Goal: Task Accomplishment & Management: Manage account settings

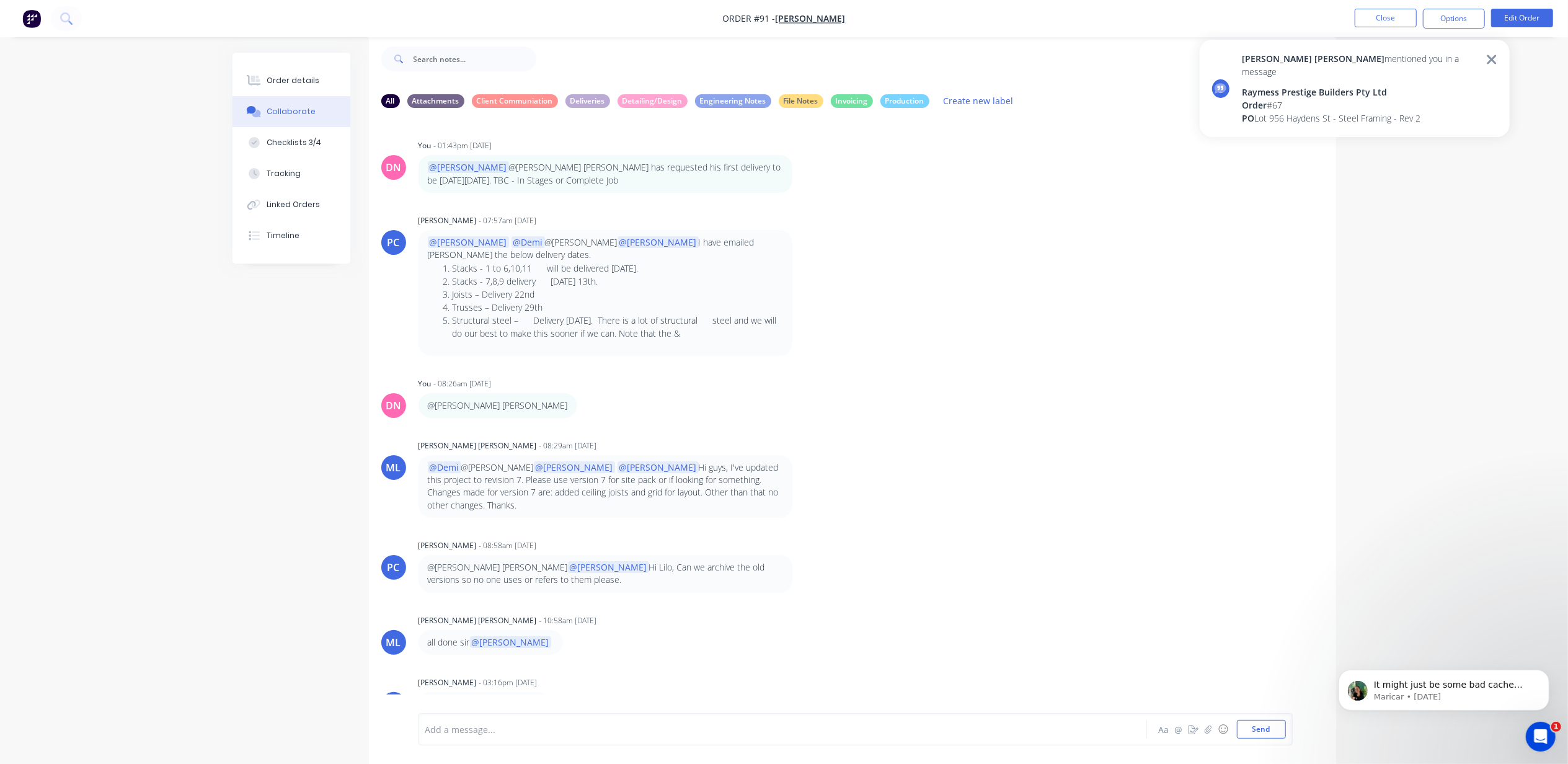
scroll to position [6618, 0]
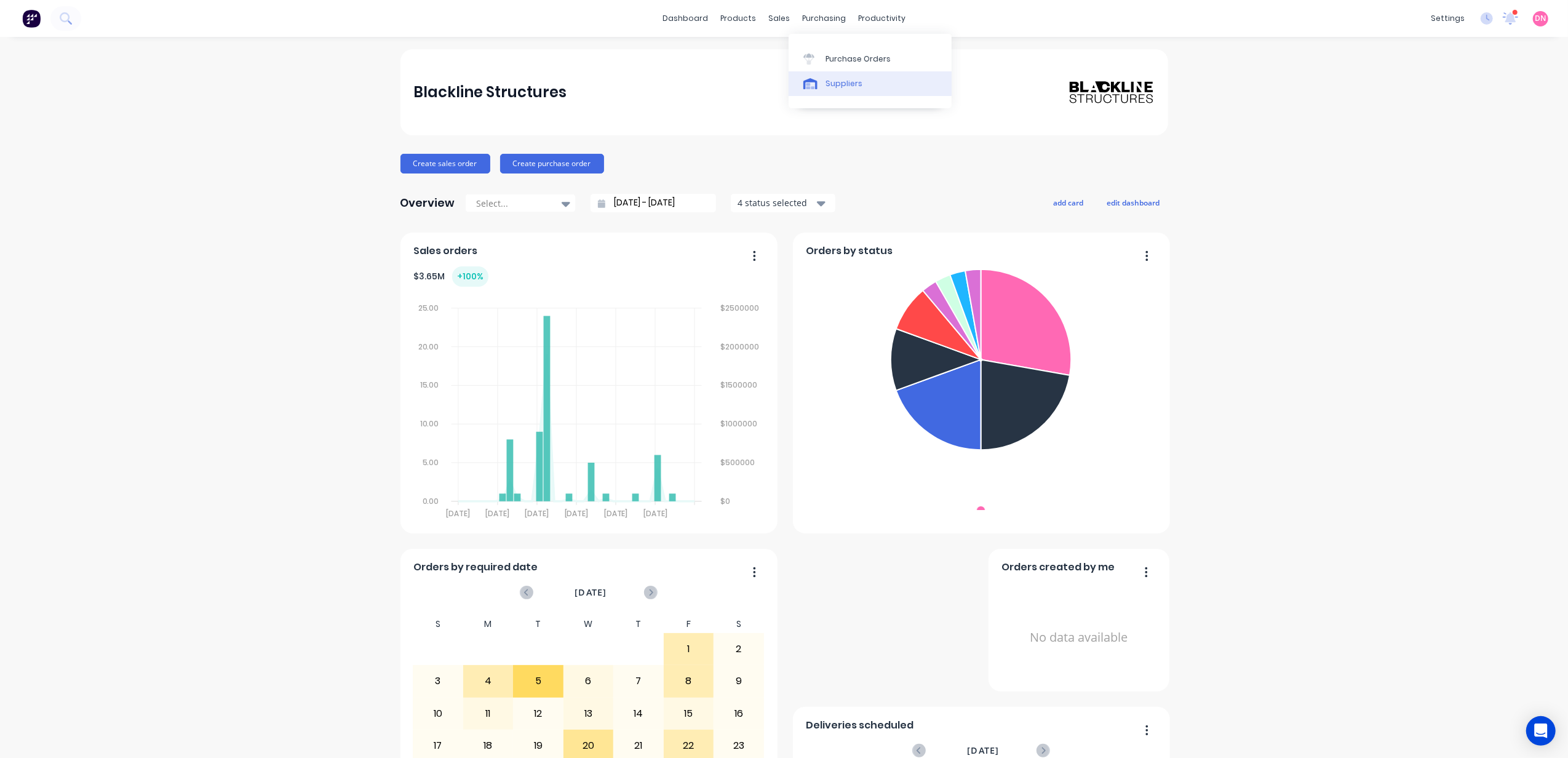
click at [826, 80] on div "Suppliers" at bounding box center [844, 84] width 37 height 11
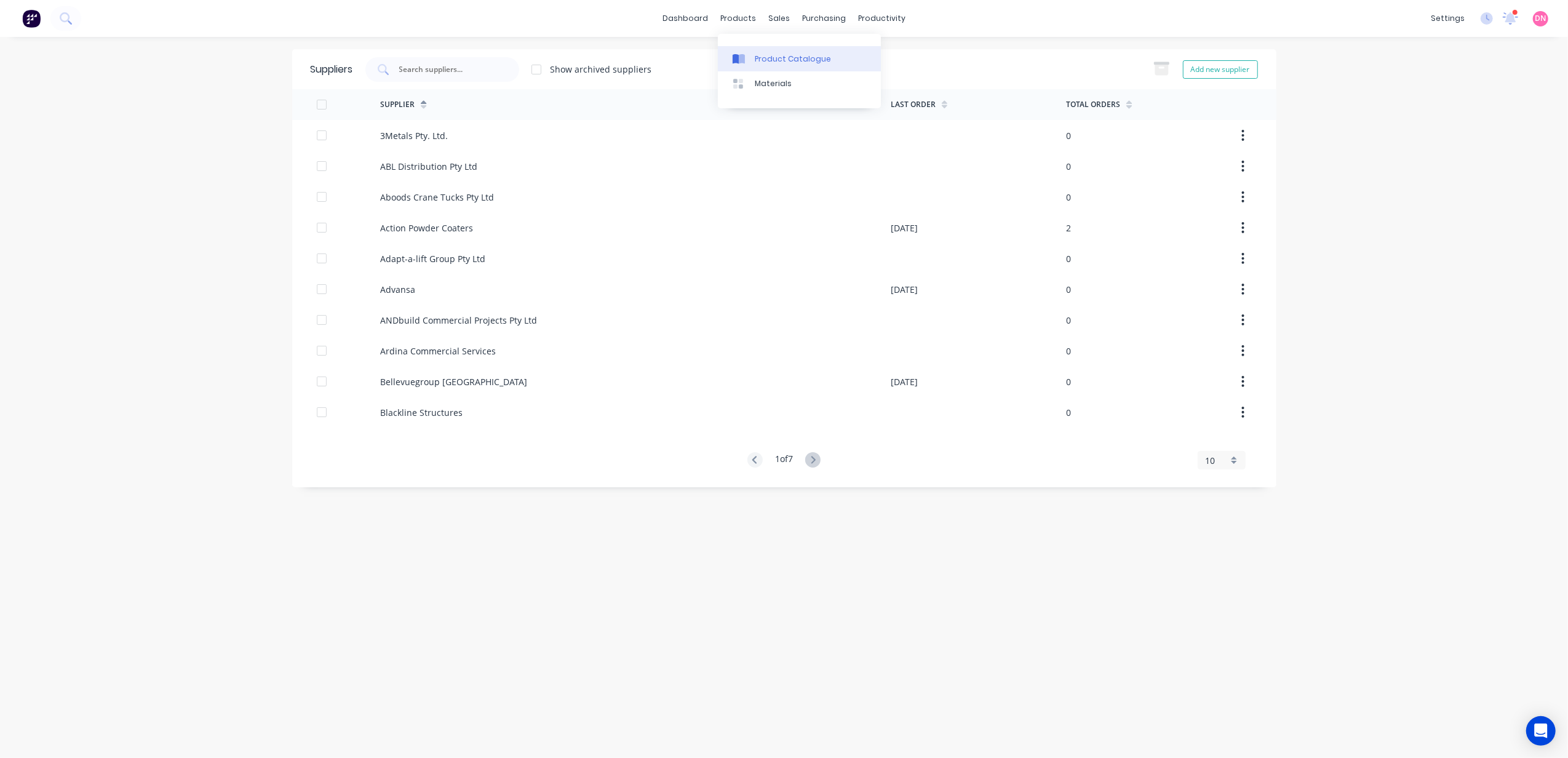
click at [740, 55] on icon at bounding box center [741, 58] width 6 height 10
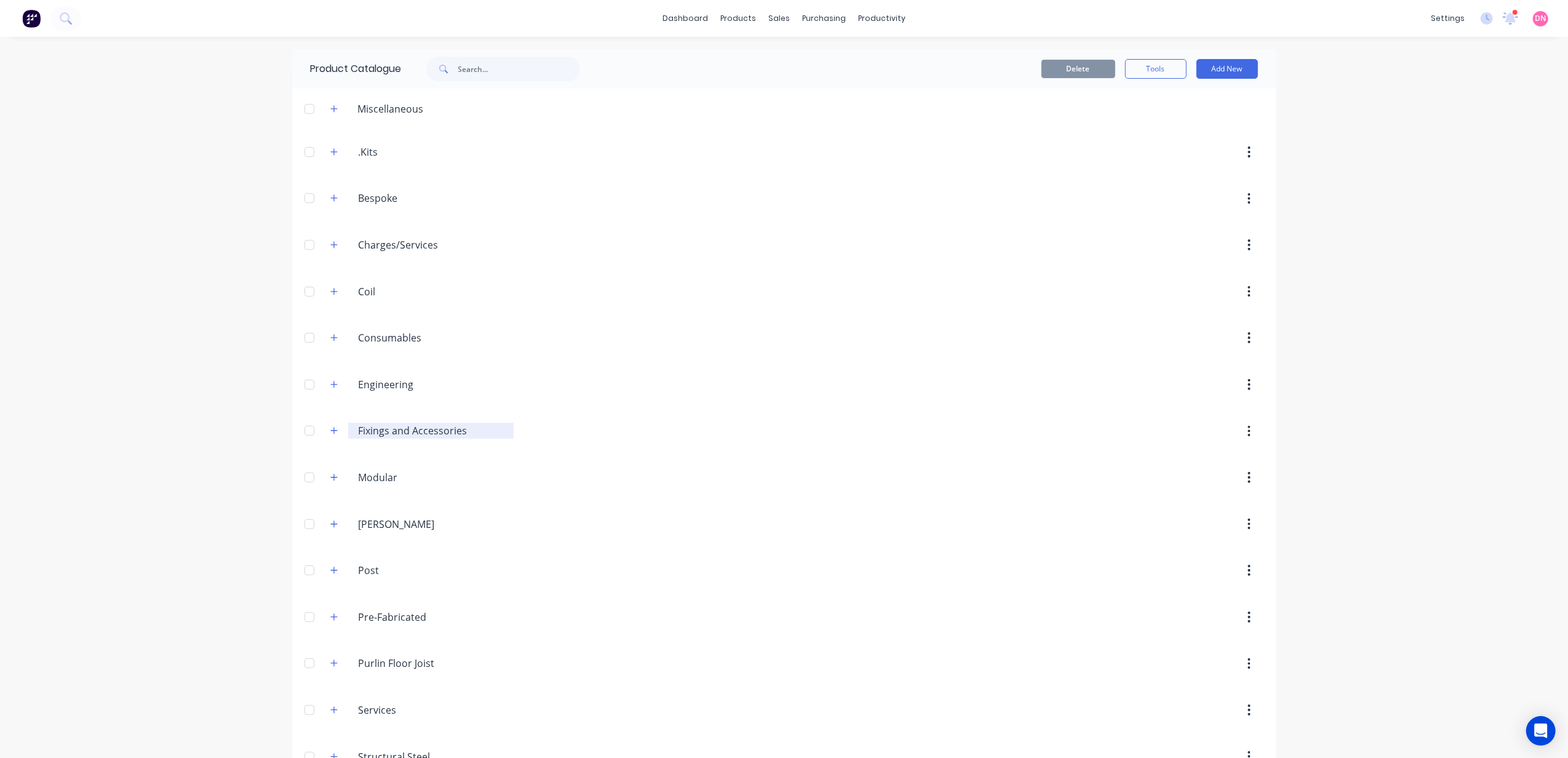
click at [392, 434] on input "Fixings and Accessories" at bounding box center [432, 430] width 147 height 15
click at [331, 435] on icon "button" at bounding box center [334, 431] width 7 height 9
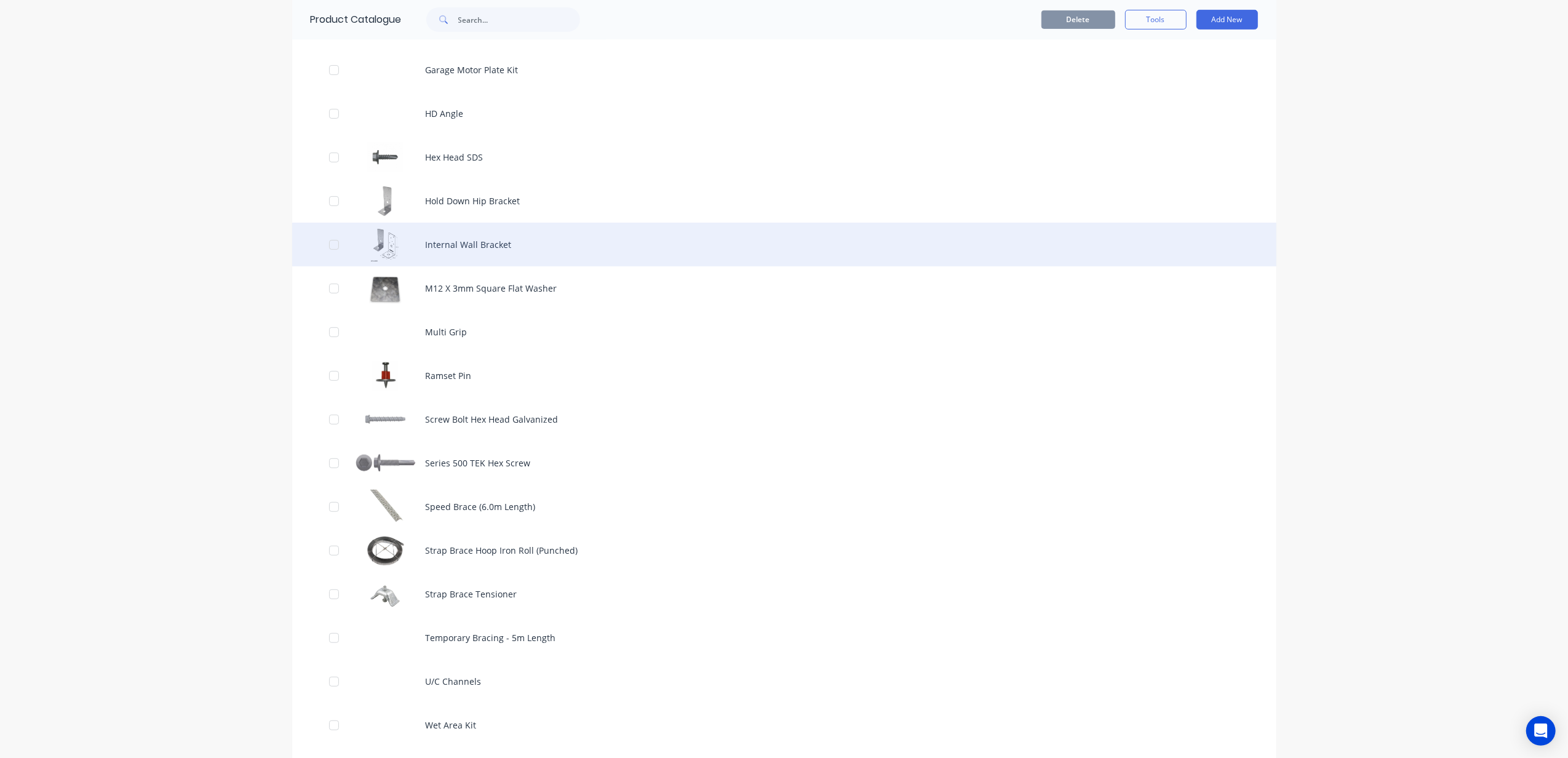
scroll to position [574, 0]
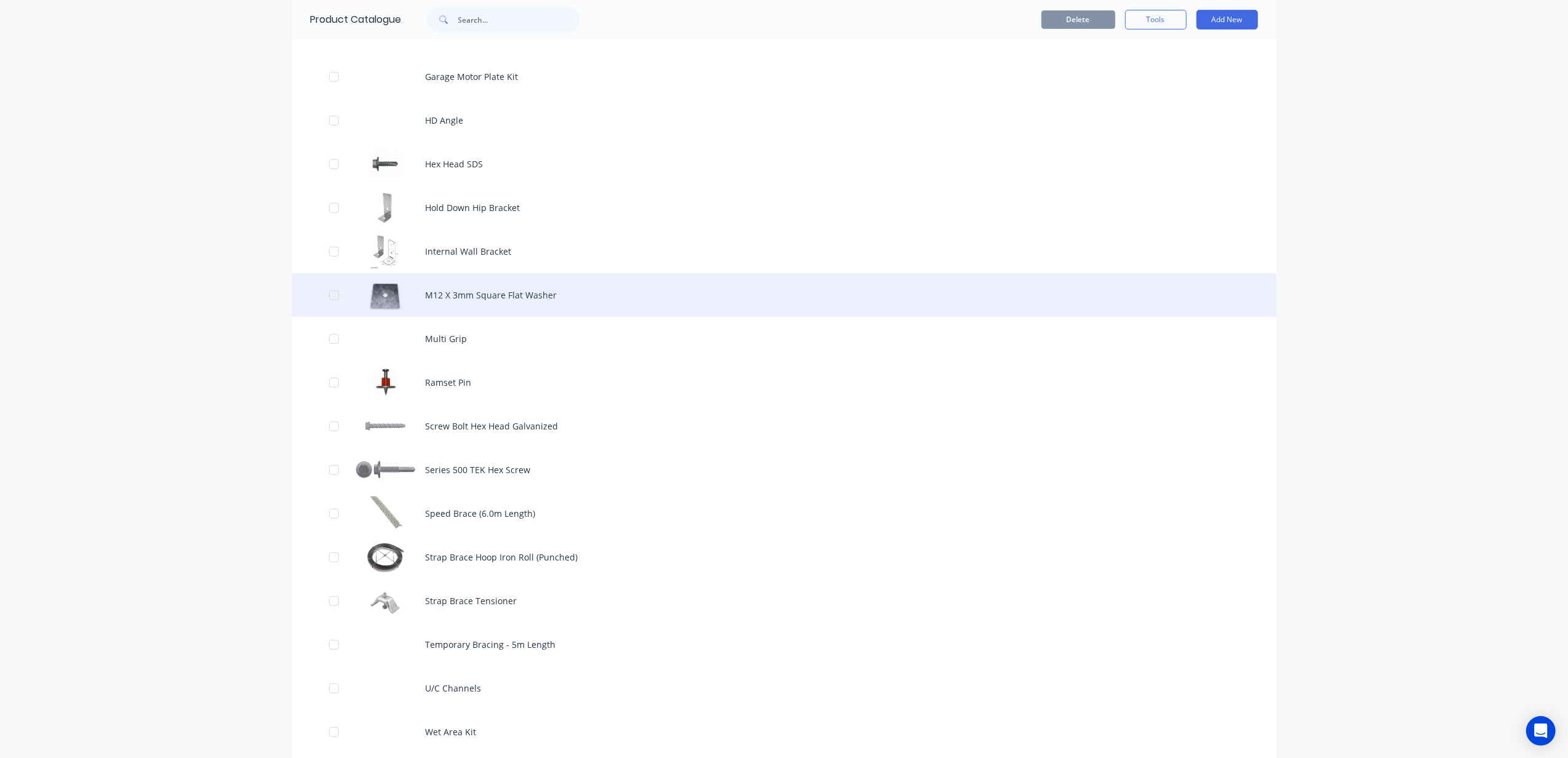
click at [500, 291] on div "M12 X 3mm Square Flat Washer" at bounding box center [784, 295] width 984 height 44
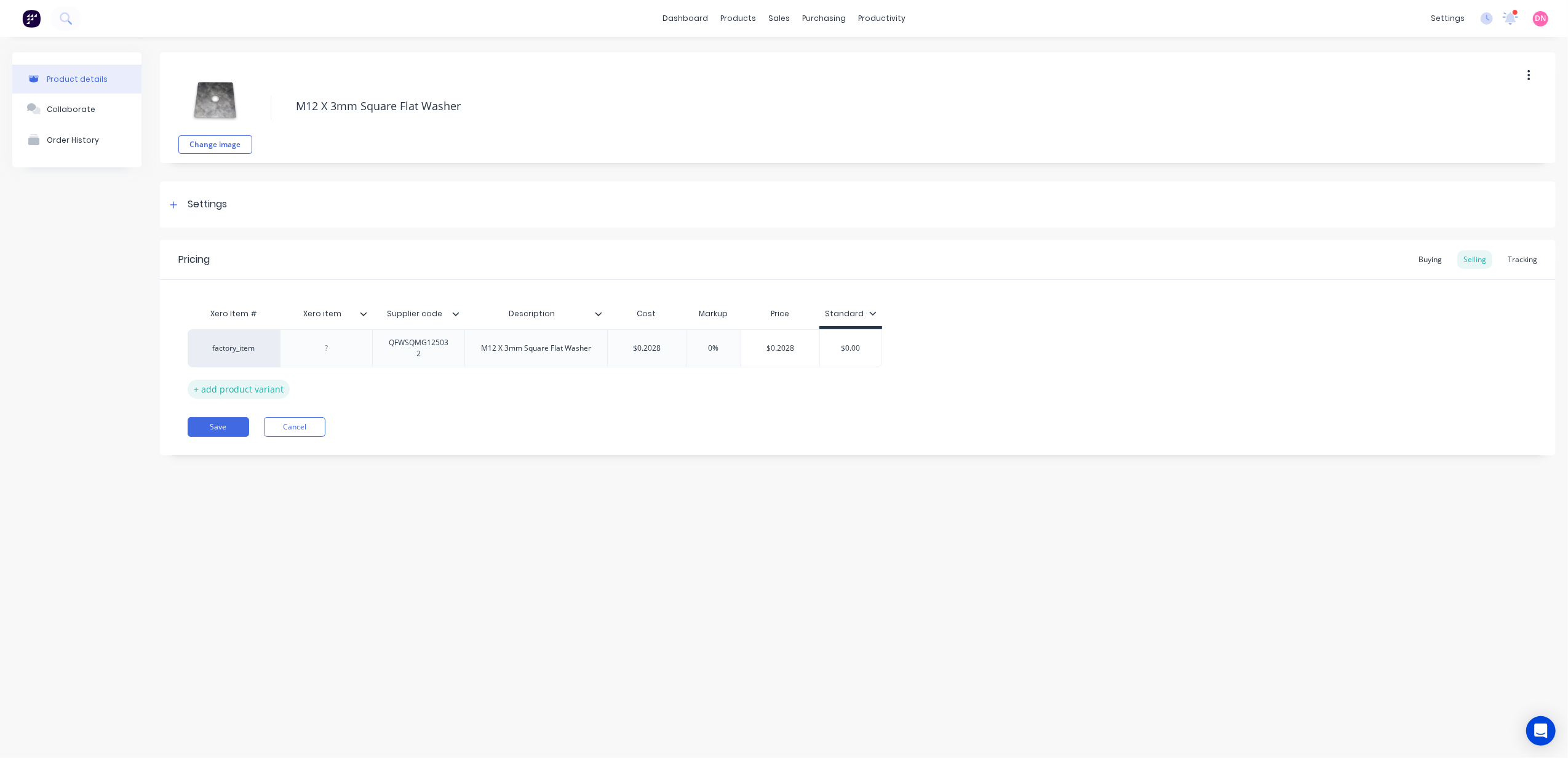
click at [272, 392] on div "+ add product variant" at bounding box center [238, 389] width 102 height 19
type textarea "x"
click at [685, 370] on div "0%" at bounding box center [713, 382] width 62 height 31
type input "0%"
click at [567, 350] on div "M12 X 3mm Square Flat Washer" at bounding box center [535, 348] width 130 height 16
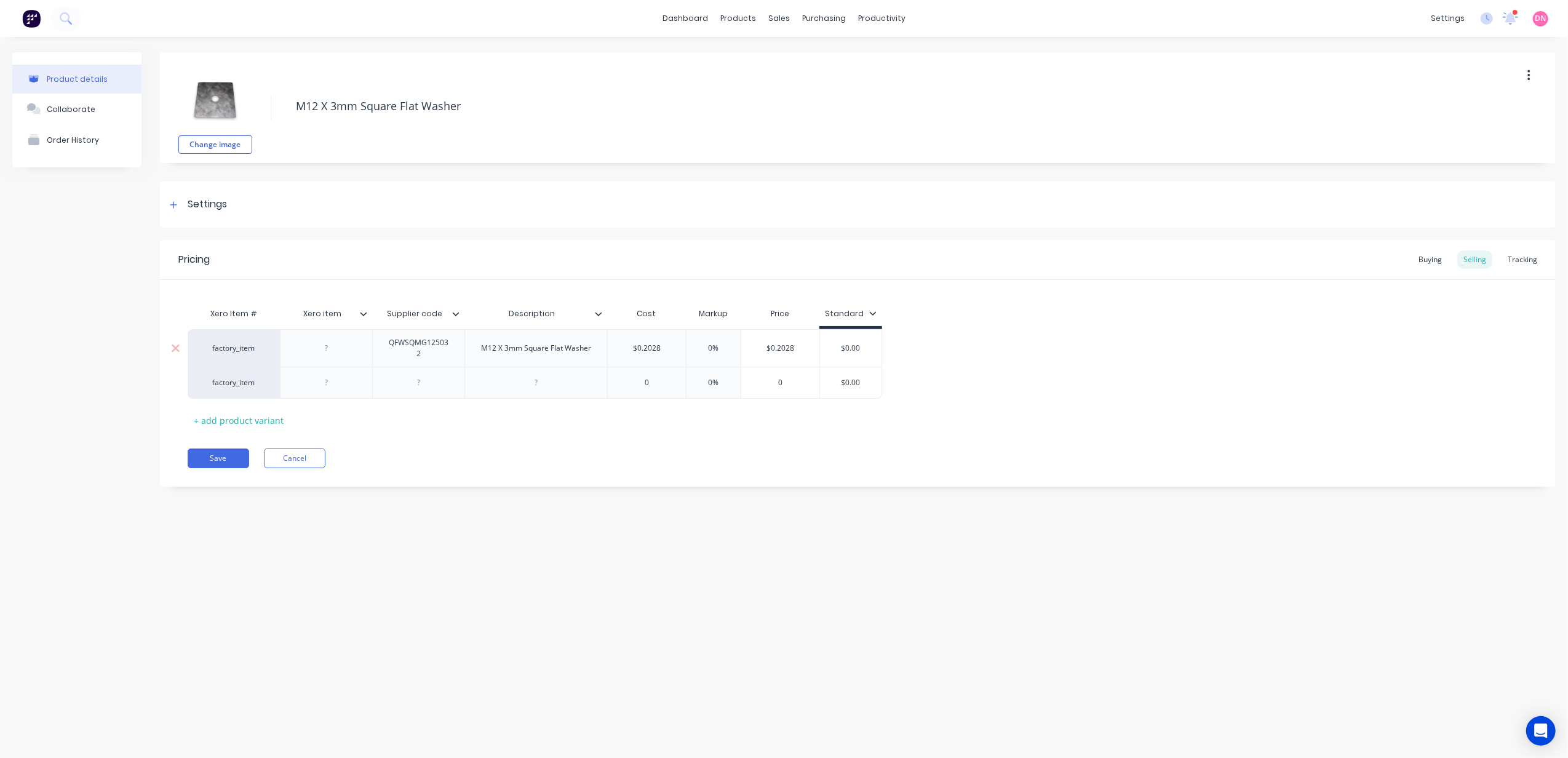
click at [542, 353] on div "M12 X 3mm Square Flat Washer" at bounding box center [535, 348] width 130 height 16
copy div "M12 X 3mm Square Flat Washer"
click at [589, 381] on div at bounding box center [536, 382] width 143 height 32
click at [576, 365] on div "M12 X 3mm Square Flat Washer" at bounding box center [536, 347] width 143 height 38
type textarea "x"
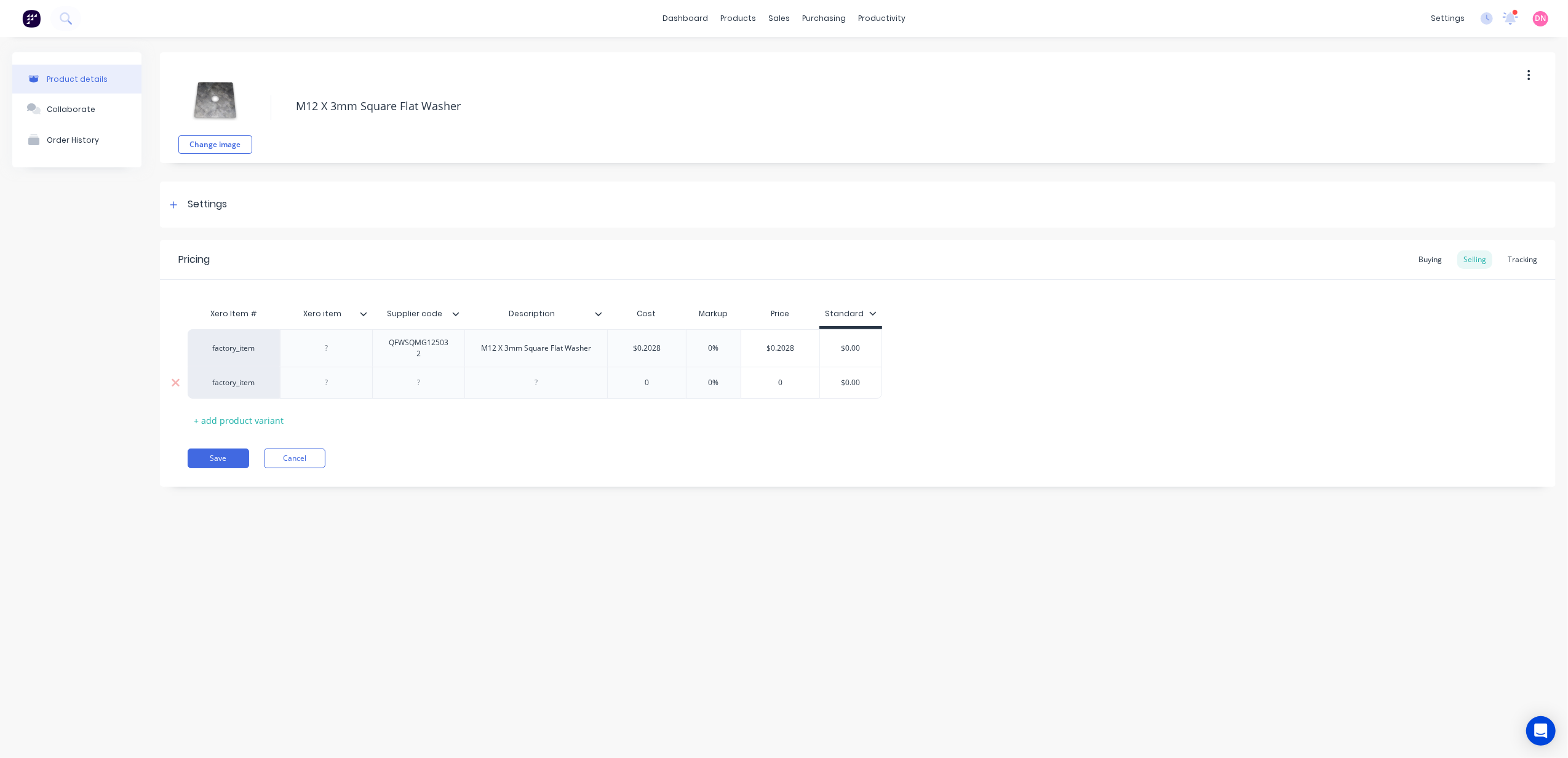
click at [545, 383] on div at bounding box center [536, 383] width 62 height 16
paste div
click at [498, 387] on div "M12 X 3mm Square Flat Washer" at bounding box center [535, 383] width 130 height 16
click at [631, 413] on div "Xero Item # Xero item Supplier code Description Cost Markup Price Standard fact…" at bounding box center [857, 365] width 1340 height 128
click at [422, 377] on div at bounding box center [419, 383] width 62 height 16
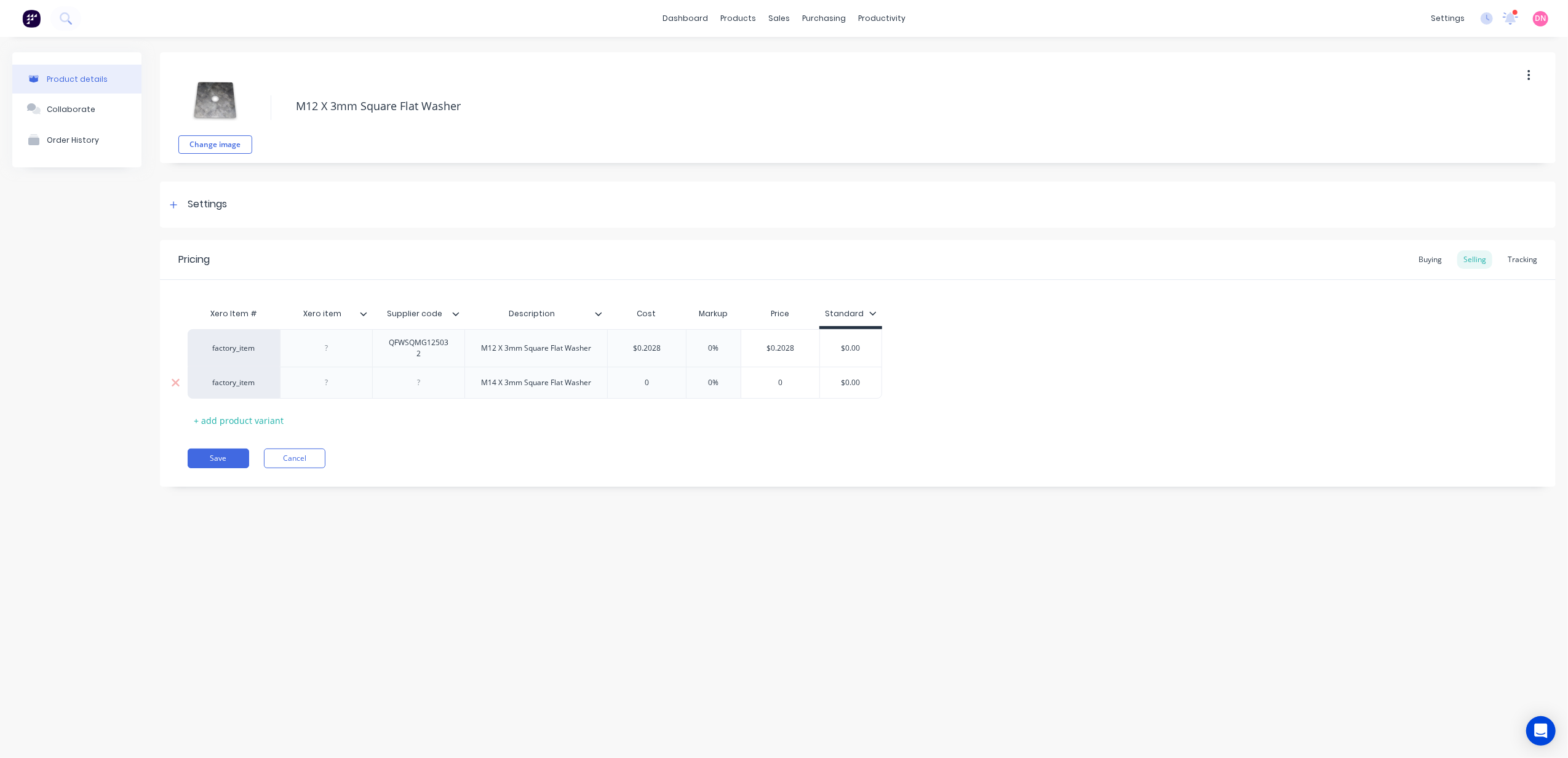
click at [540, 385] on div "M14 X 3mm Square Flat Washer" at bounding box center [535, 383] width 130 height 16
drag, startPoint x: 598, startPoint y: 380, endPoint x: 433, endPoint y: 386, distance: 165.1
click at [433, 386] on div "factory_item M14 X 3mm Square Flat Washer 0 0% 0% 0 $0.00" at bounding box center [535, 382] width 694 height 32
drag, startPoint x: 564, startPoint y: 395, endPoint x: 461, endPoint y: 372, distance: 105.5
click at [461, 372] on div "factory_item M14 X 50 X 50 X 3 MS HDG SQ WASHER 0 0% 0% 0 $0.00" at bounding box center [535, 386] width 694 height 38
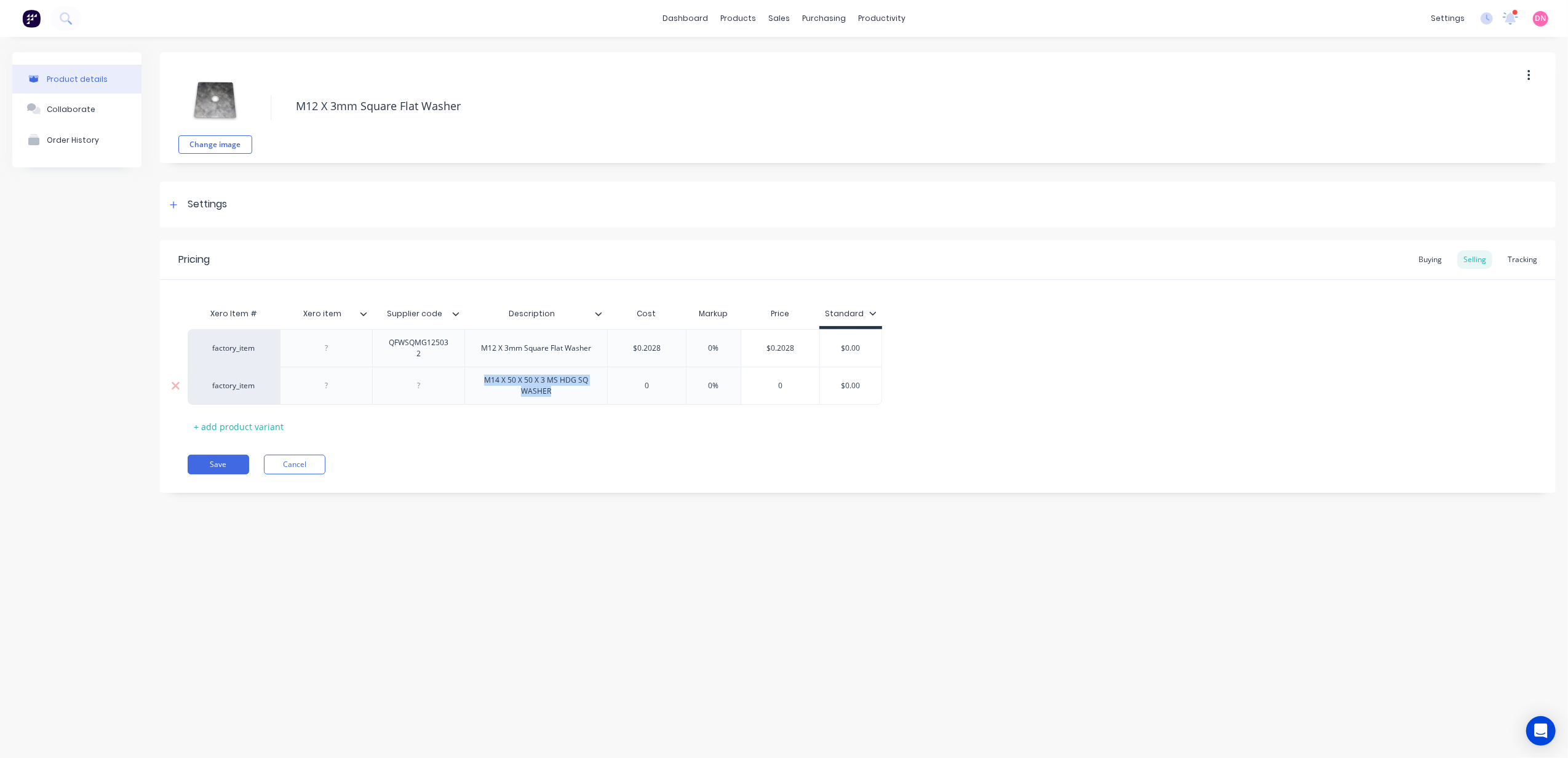
copy div "M14 X 50 X 50 X 3 MS HDG SQ WASHER"
click at [610, 357] on div "$0.2028" at bounding box center [647, 348] width 78 height 31
type textarea "x"
type input "$0.2028"
click at [597, 348] on div "M12 X 3mm Square Flat Washer" at bounding box center [546, 348] width 130 height 16
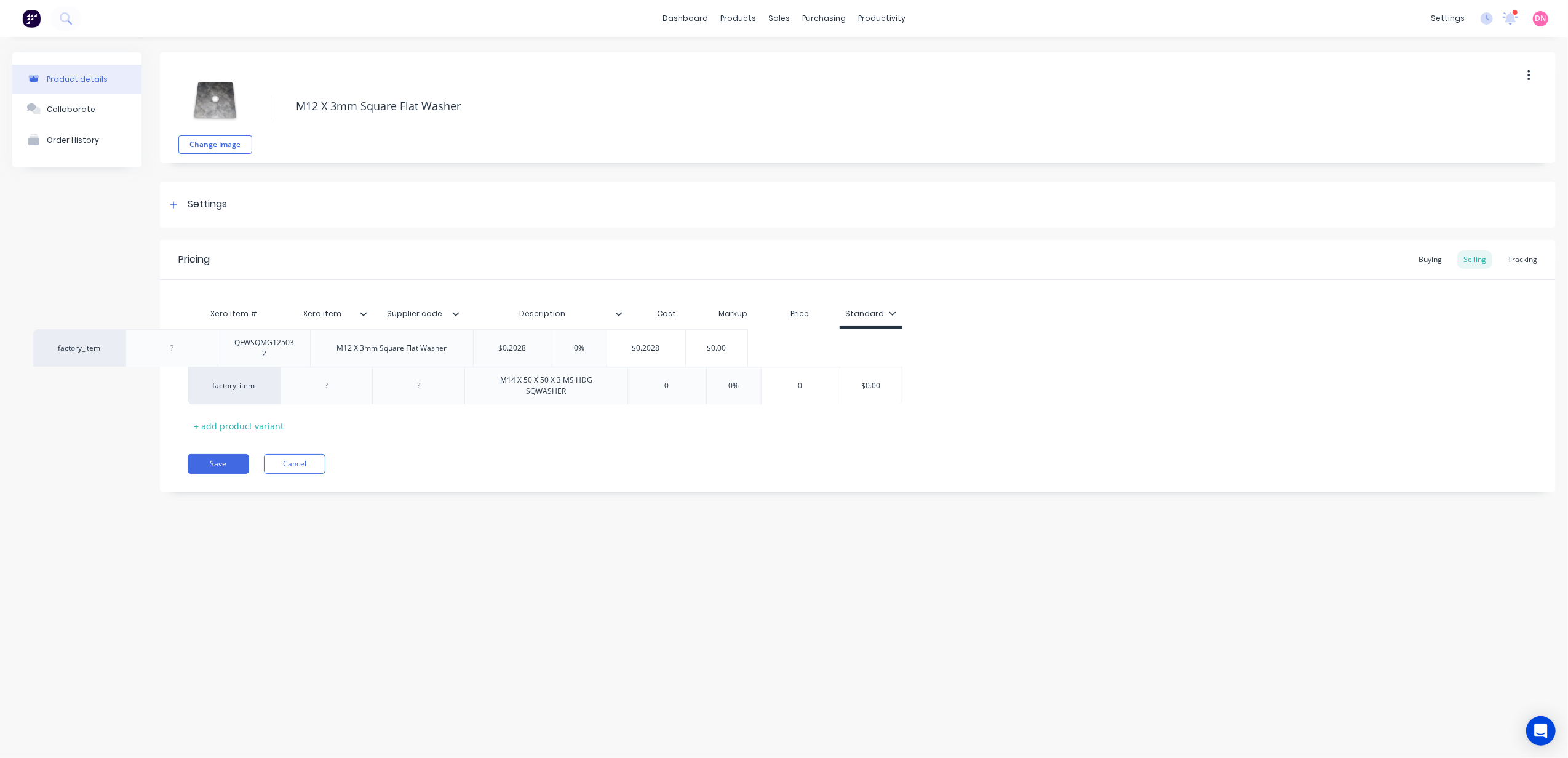
drag, startPoint x: 614, startPoint y: 350, endPoint x: 456, endPoint y: 350, distance: 158.0
click at [456, 350] on div "factory_item QFWSQMG125032 M12 X 3mm Square Flat Washer $0.2028 $0.2028 0% $0.2…" at bounding box center [857, 366] width 1340 height 75
click at [577, 348] on div "M12 X 3mm Square Flat Washer" at bounding box center [546, 348] width 130 height 16
click at [556, 344] on div "M12 X 3mm Square Flat Washer" at bounding box center [546, 348] width 130 height 16
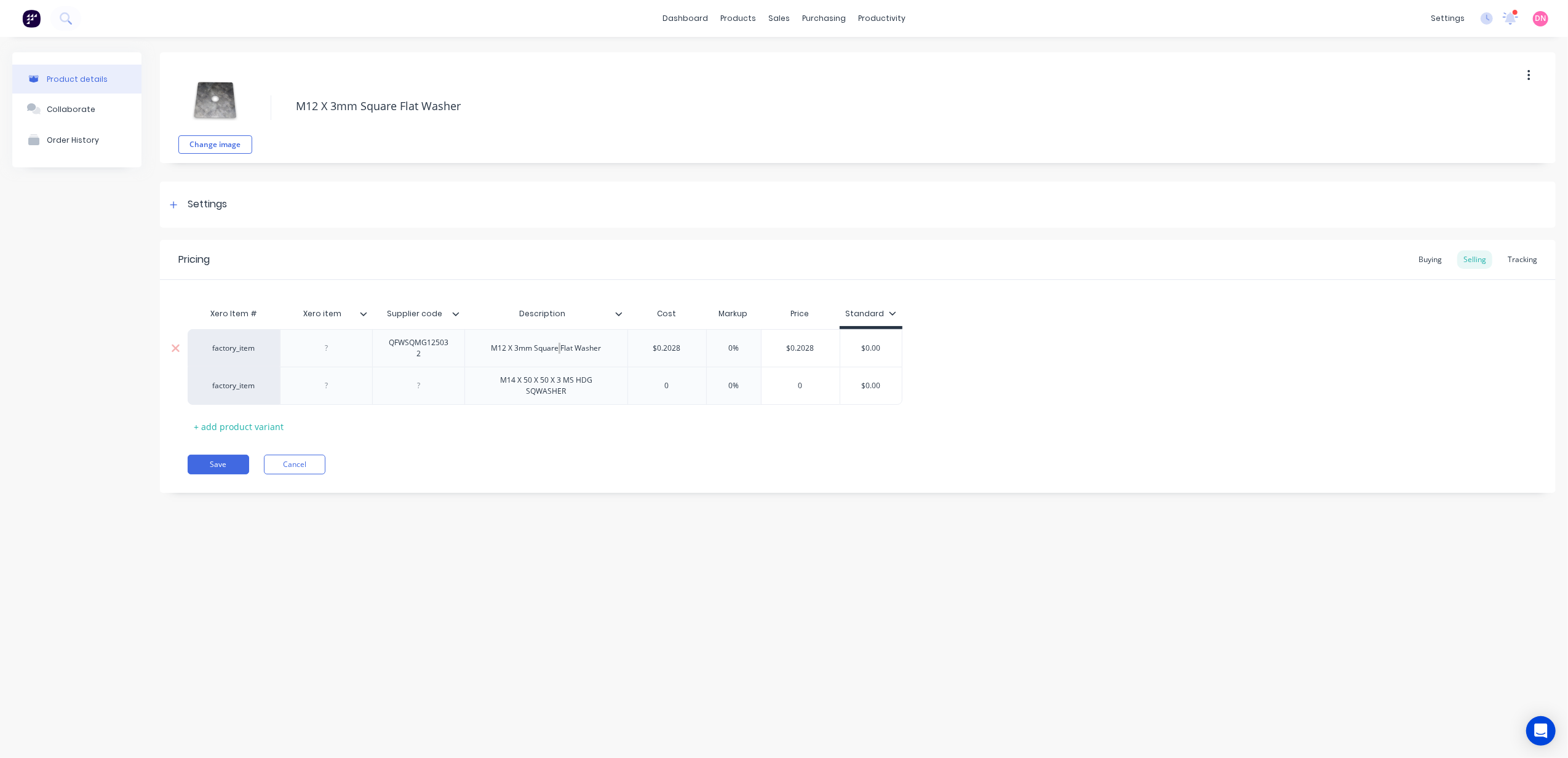
type textarea "x"
click at [596, 345] on div "M12 X 3mm Square Flat Washer" at bounding box center [546, 348] width 130 height 16
click at [608, 343] on div "M12 X 3mm Square Flat Washer" at bounding box center [546, 348] width 130 height 16
drag, startPoint x: 609, startPoint y: 343, endPoint x: 497, endPoint y: 350, distance: 112.2
click at [497, 350] on div "M12 X 3mm Square Flat Washer" at bounding box center [546, 348] width 130 height 16
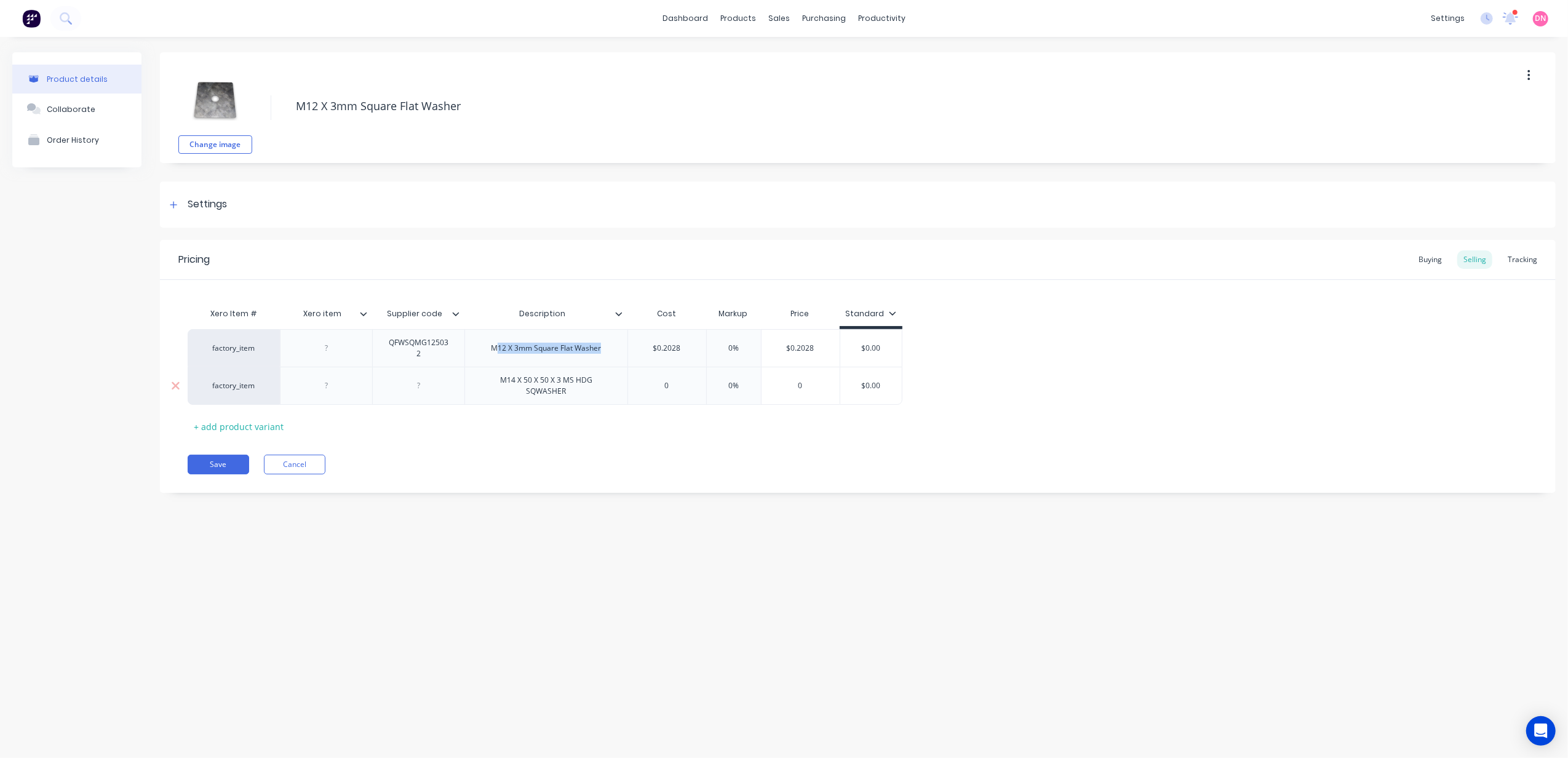
paste div
click at [503, 338] on div "MM14 X 50 X 50 X 3 MS HDG SQ WASHER" at bounding box center [547, 348] width 131 height 27
click at [567, 480] on div "Pricing Buying Selling Tracking Xero Item # Xero item Supplier code Description…" at bounding box center [857, 366] width 1395 height 253
type textarea "x"
click at [660, 386] on input "0" at bounding box center [667, 386] width 78 height 11
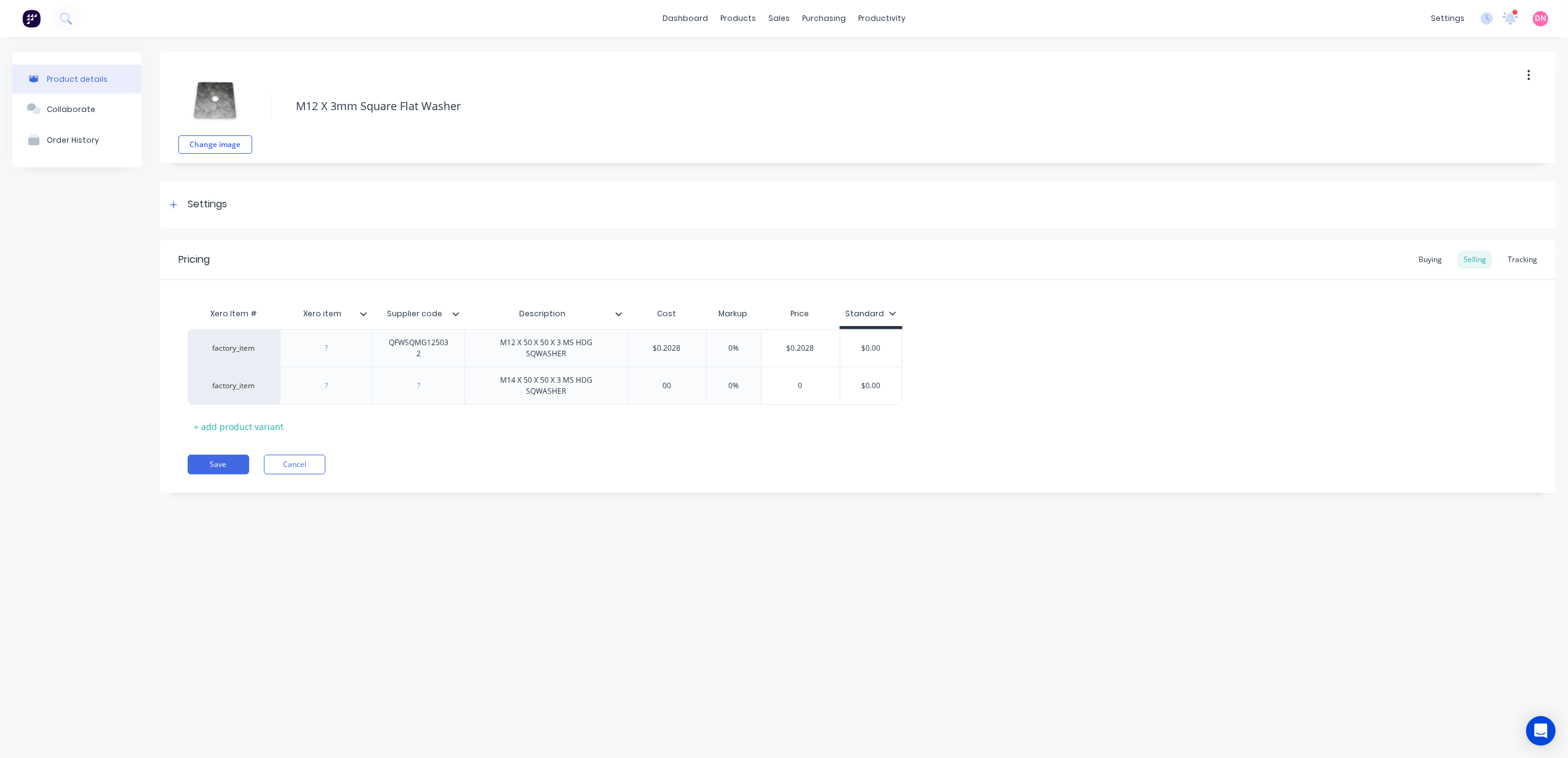
type input "0.0"
type textarea "x"
type input "0.20"
type textarea "x"
type input "0.230"
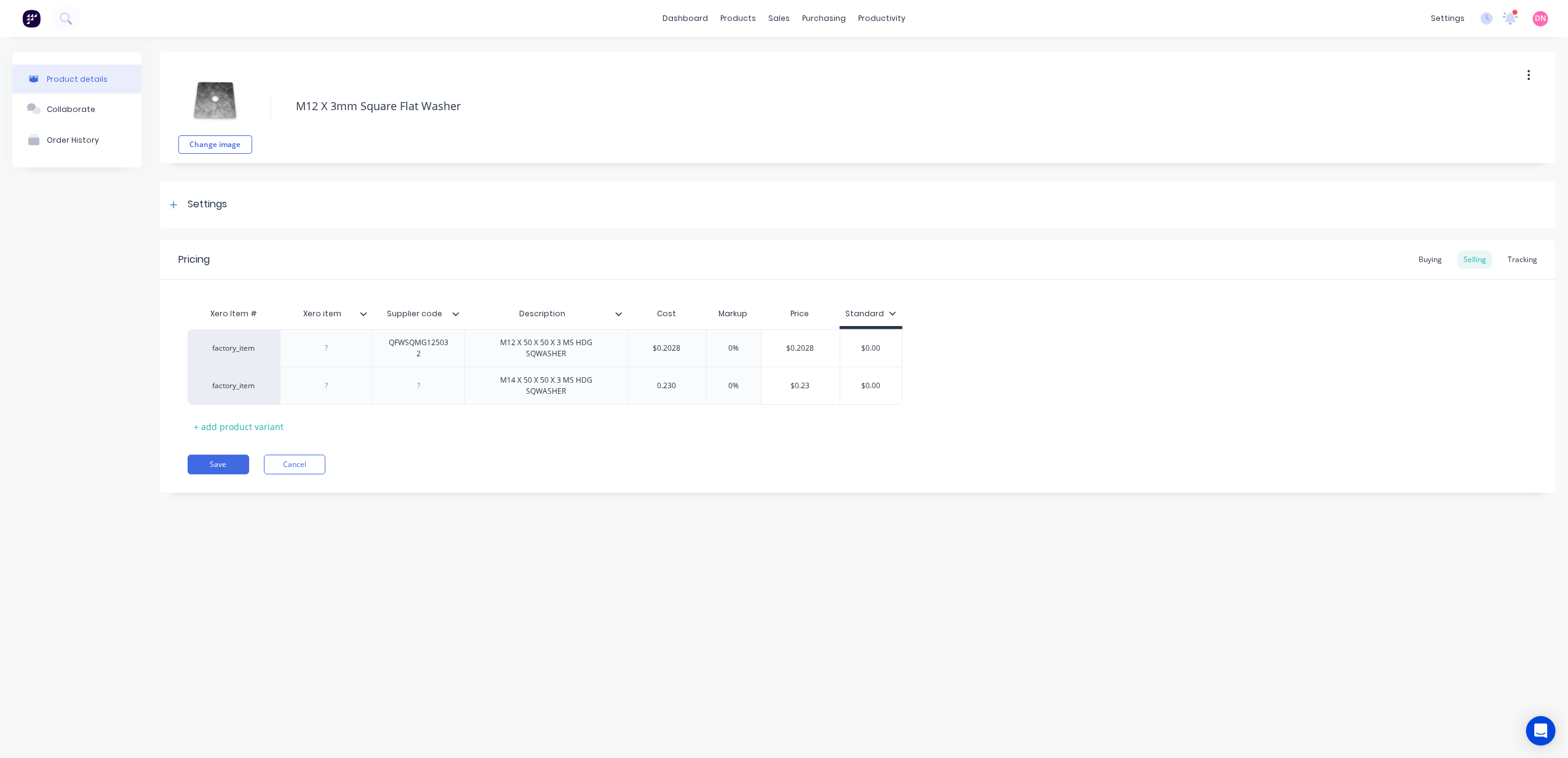
click at [712, 404] on div "Xero Item # Xero item Supplier code Description Cost Markup Price Standard fact…" at bounding box center [857, 369] width 1340 height 134
click at [422, 350] on div "QFWSQMG125032" at bounding box center [419, 348] width 82 height 27
click at [220, 456] on button "Save" at bounding box center [218, 464] width 62 height 20
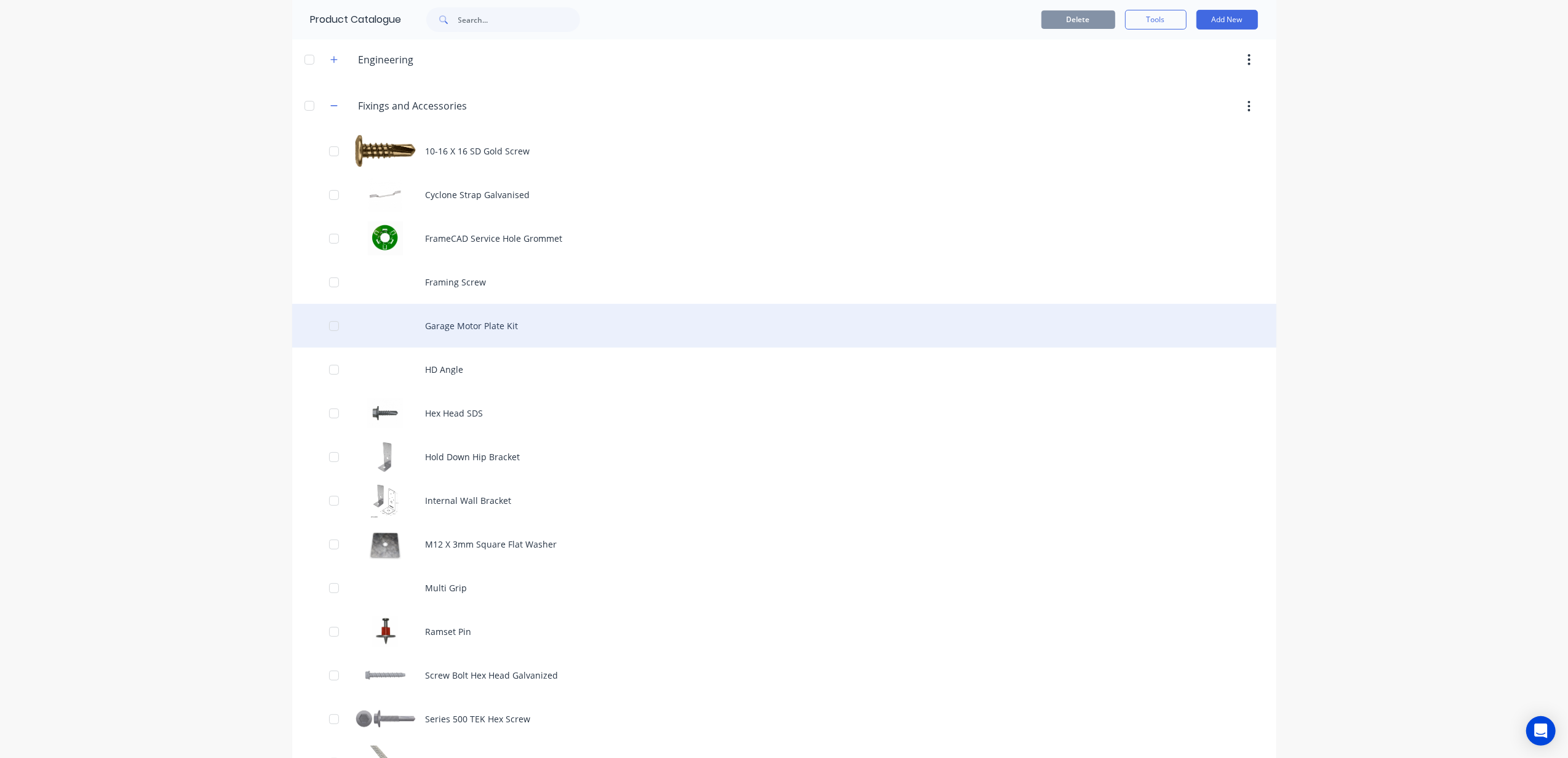
scroll to position [410, 0]
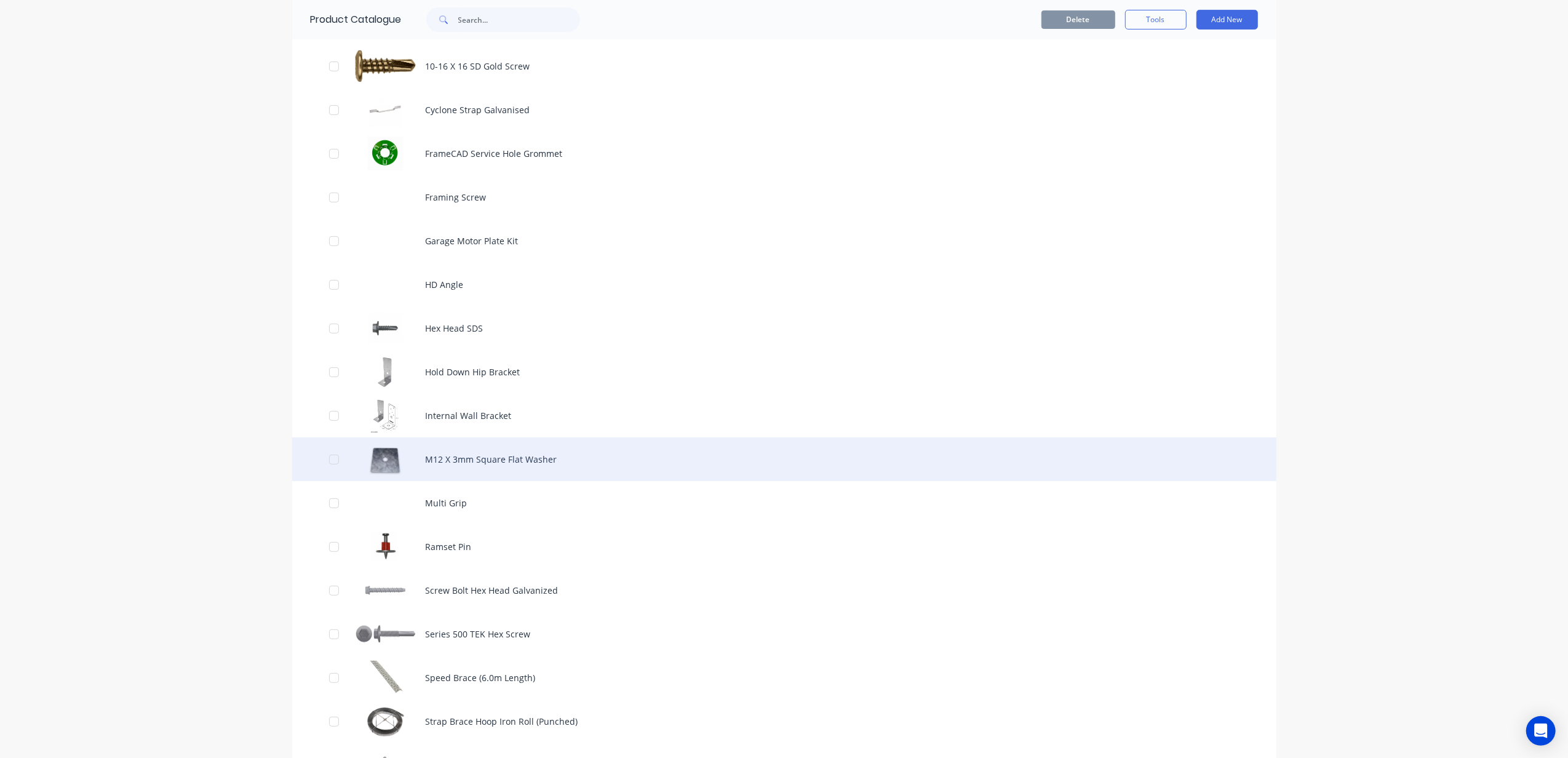
click at [516, 458] on div "M12 X 3mm Square Flat Washer" at bounding box center [784, 459] width 984 height 44
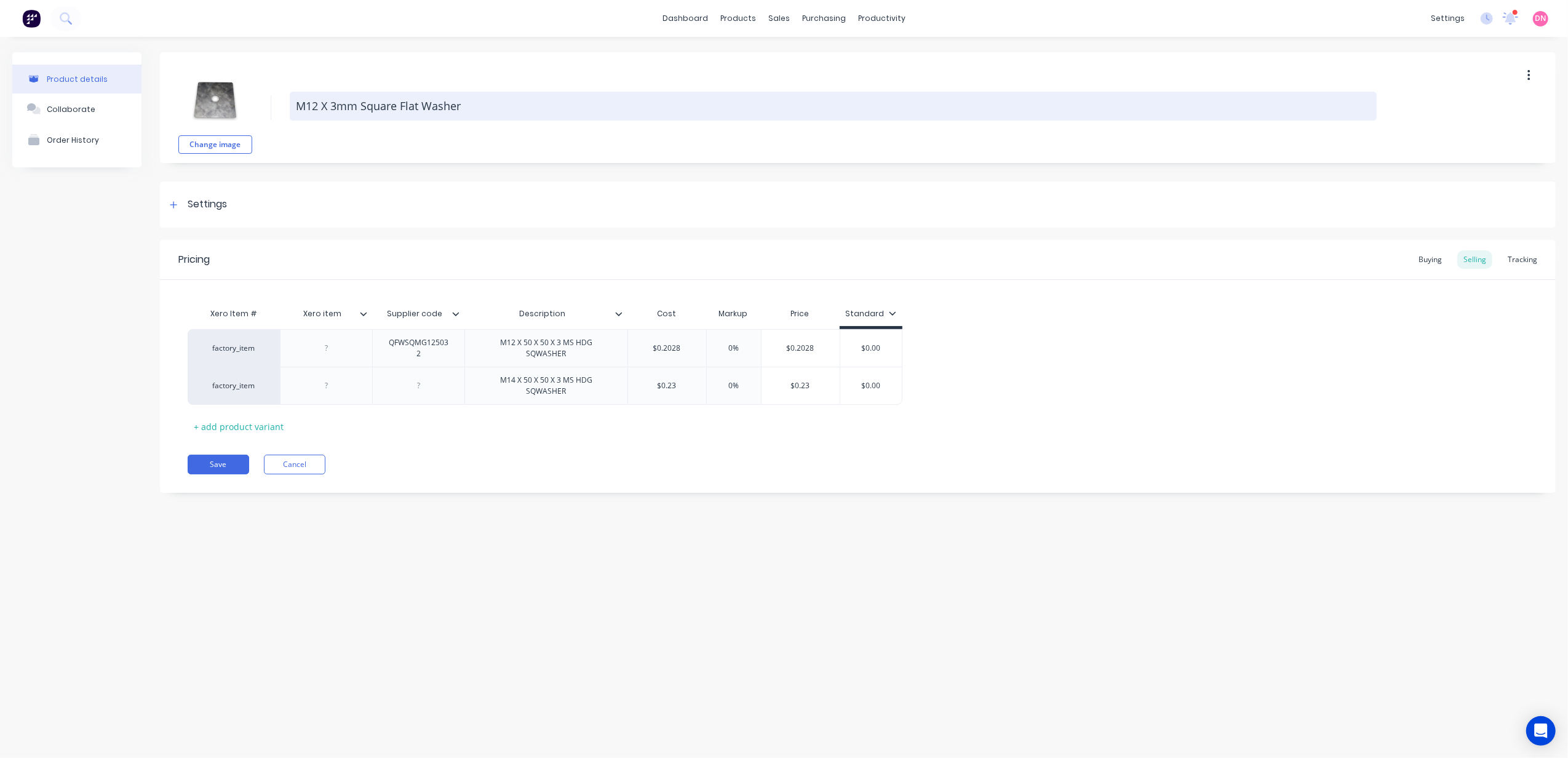
click at [352, 107] on textarea "M12 X 3mm Square Flat Washer" at bounding box center [833, 106] width 1087 height 29
drag, startPoint x: 358, startPoint y: 107, endPoint x: 328, endPoint y: 108, distance: 30.0
click at [337, 107] on textarea "M12 X 3mm Square Flat Washer" at bounding box center [833, 106] width 1087 height 29
click at [326, 108] on textarea "M12 X 3mm Square Flat Washer" at bounding box center [833, 106] width 1087 height 29
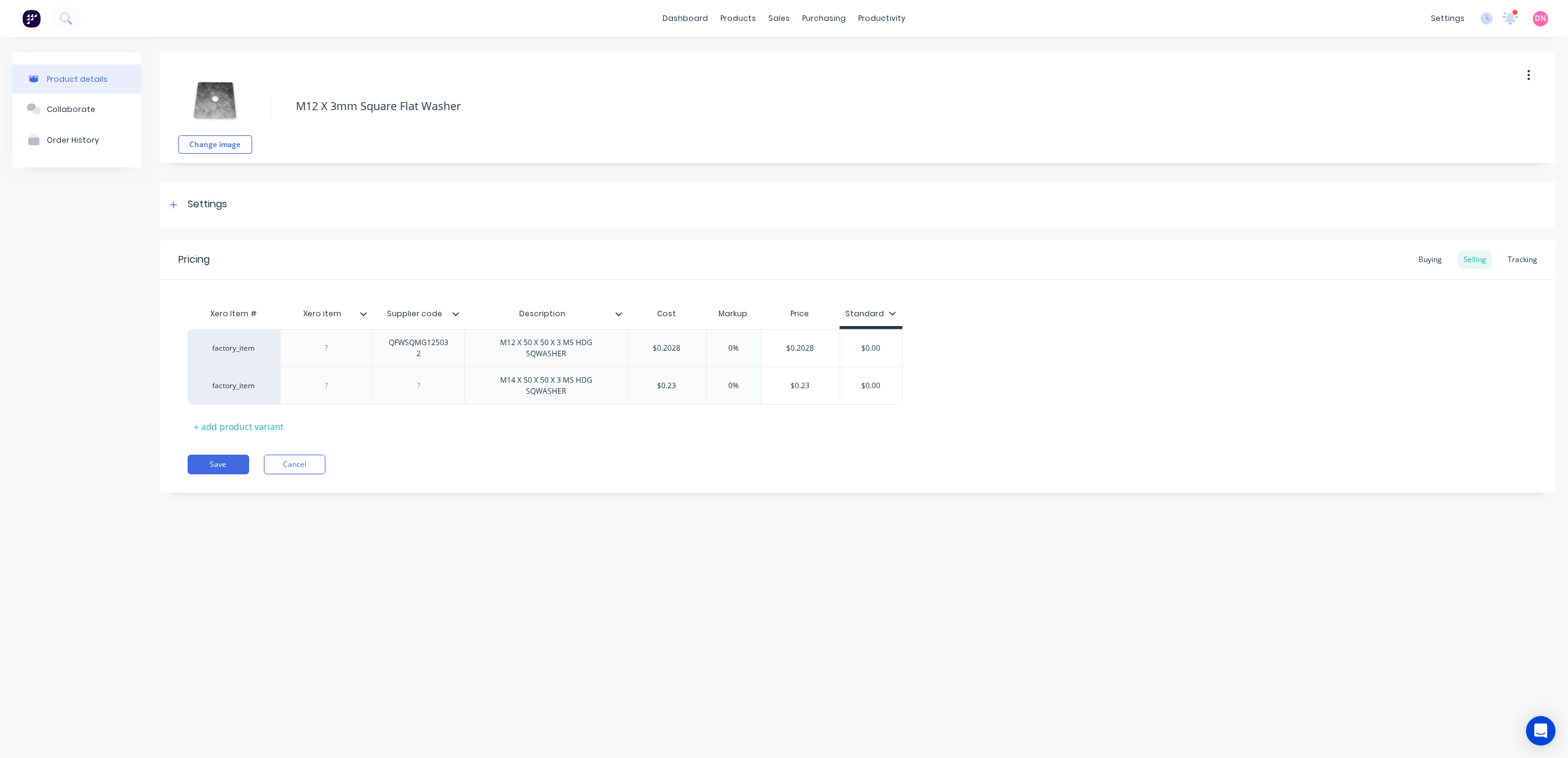
drag, startPoint x: 327, startPoint y: 107, endPoint x: 11, endPoint y: 137, distance: 317.4
click at [13, 137] on div "Product details Collaborate Order History Change image M12 X 3mm Square Flat Wa…" at bounding box center [784, 282] width 1544 height 459
type textarea "x"
type textarea "3mm Square Flat Washer"
type textarea "x"
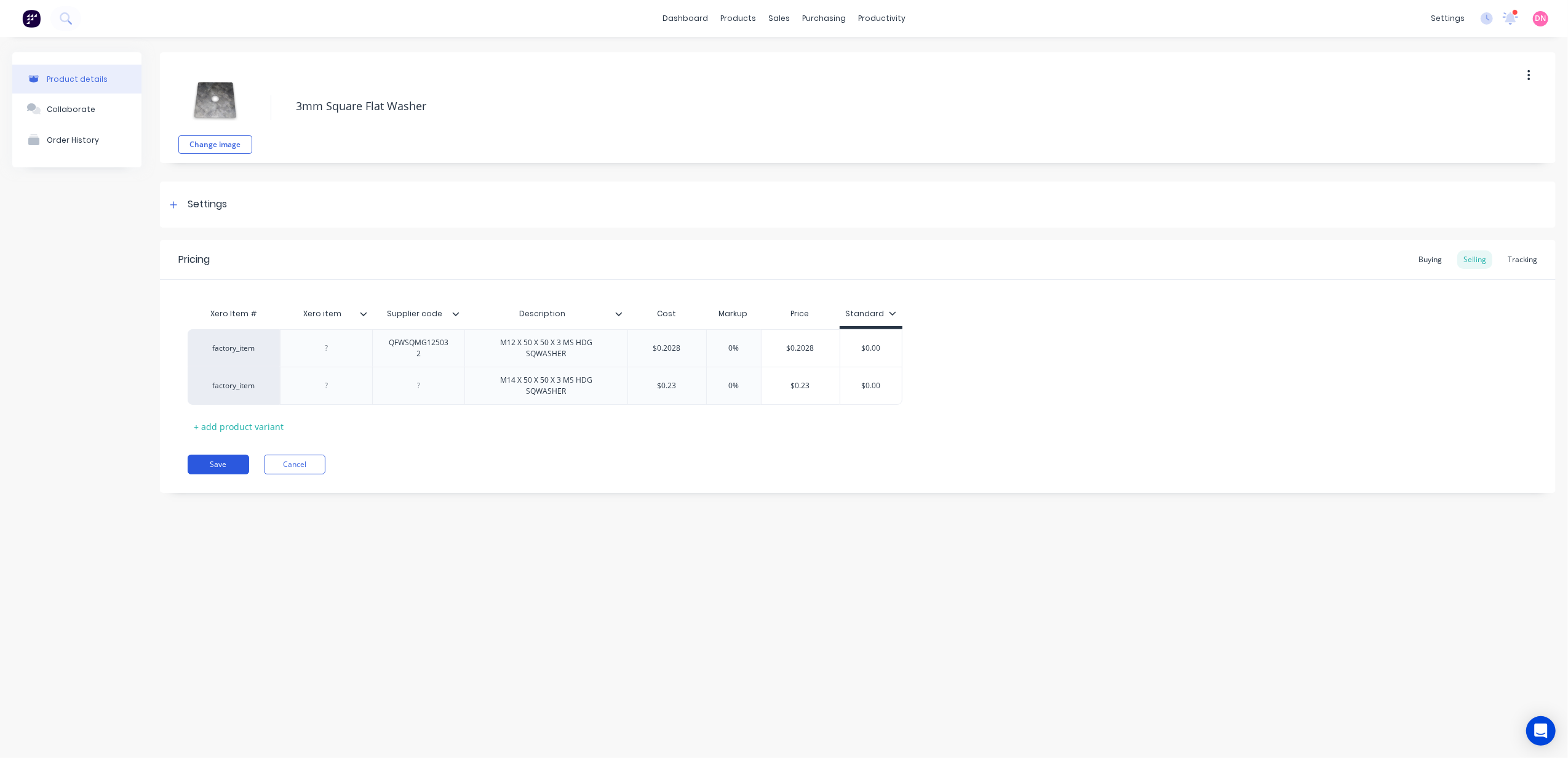
type textarea "3mm Square Flat Washer"
type textarea "x"
type textarea "3mm Square Flat Washer"
click at [224, 465] on button "Save" at bounding box center [218, 464] width 62 height 20
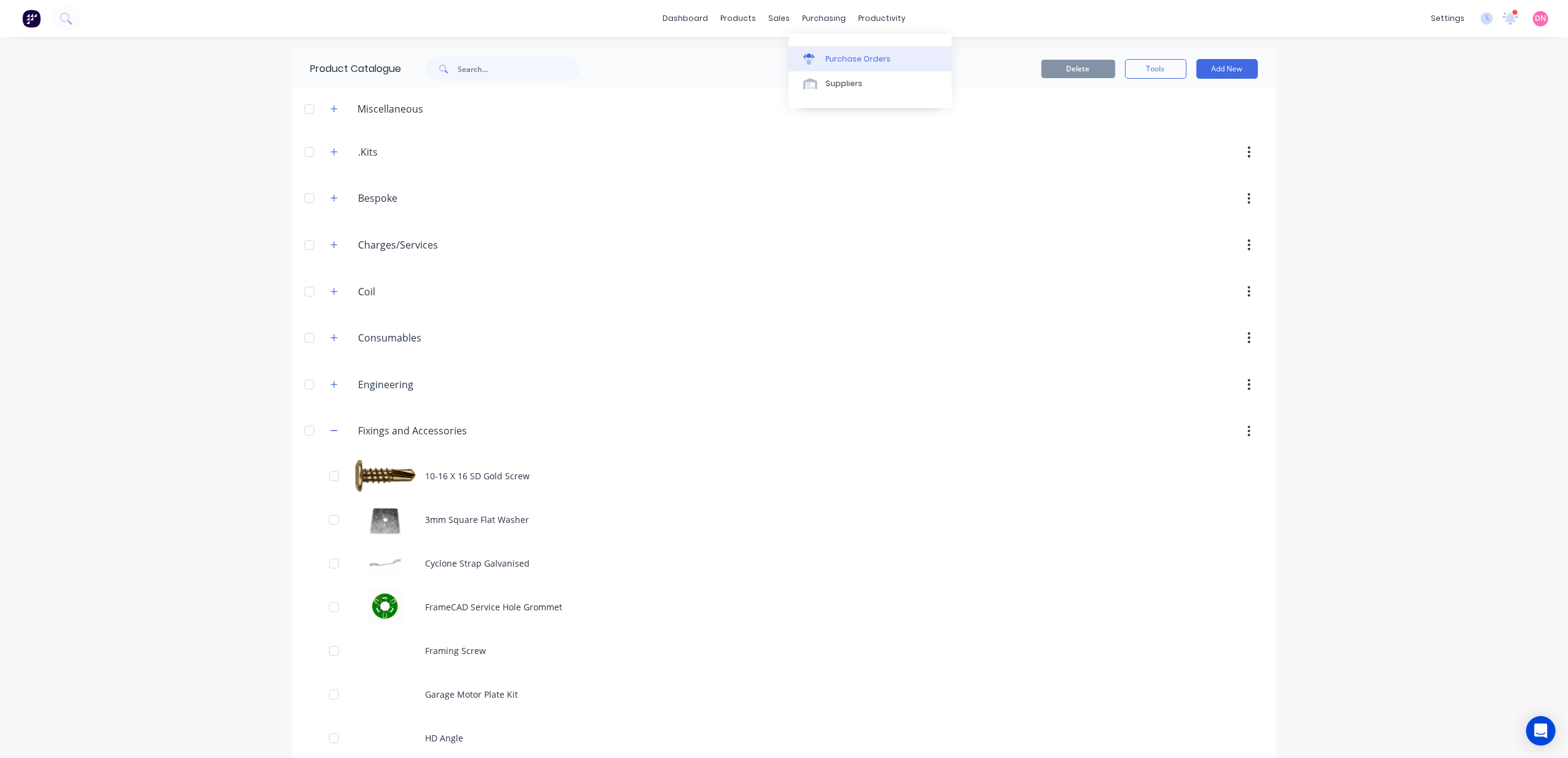
click at [805, 51] on link "Purchase Orders" at bounding box center [869, 58] width 163 height 24
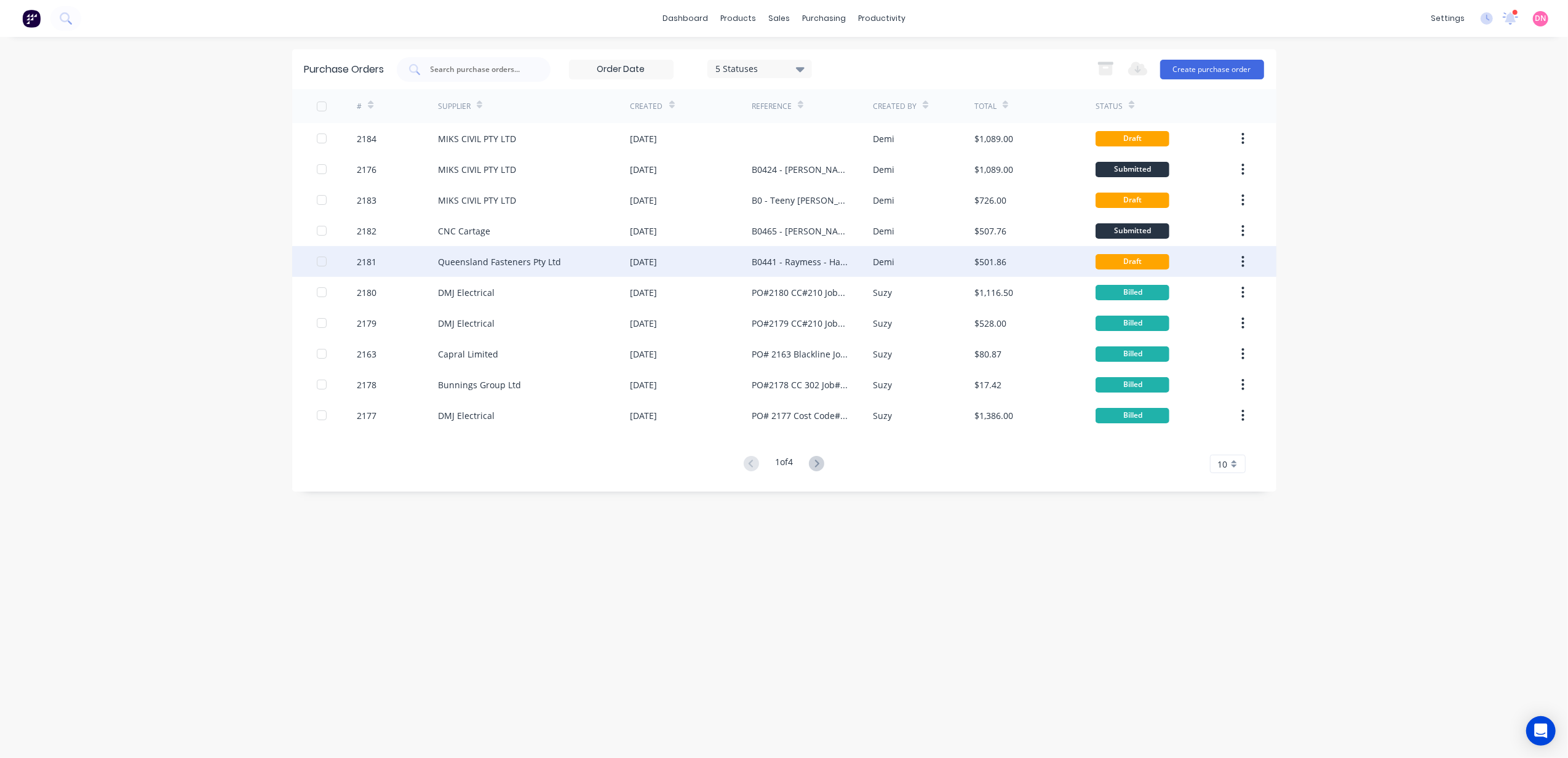
click at [928, 262] on div "Demi" at bounding box center [924, 261] width 101 height 31
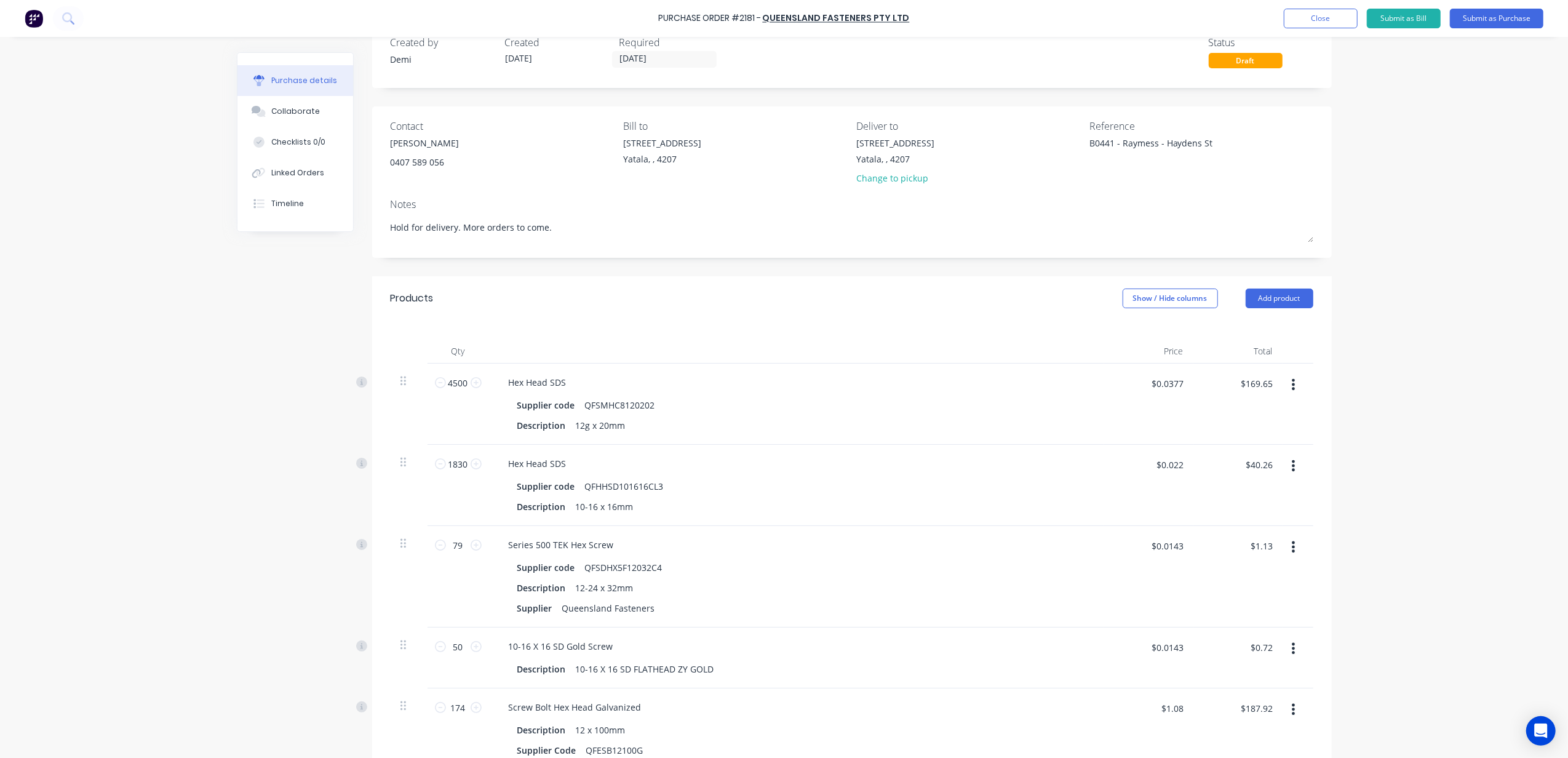
scroll to position [82, 0]
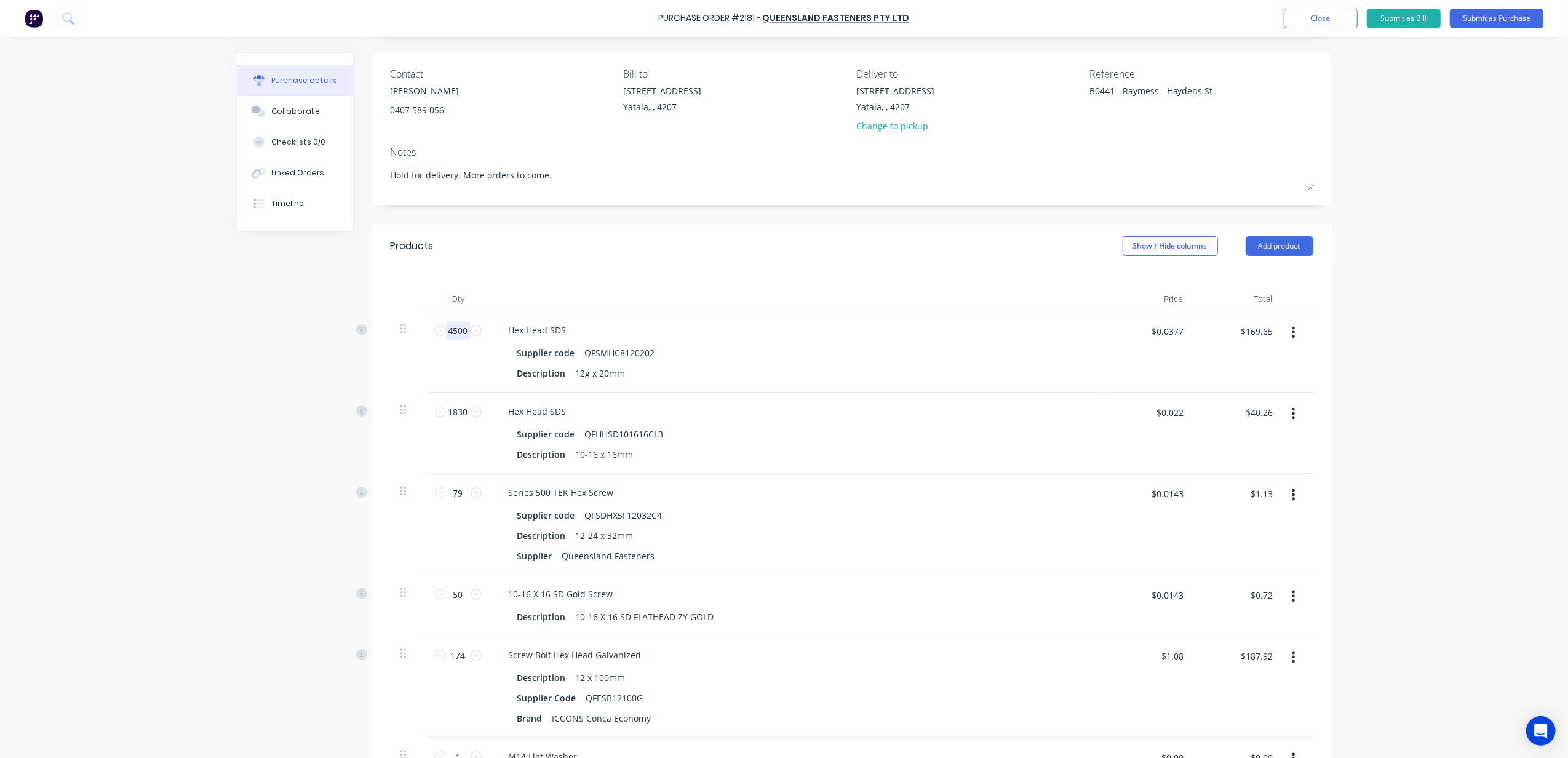
click at [456, 332] on input "4500" at bounding box center [458, 330] width 24 height 18
type textarea "x"
type input "4"
type textarea "x"
type input "$0.15"
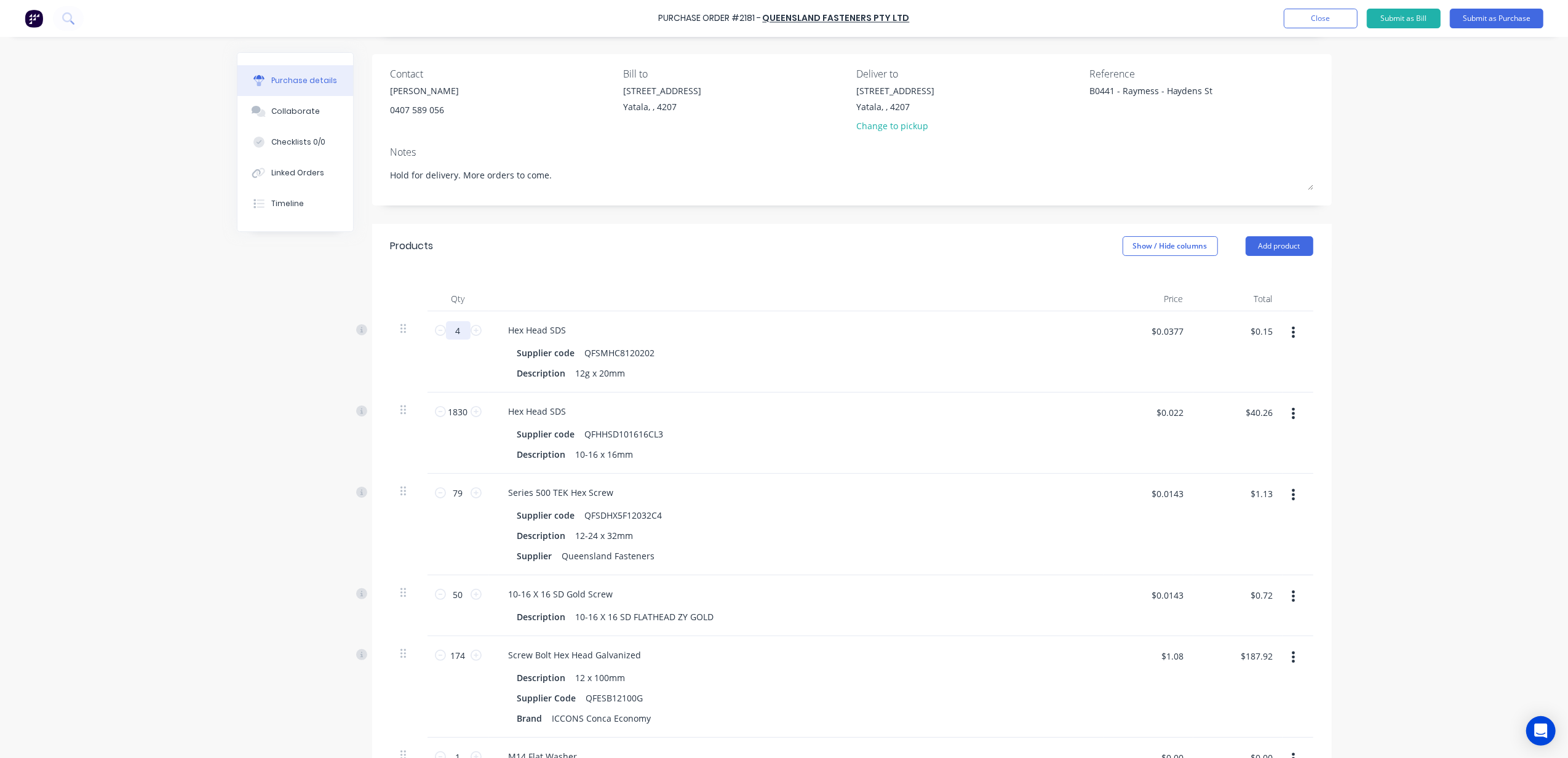
type textarea "x"
type input "45"
type textarea "x"
type input "$1.70"
type textarea "x"
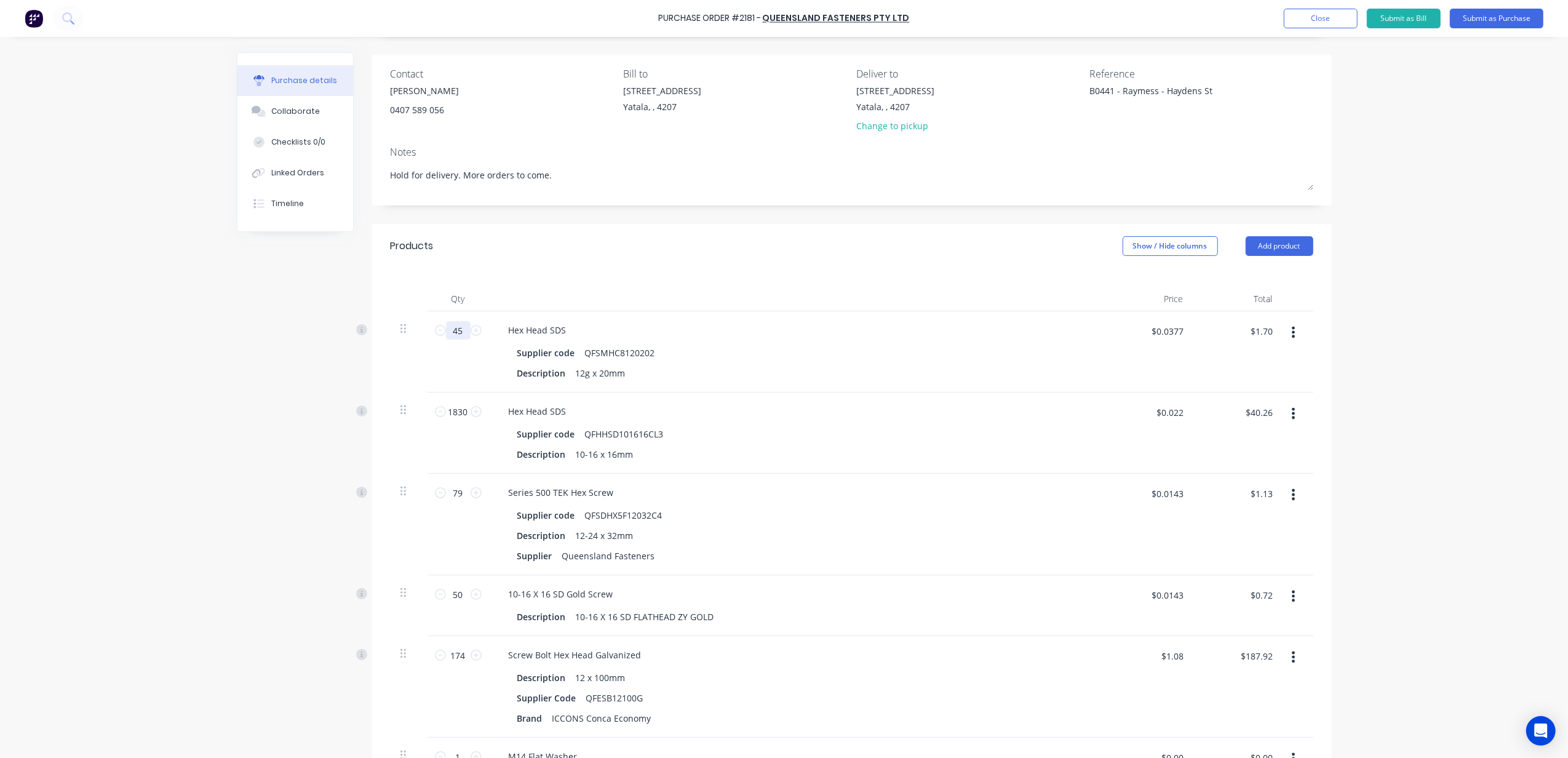
type input "452"
type textarea "x"
type input "$17.04"
type input "4520"
type textarea "x"
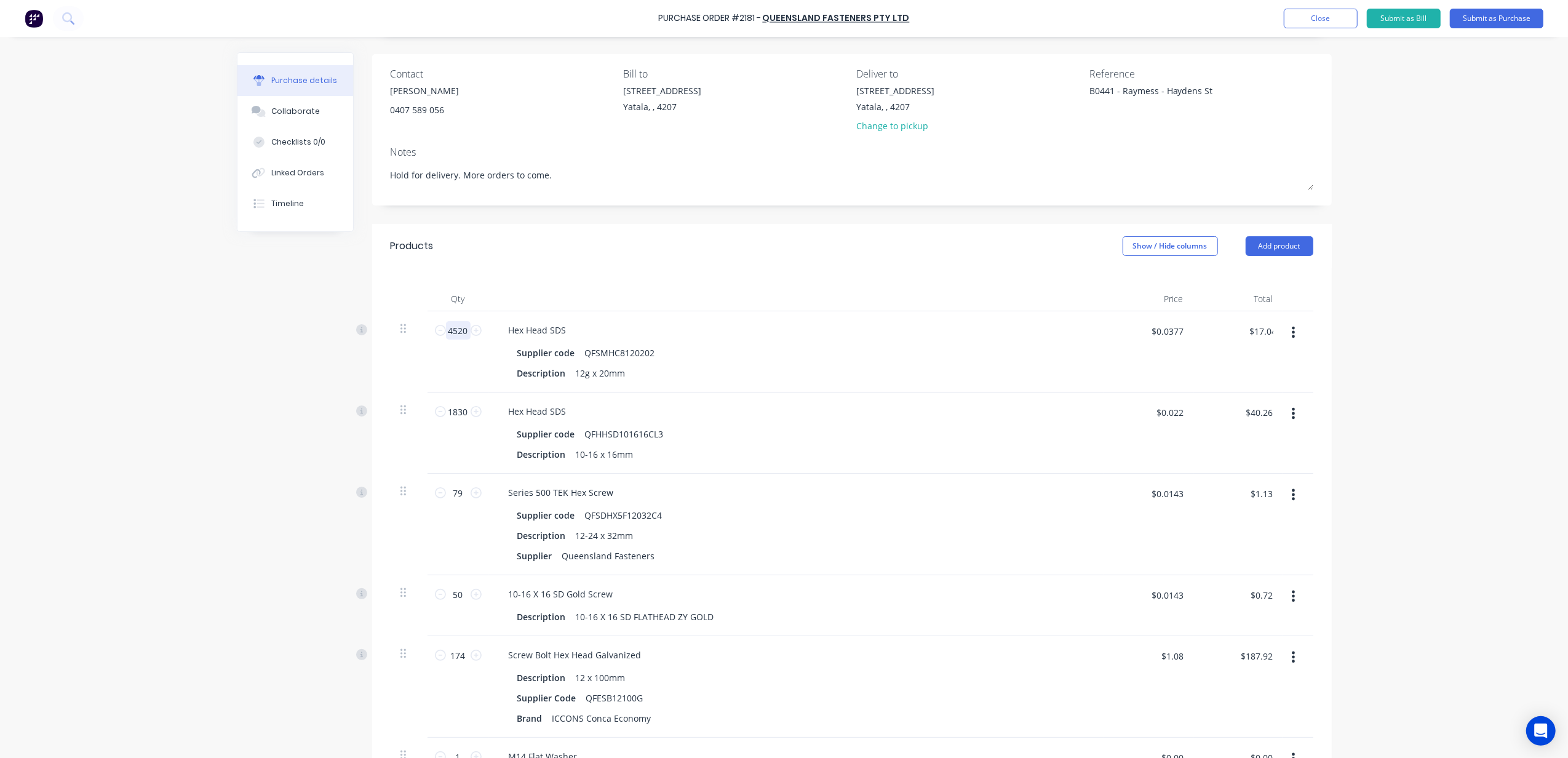
type input "$170.40"
type input "4520"
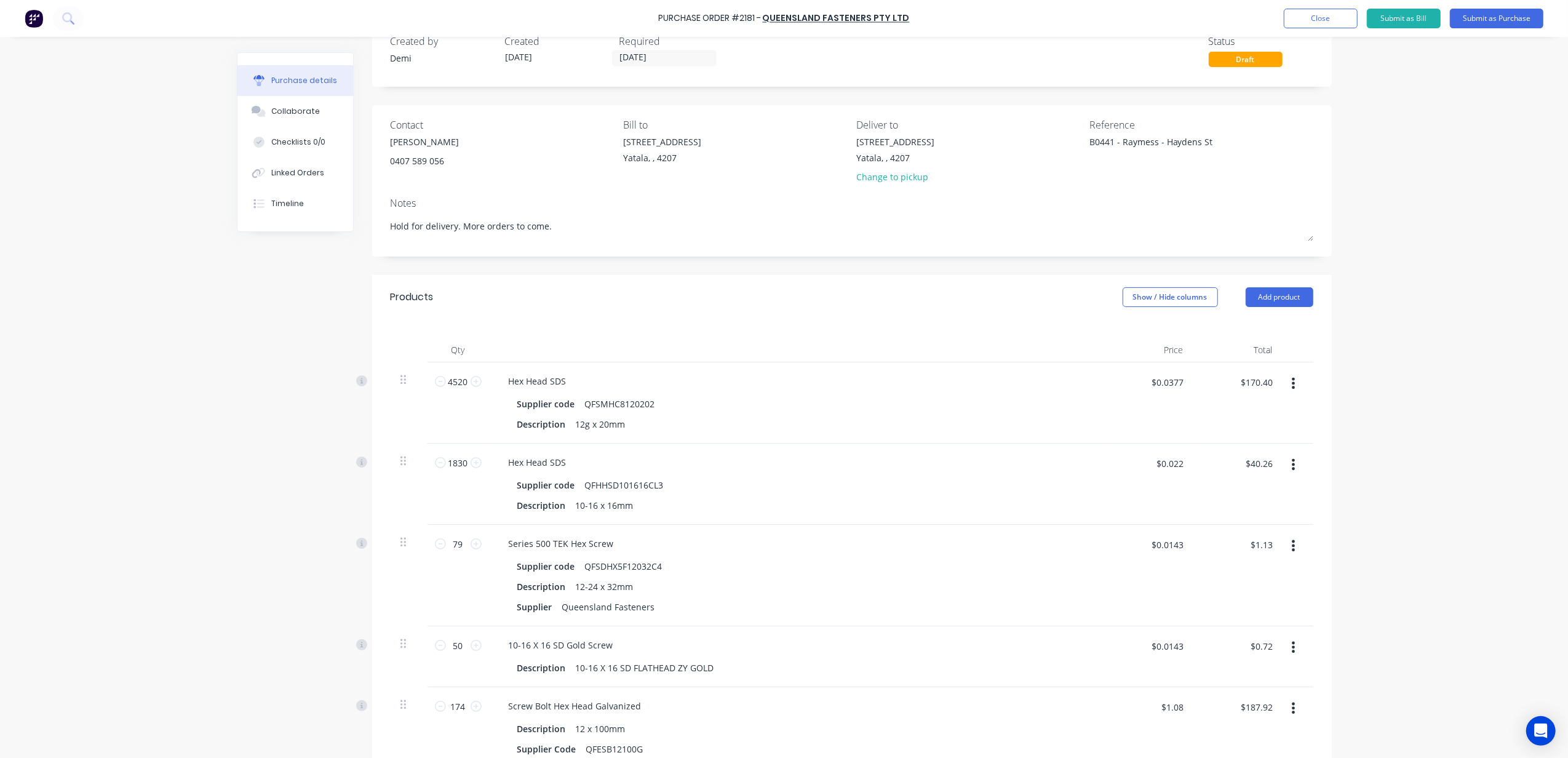
scroll to position [0, 0]
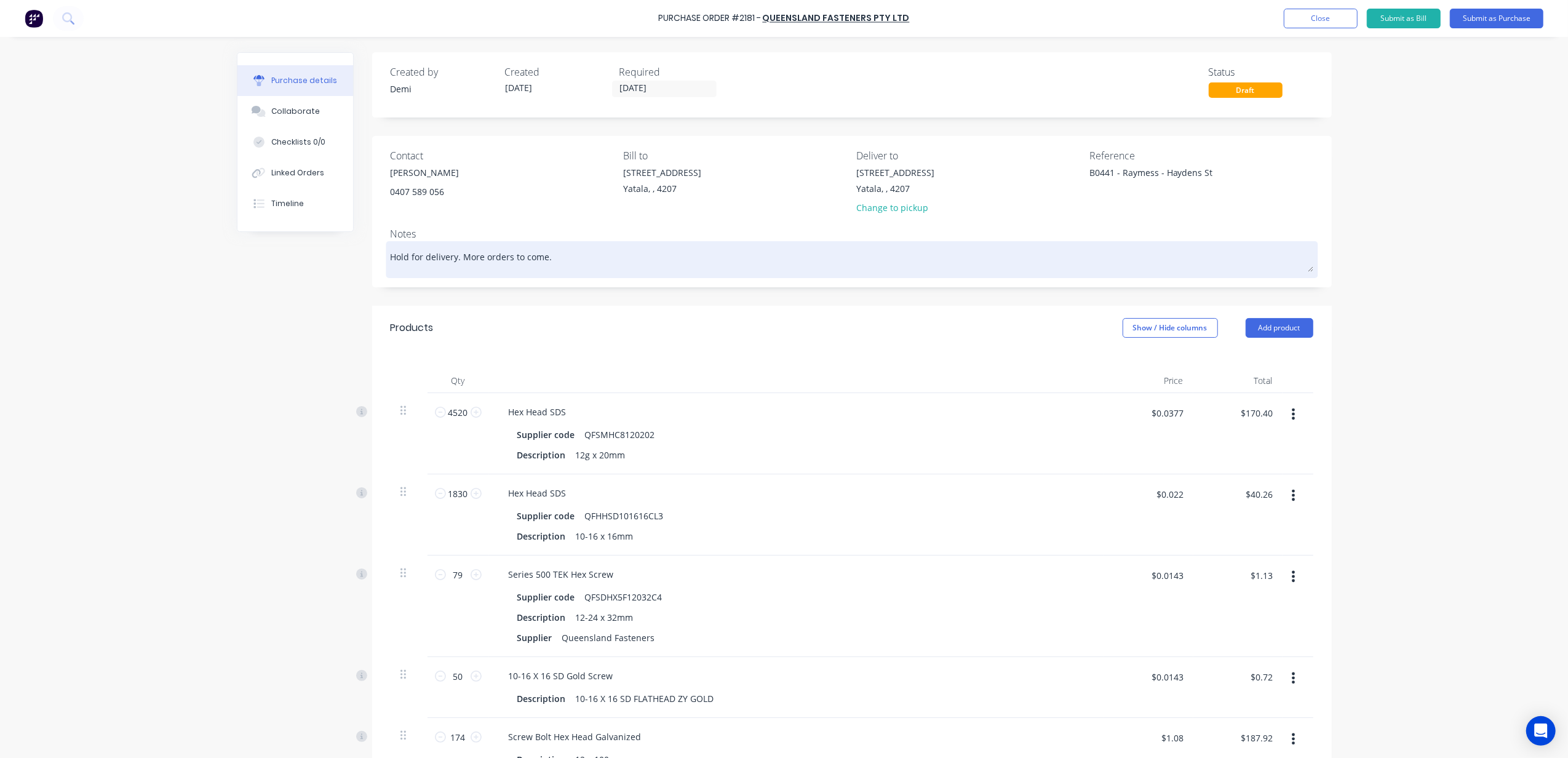
click at [549, 262] on textarea "Hold for delivery. More orders to come." at bounding box center [852, 258] width 923 height 28
type textarea "x"
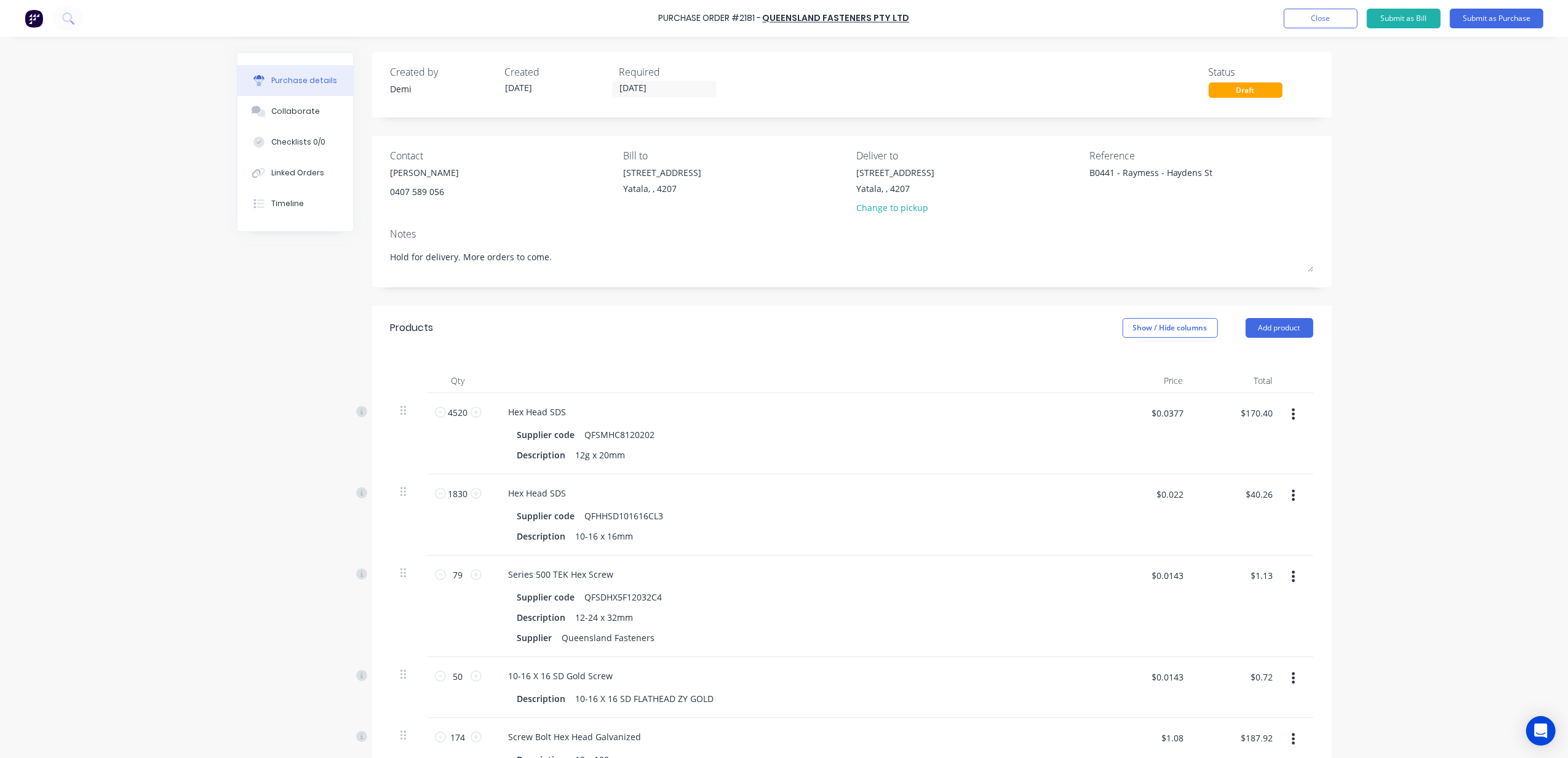
drag, startPoint x: 578, startPoint y: 262, endPoint x: 155, endPoint y: 302, distance: 424.9
click at [155, 302] on div "Purchase Order #2181 - Queensland Fasteners Pty Ltd Add product Close Submit as…" at bounding box center [784, 379] width 1568 height 758
click at [669, 89] on input "[DATE]" at bounding box center [664, 89] width 103 height 16
type textarea "x"
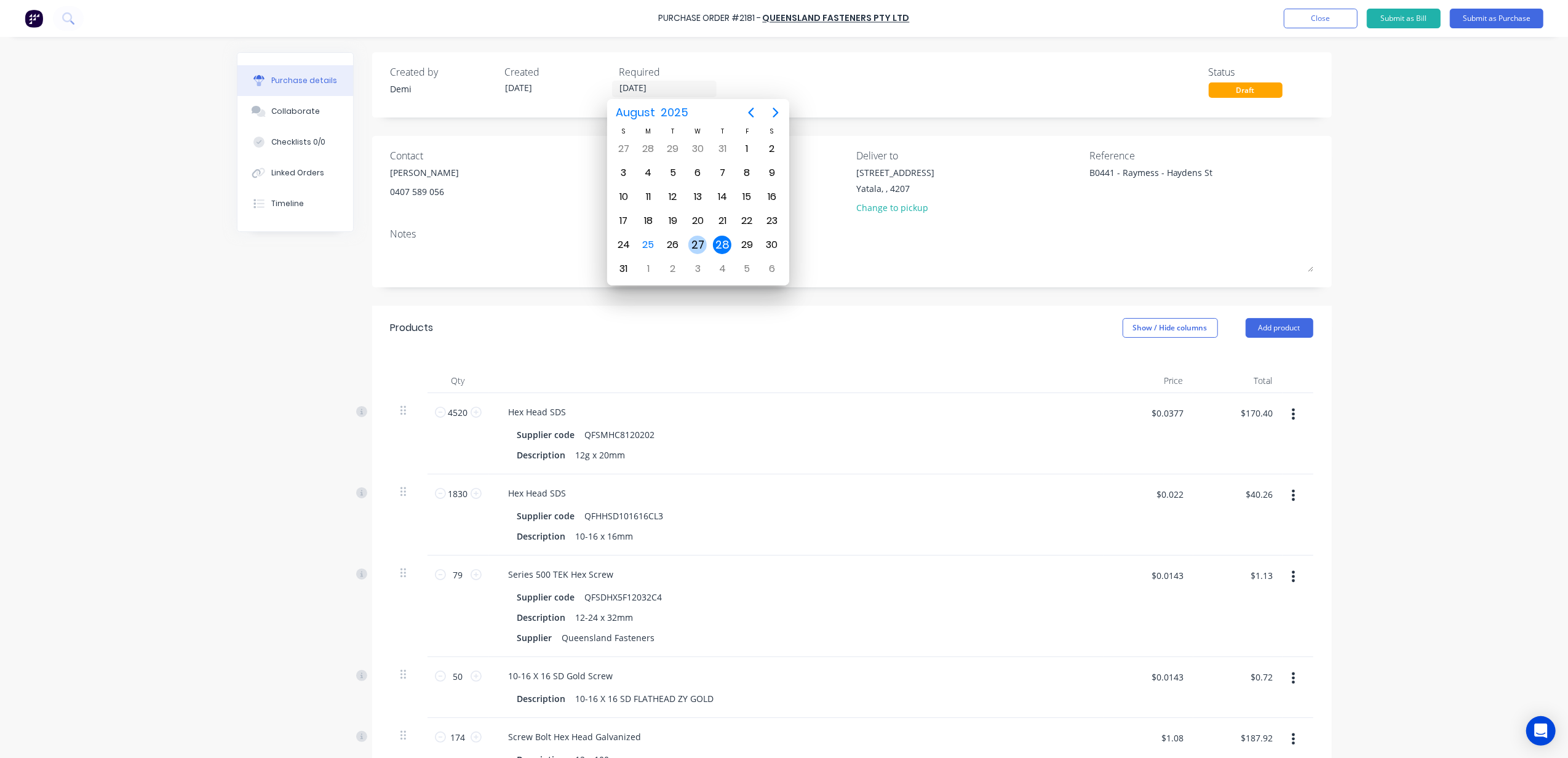
click at [692, 242] on div "27" at bounding box center [697, 244] width 18 height 18
type textarea "x"
type input "[DATE]"
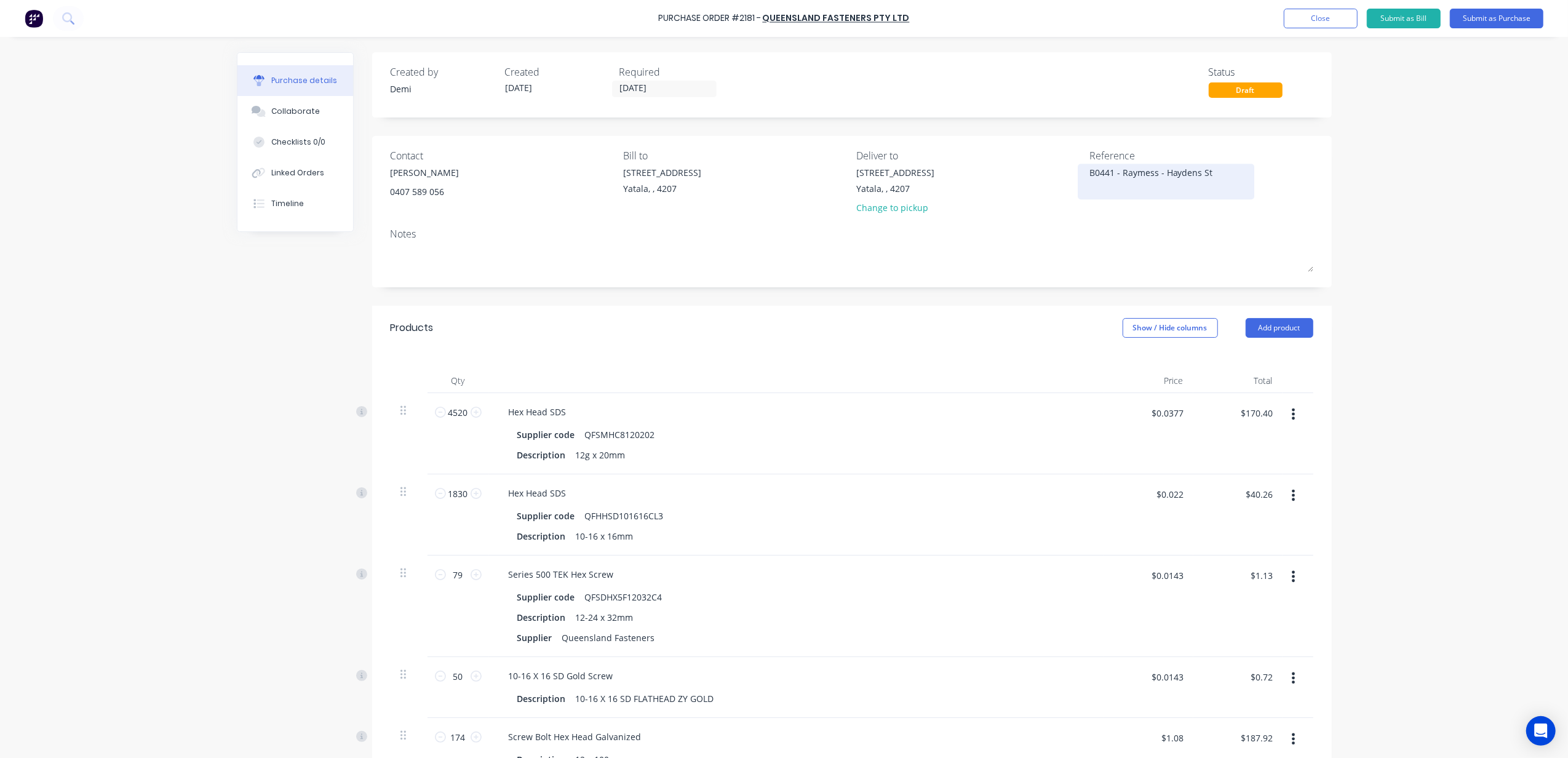
click at [1216, 174] on textarea "B0441 - Raymess - Haydens St" at bounding box center [1166, 180] width 153 height 28
click at [931, 306] on div "Products Show / Hide columns Add product" at bounding box center [852, 328] width 959 height 44
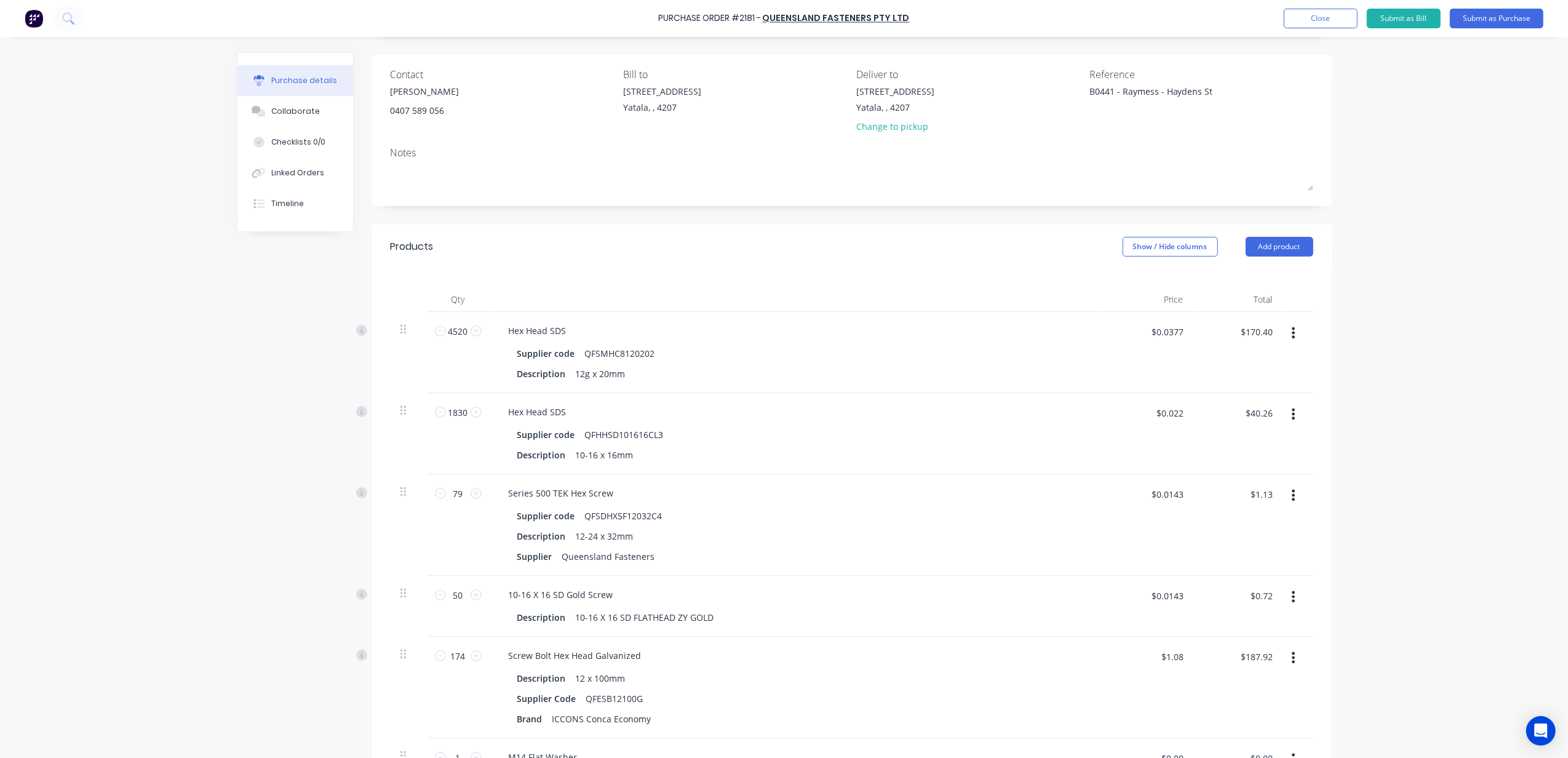
scroll to position [82, 0]
click at [473, 494] on icon at bounding box center [476, 493] width 11 height 11
type textarea "x"
type input "80"
type input "$1.14"
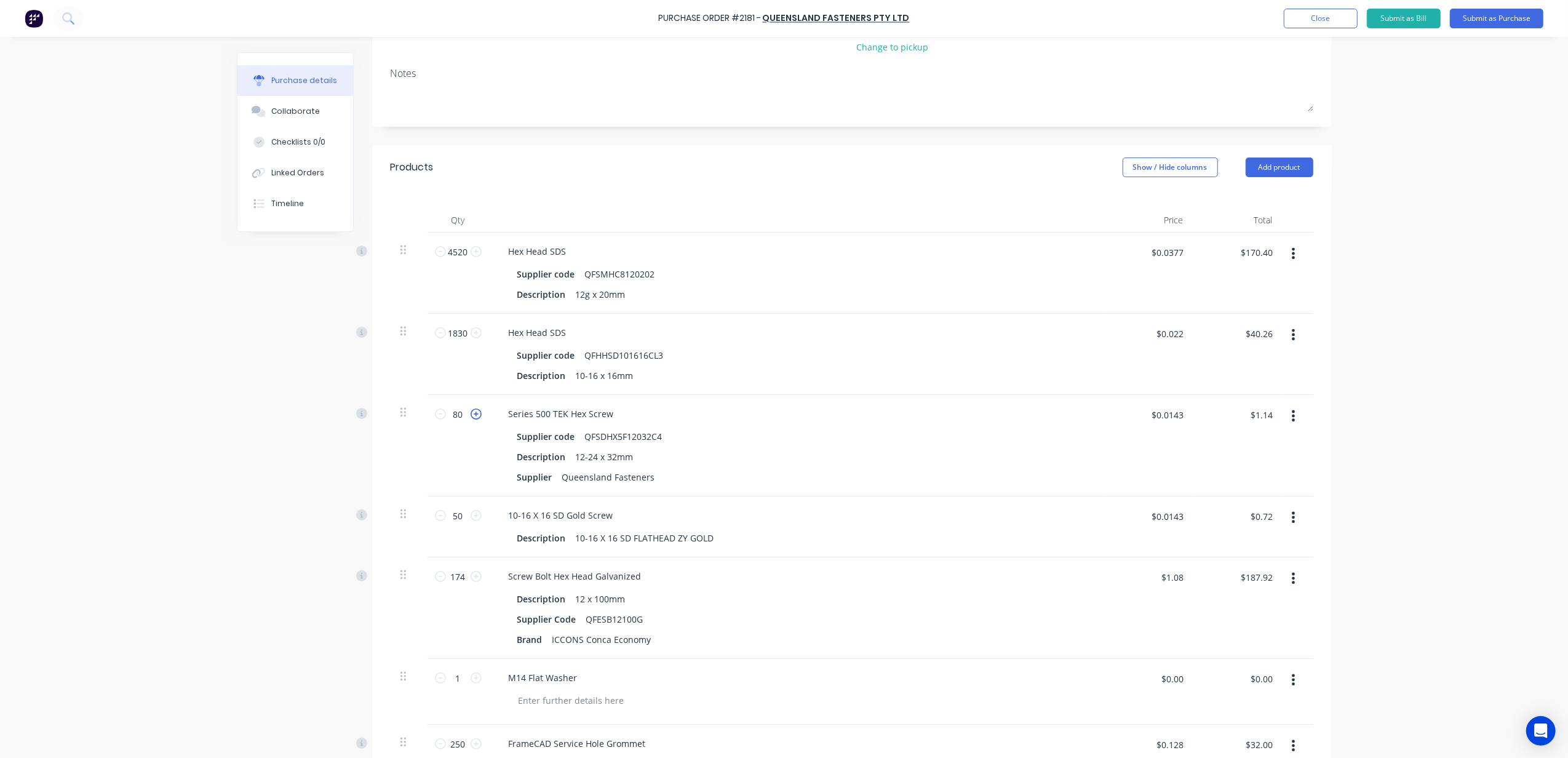
scroll to position [164, 0]
click at [437, 510] on icon at bounding box center [440, 512] width 11 height 11
type textarea "x"
type input "49"
type input "$0.70"
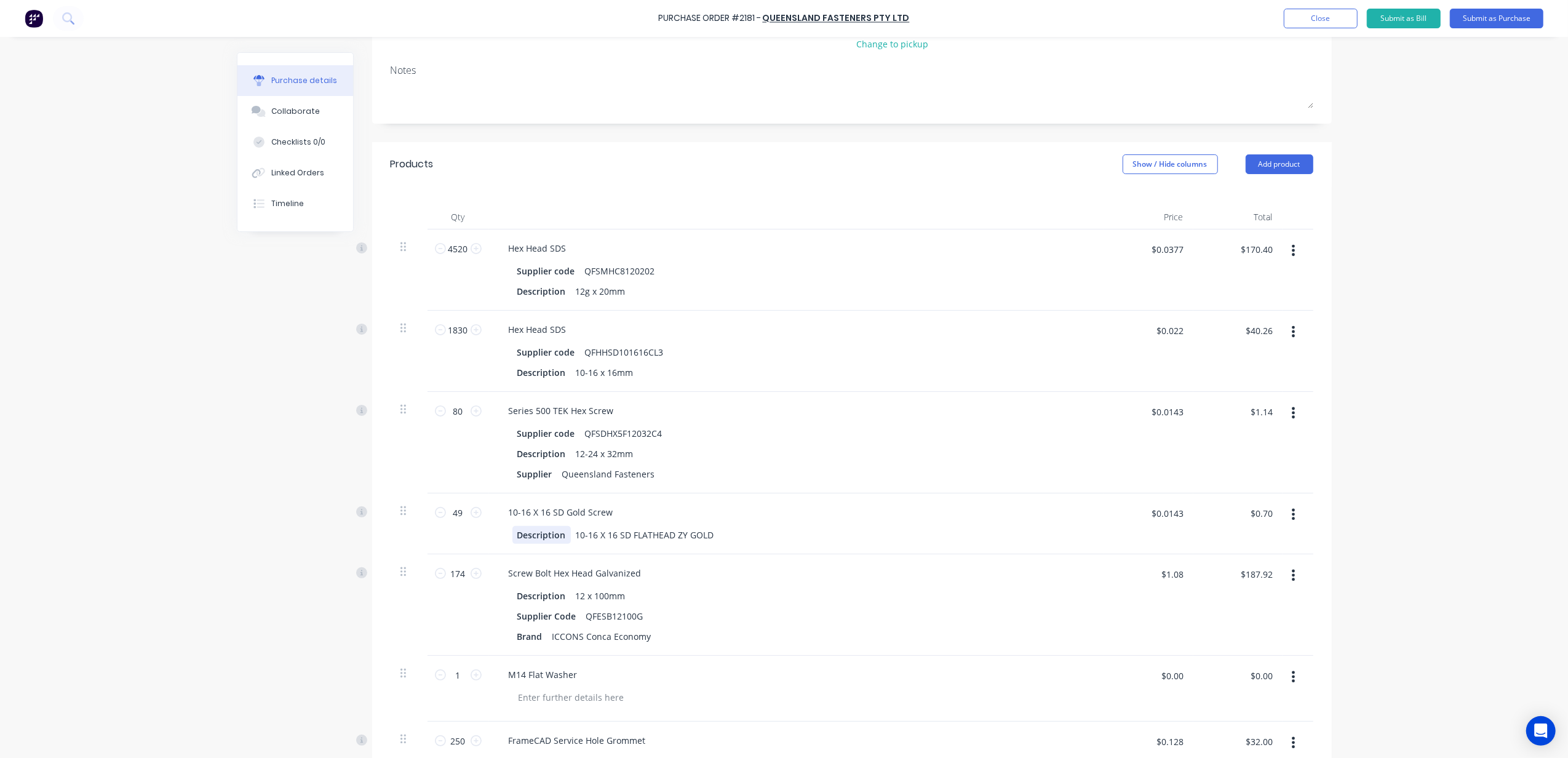
drag, startPoint x: 438, startPoint y: 510, endPoint x: 497, endPoint y: 540, distance: 66.2
click at [499, 540] on div "Description 10-16 X 16 SD FLATHEAD ZY GOLD" at bounding box center [796, 535] width 596 height 17
click at [499, 543] on div "Description 10-16 X 16 SD FLATHEAD ZY GOLD" at bounding box center [796, 535] width 596 height 17
click at [455, 519] on input "49" at bounding box center [458, 512] width 24 height 18
type textarea "x"
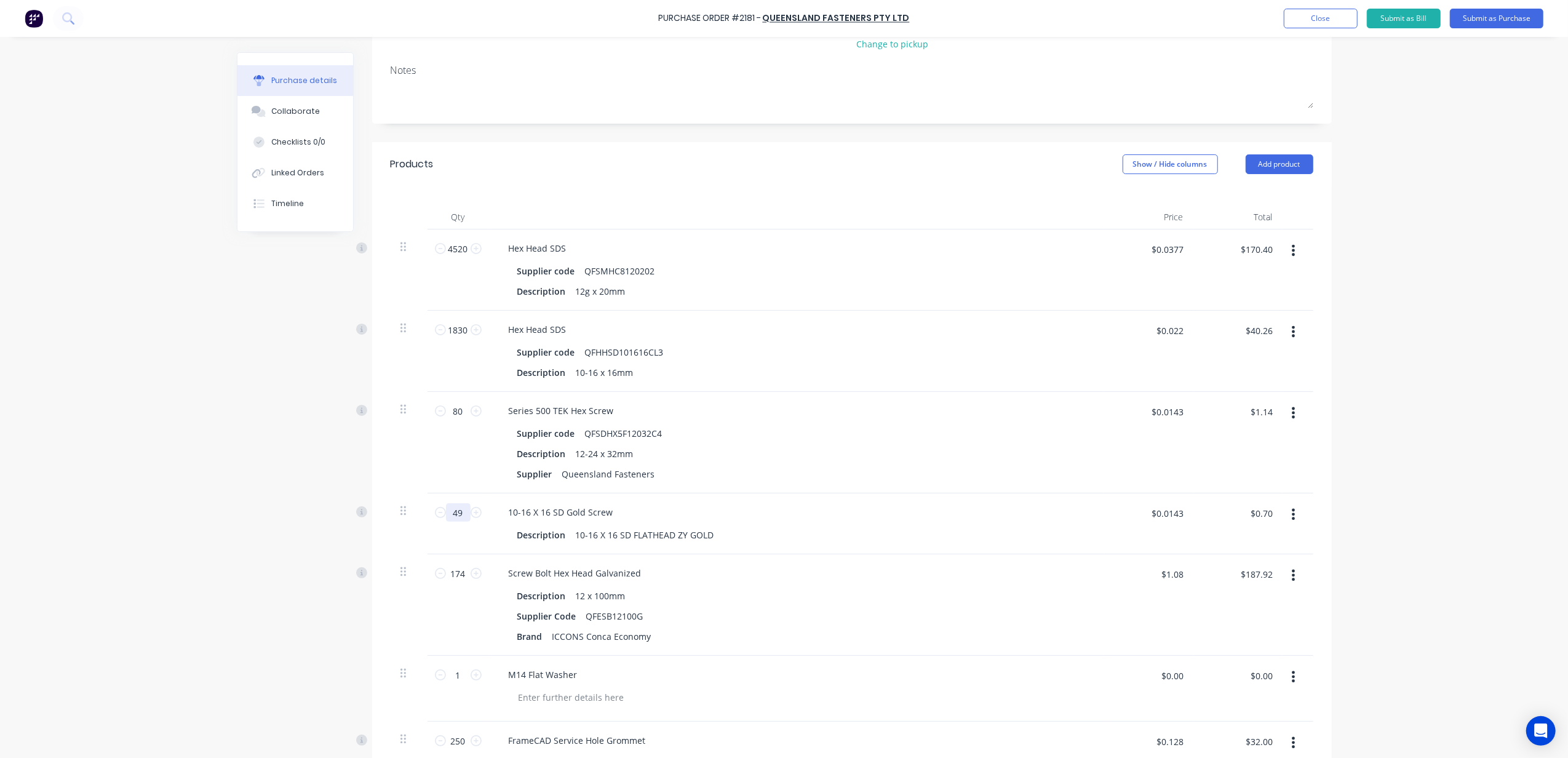
type input "1"
type textarea "x"
type input "$0.01"
type textarea "x"
type input "10"
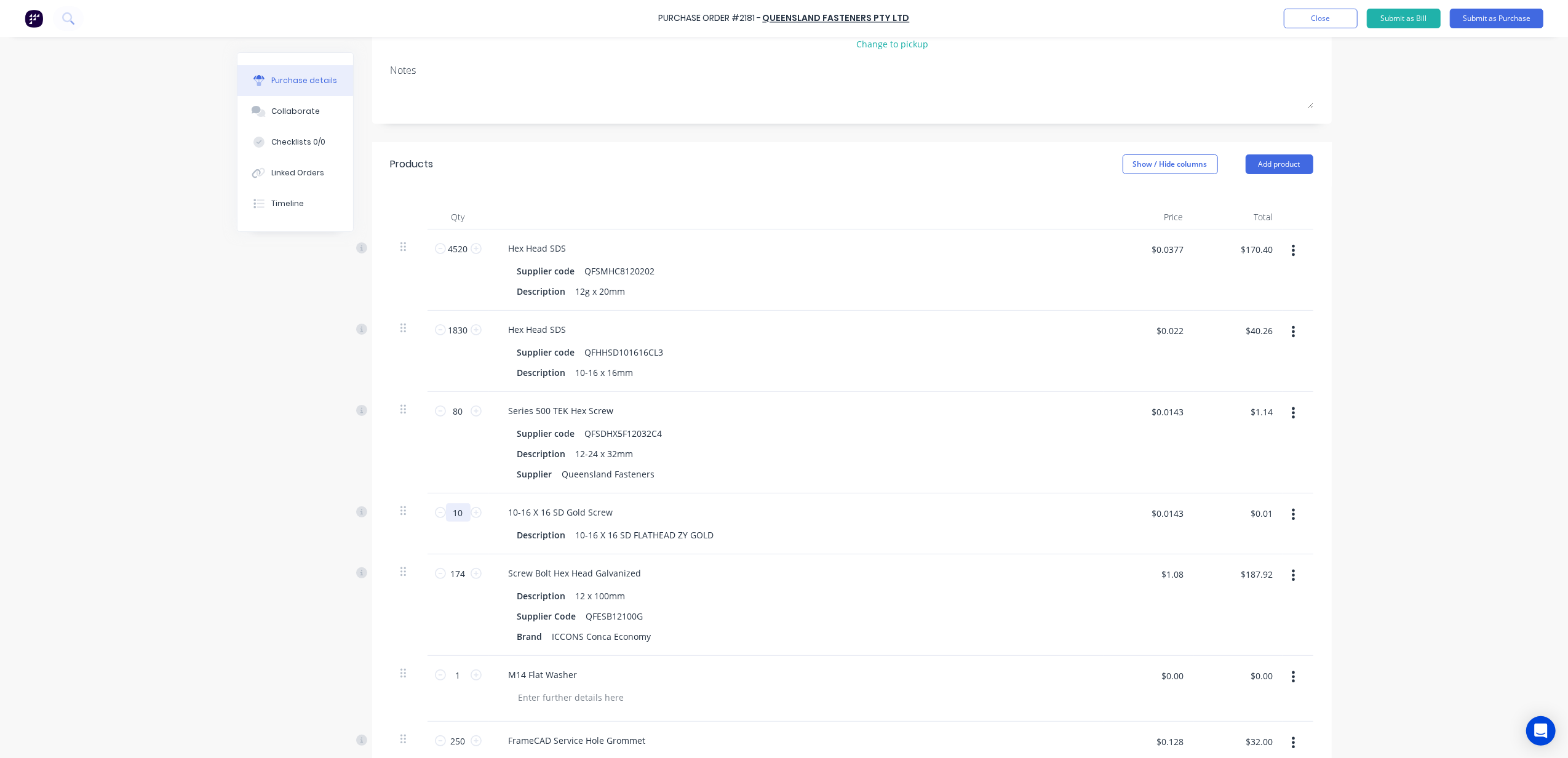
type textarea "x"
type input "$0.14"
type textarea "x"
type input "100"
type textarea "x"
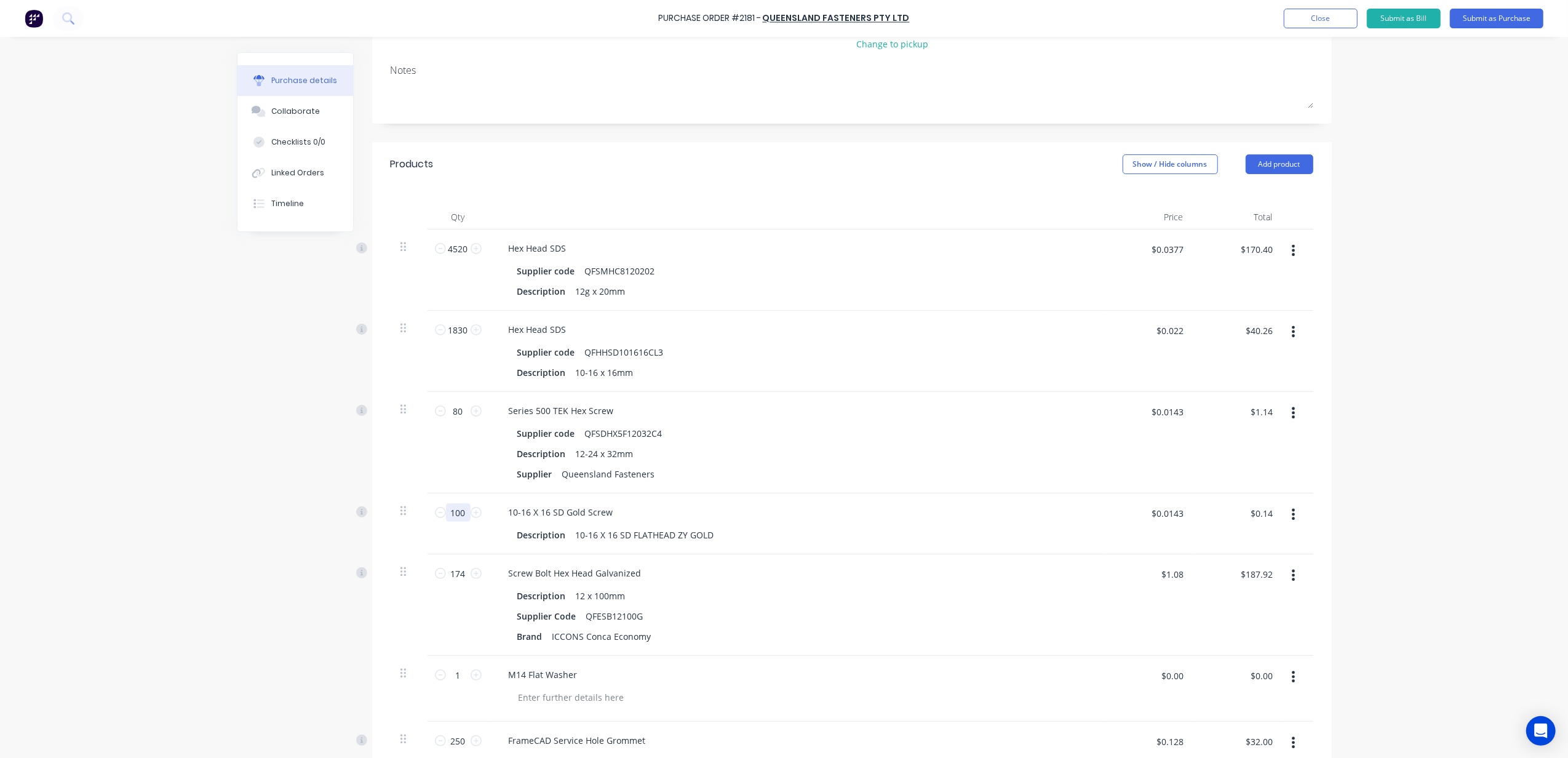
type input "$1.43"
type input "100"
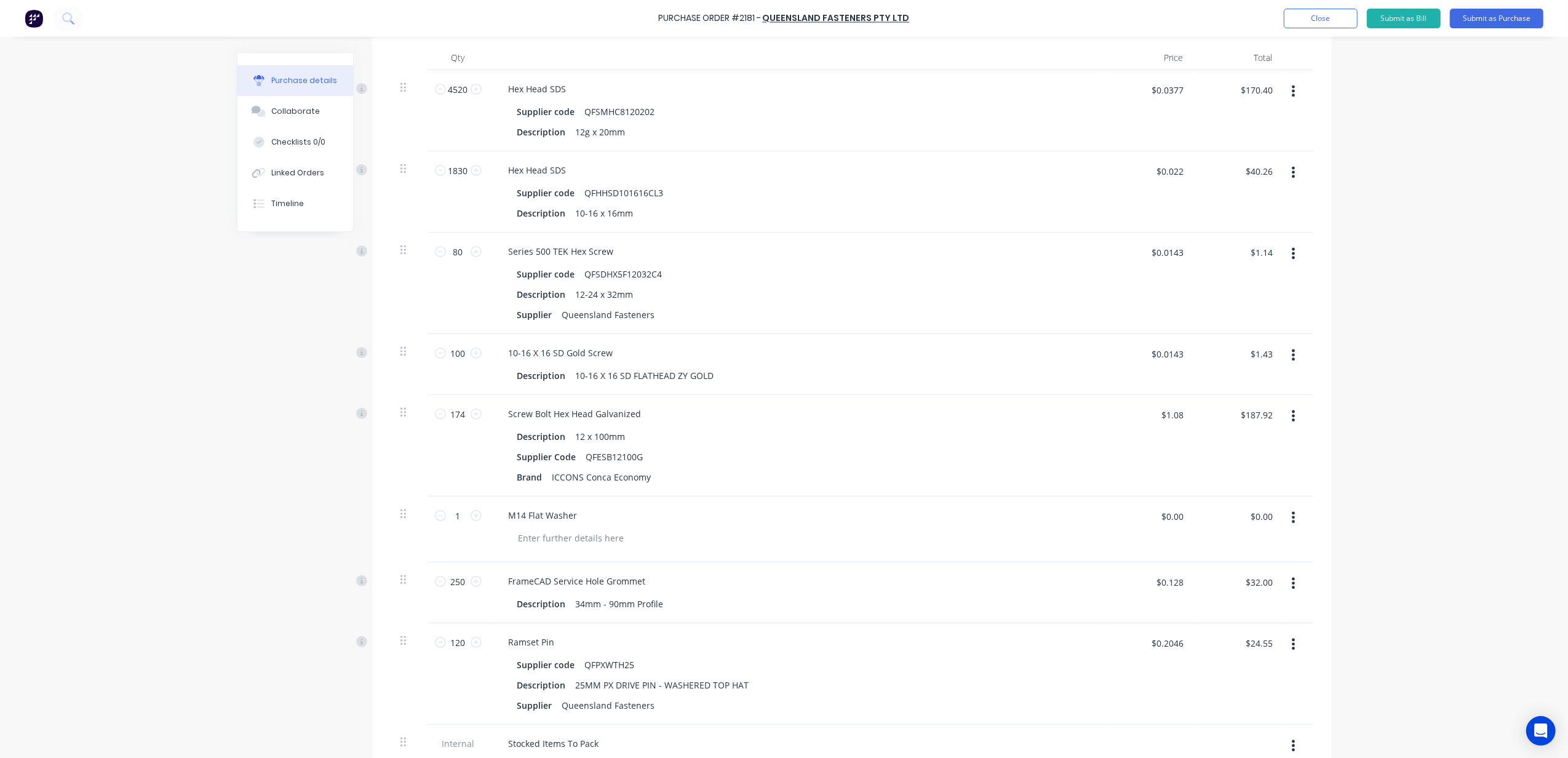
scroll to position [410, 0]
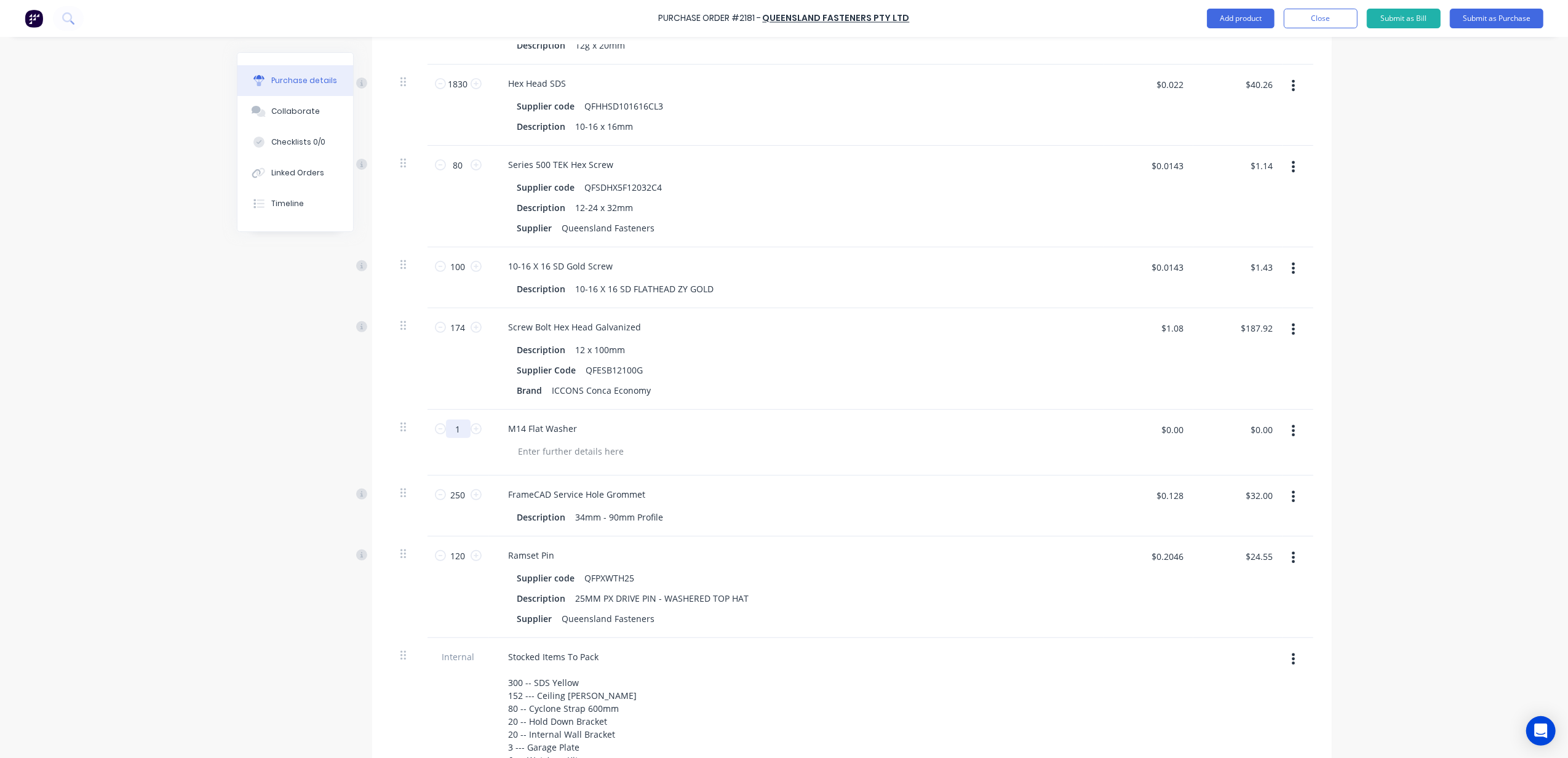
click at [453, 429] on input "1" at bounding box center [458, 428] width 24 height 18
type textarea "x"
type input "17"
type textarea "x"
type input "174"
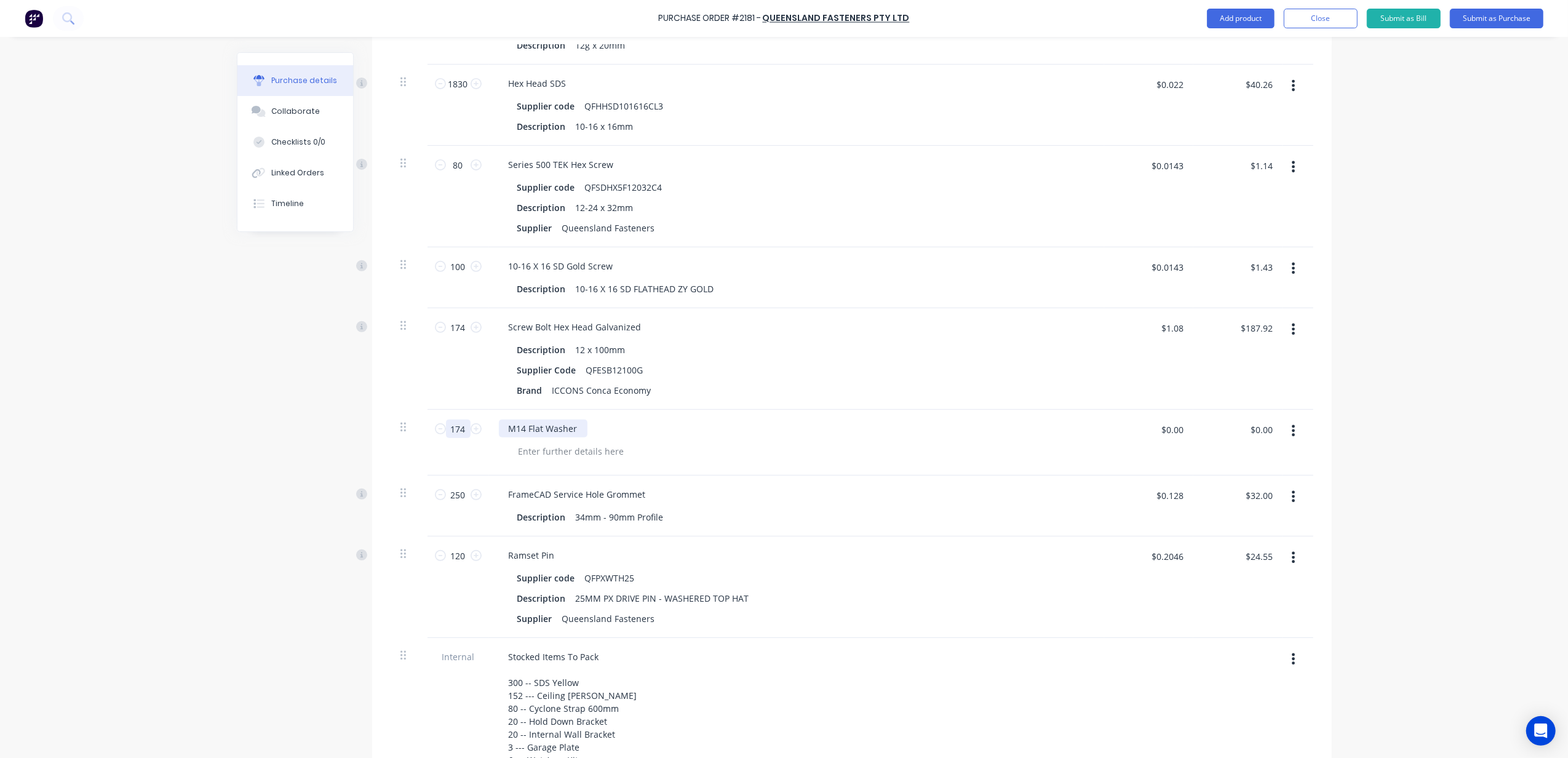
type textarea "x"
type input "174"
click at [560, 434] on div "M14 Flat Washer" at bounding box center [543, 428] width 89 height 17
drag, startPoint x: 574, startPoint y: 431, endPoint x: 461, endPoint y: 431, distance: 113.0
click at [461, 431] on div "174 174 M14 Flat Washer $0.00 $0.00 $0.00 $0.00" at bounding box center [852, 442] width 923 height 65
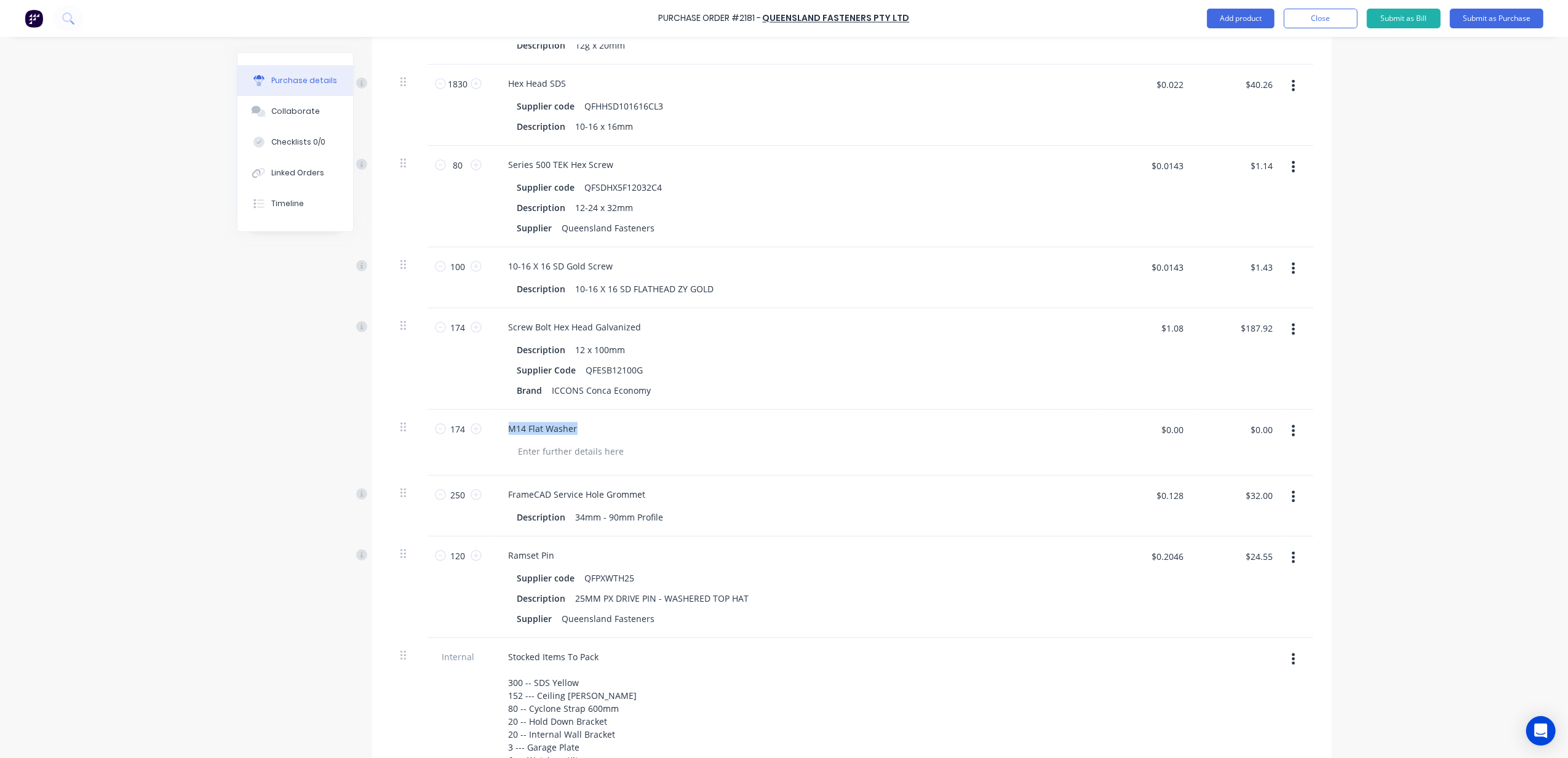
click at [1285, 426] on button "button" at bounding box center [1292, 430] width 29 height 22
click at [1274, 529] on button "Delete" at bounding box center [1256, 537] width 105 height 24
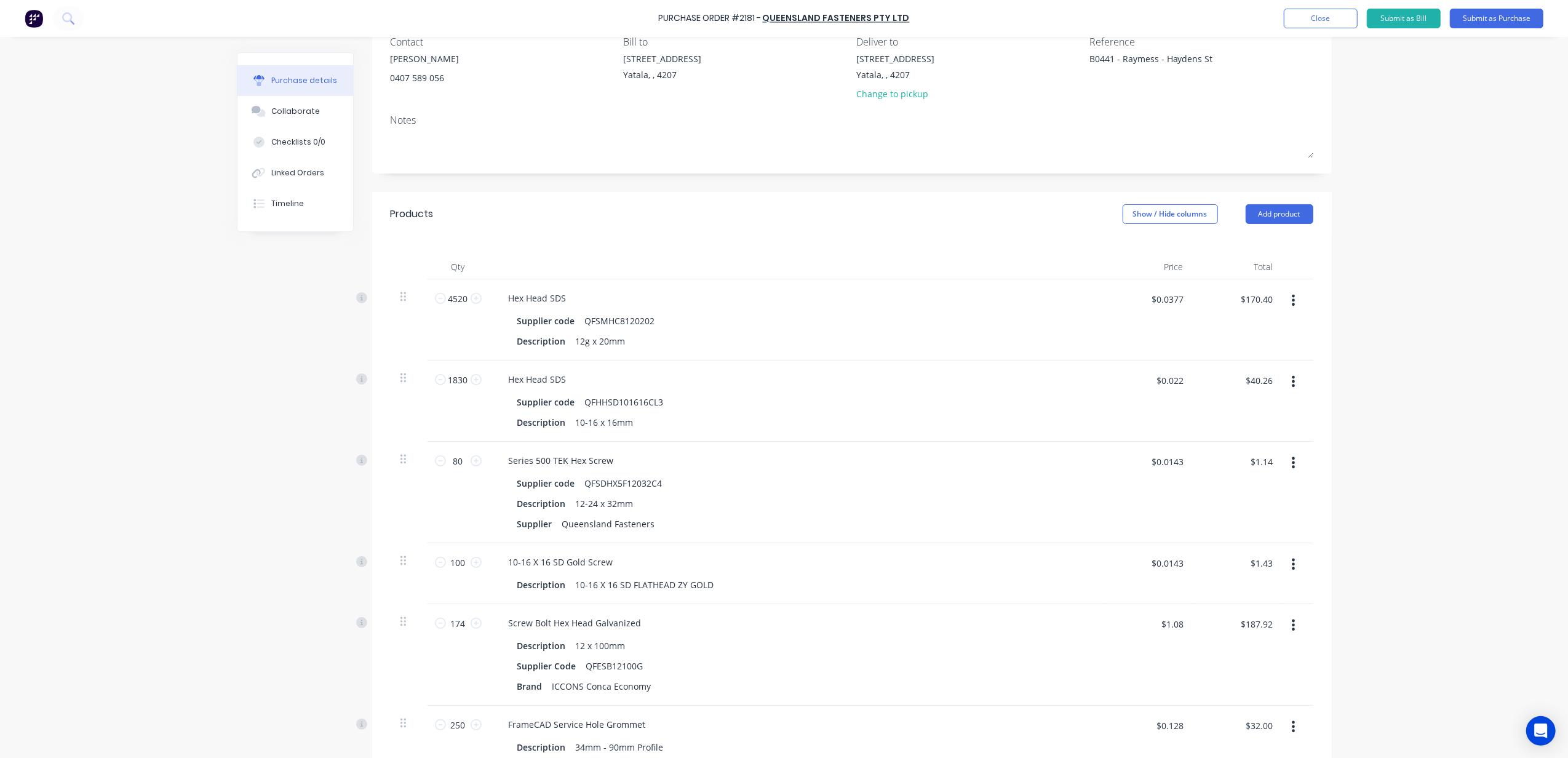
scroll to position [82, 0]
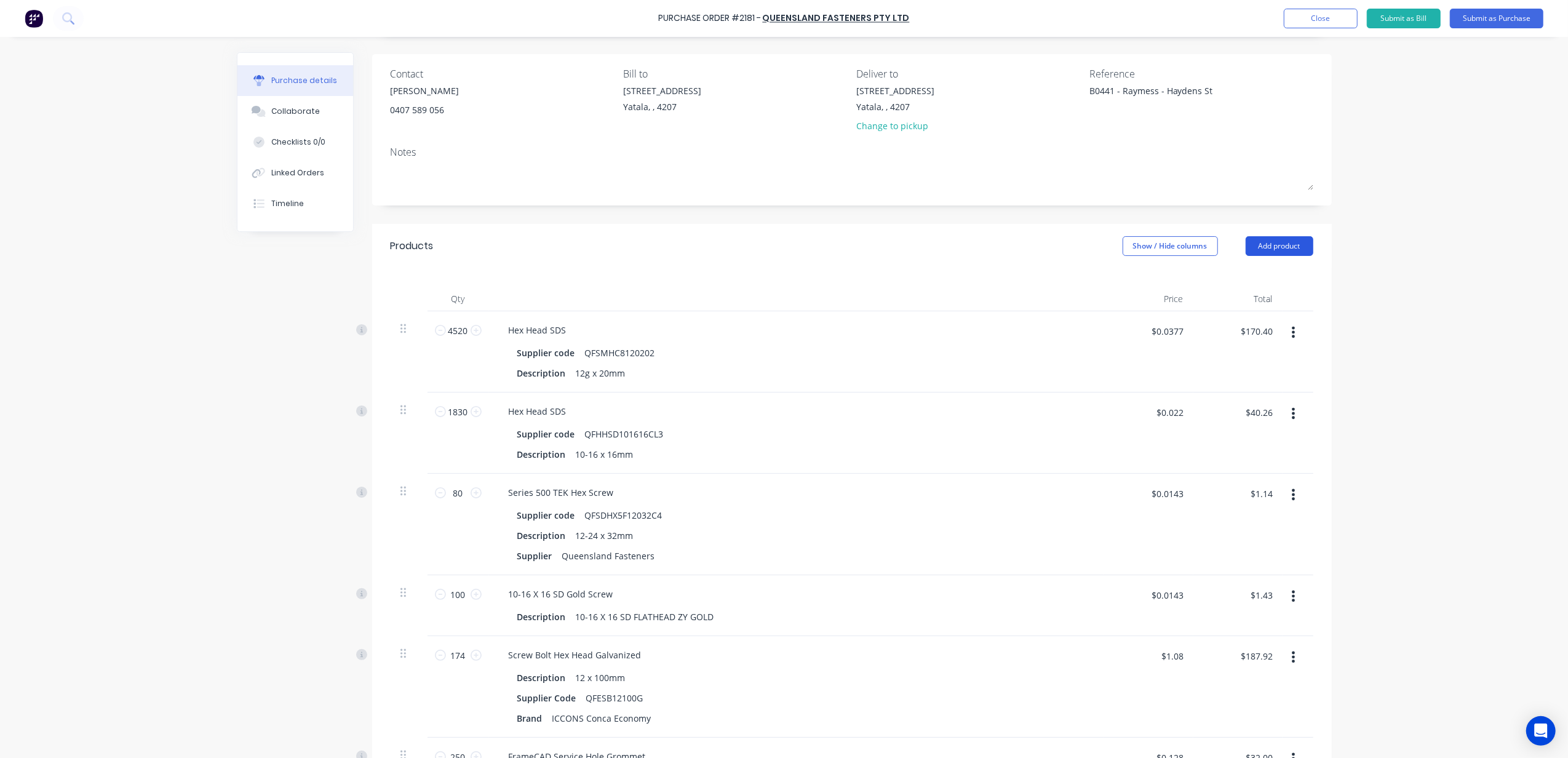
click at [1270, 245] on button "Add product" at bounding box center [1279, 246] width 68 height 20
click at [1268, 267] on button "Product catalogue" at bounding box center [1255, 277] width 117 height 24
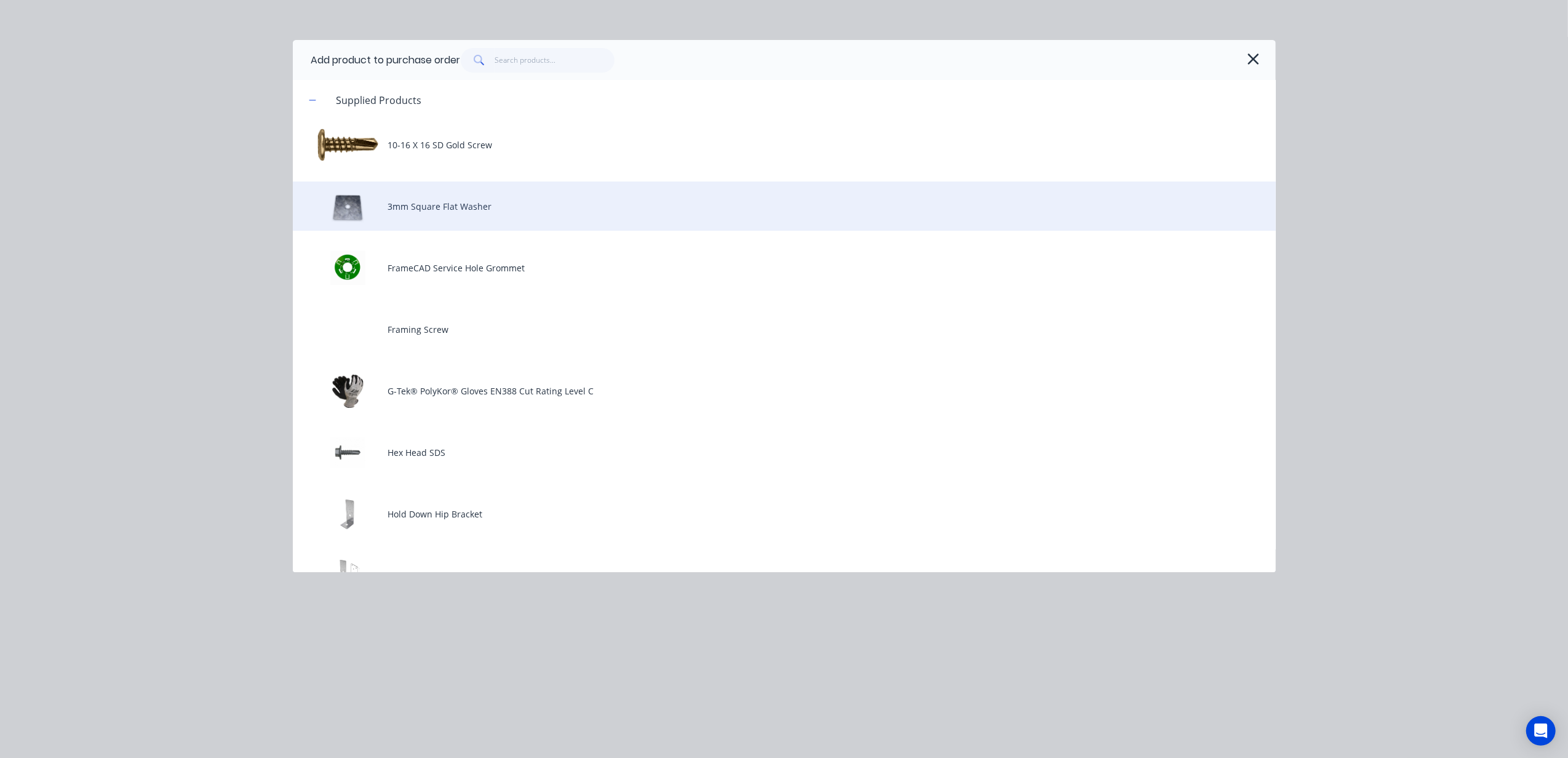
click at [456, 222] on div "3mm Square Flat Washer" at bounding box center [784, 206] width 983 height 49
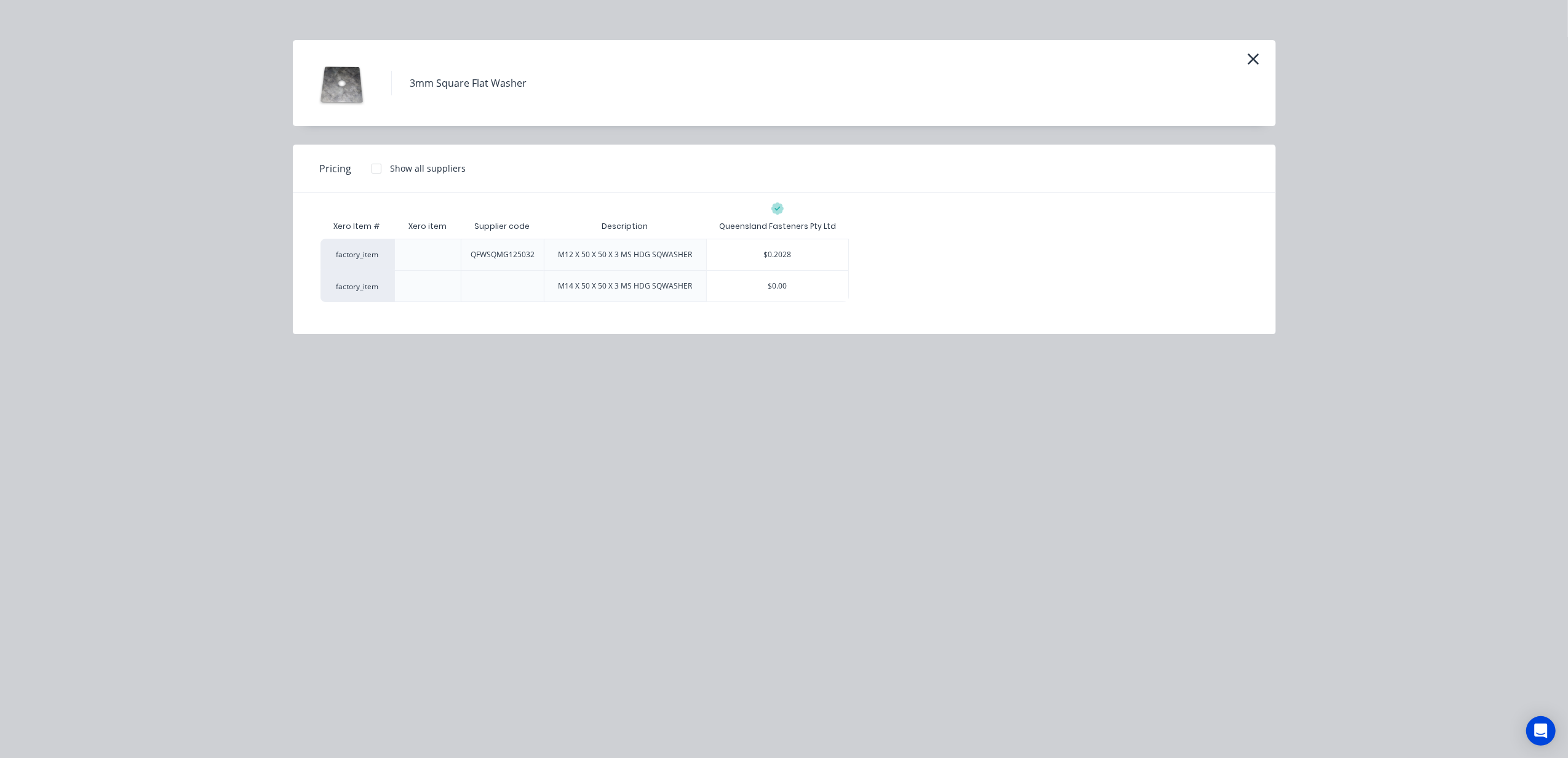
click at [587, 277] on div "M14 X 50 X 50 X 3 MS HDG SQWASHER" at bounding box center [624, 285] width 153 height 31
click at [590, 286] on div "M14 X 50 X 50 X 3 MS HDG SQWASHER" at bounding box center [625, 286] width 134 height 11
click at [386, 283] on div "factory_item" at bounding box center [357, 286] width 74 height 32
click at [786, 286] on div "$0.00" at bounding box center [777, 285] width 141 height 31
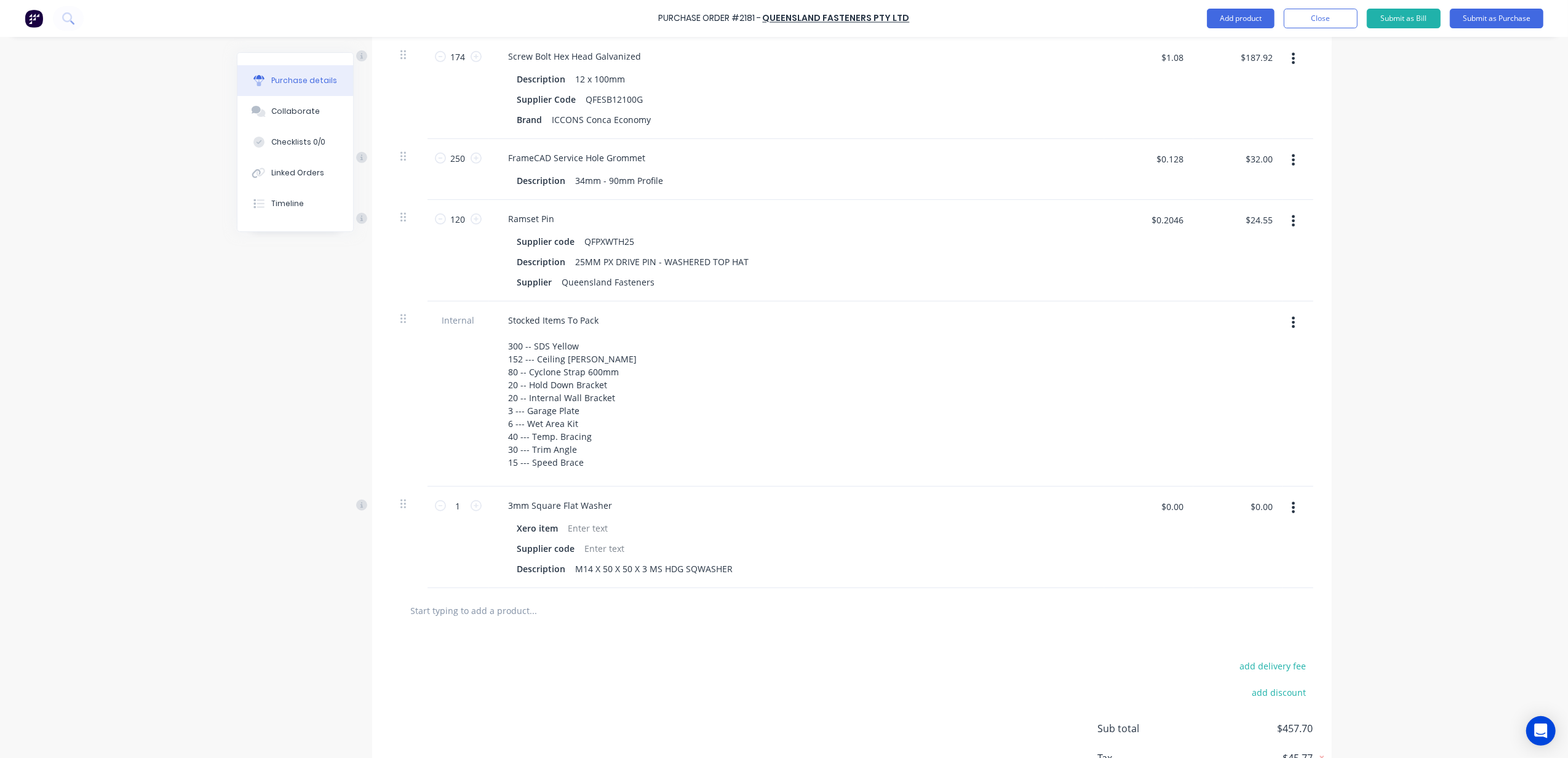
scroll to position [738, 0]
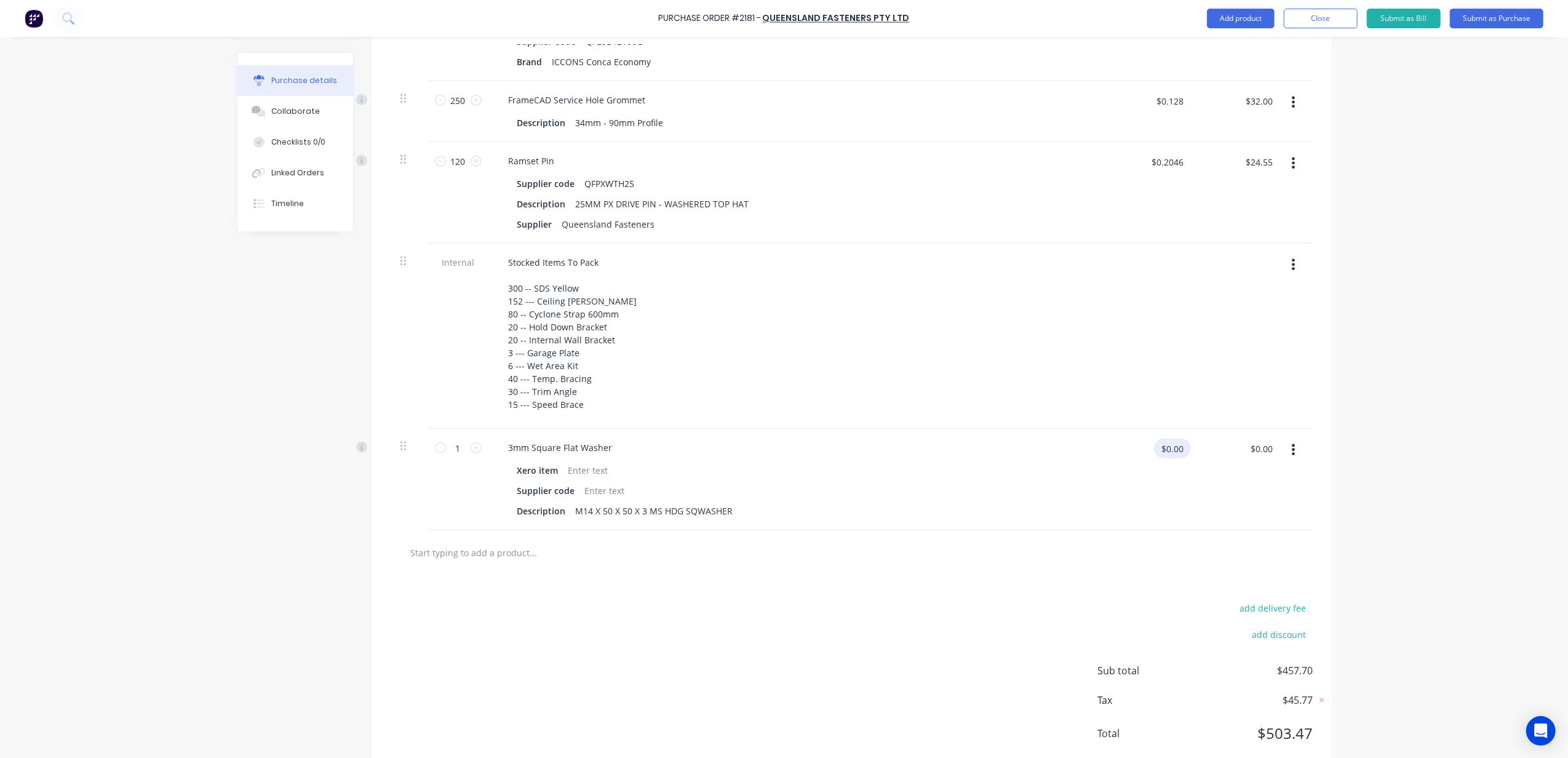
type textarea "x"
click at [1179, 447] on input "$0.00" at bounding box center [1172, 448] width 37 height 20
type input "0.23"
type textarea "x"
type input "$0.23"
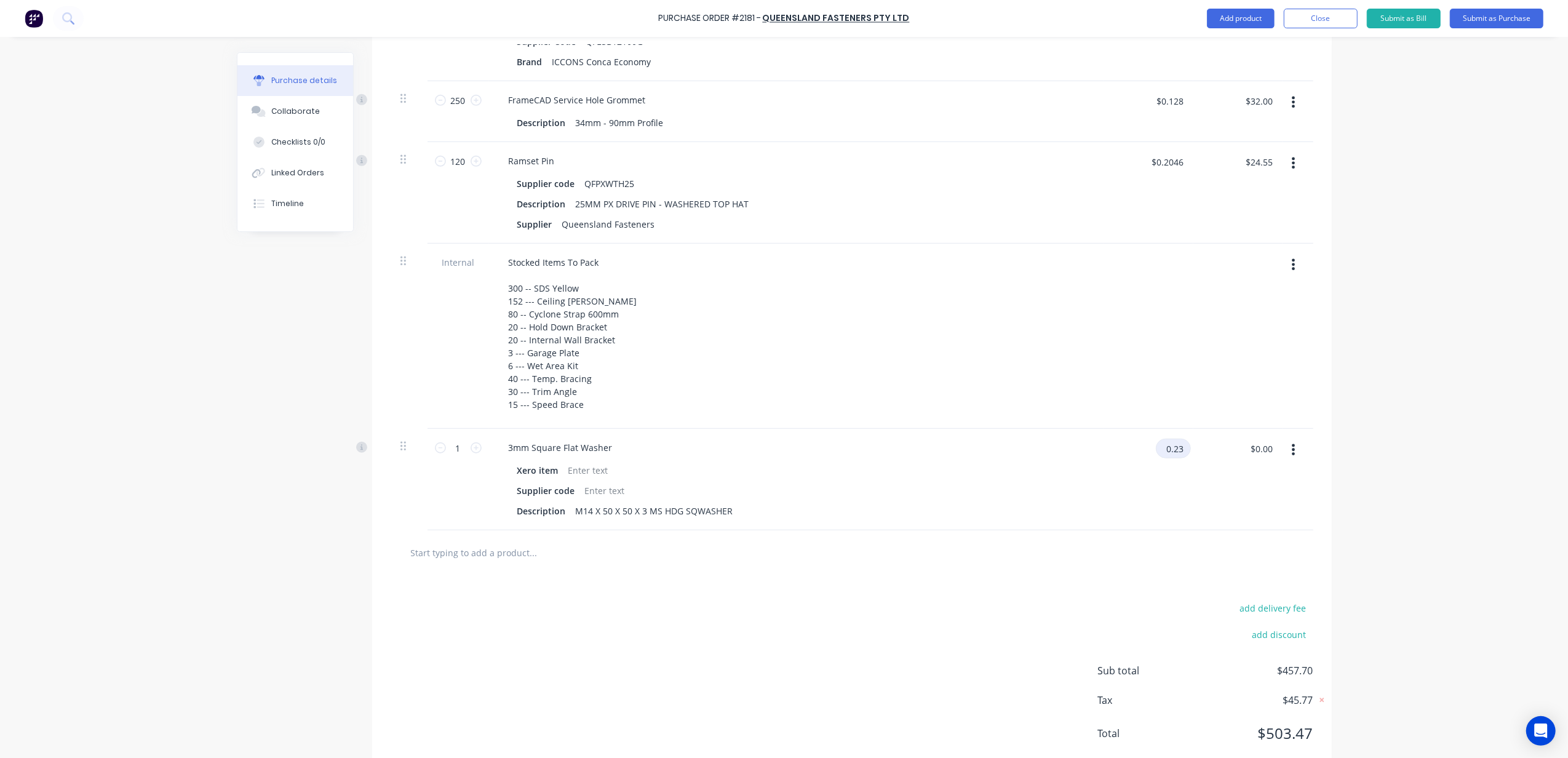
type input "$0.23"
drag, startPoint x: 1291, startPoint y: 454, endPoint x: 1289, endPoint y: 439, distance: 15.1
click at [1289, 439] on div at bounding box center [1298, 480] width 31 height 101
drag, startPoint x: 389, startPoint y: 450, endPoint x: 390, endPoint y: 444, distance: 6.1
click at [391, 444] on div at bounding box center [409, 480] width 37 height 101
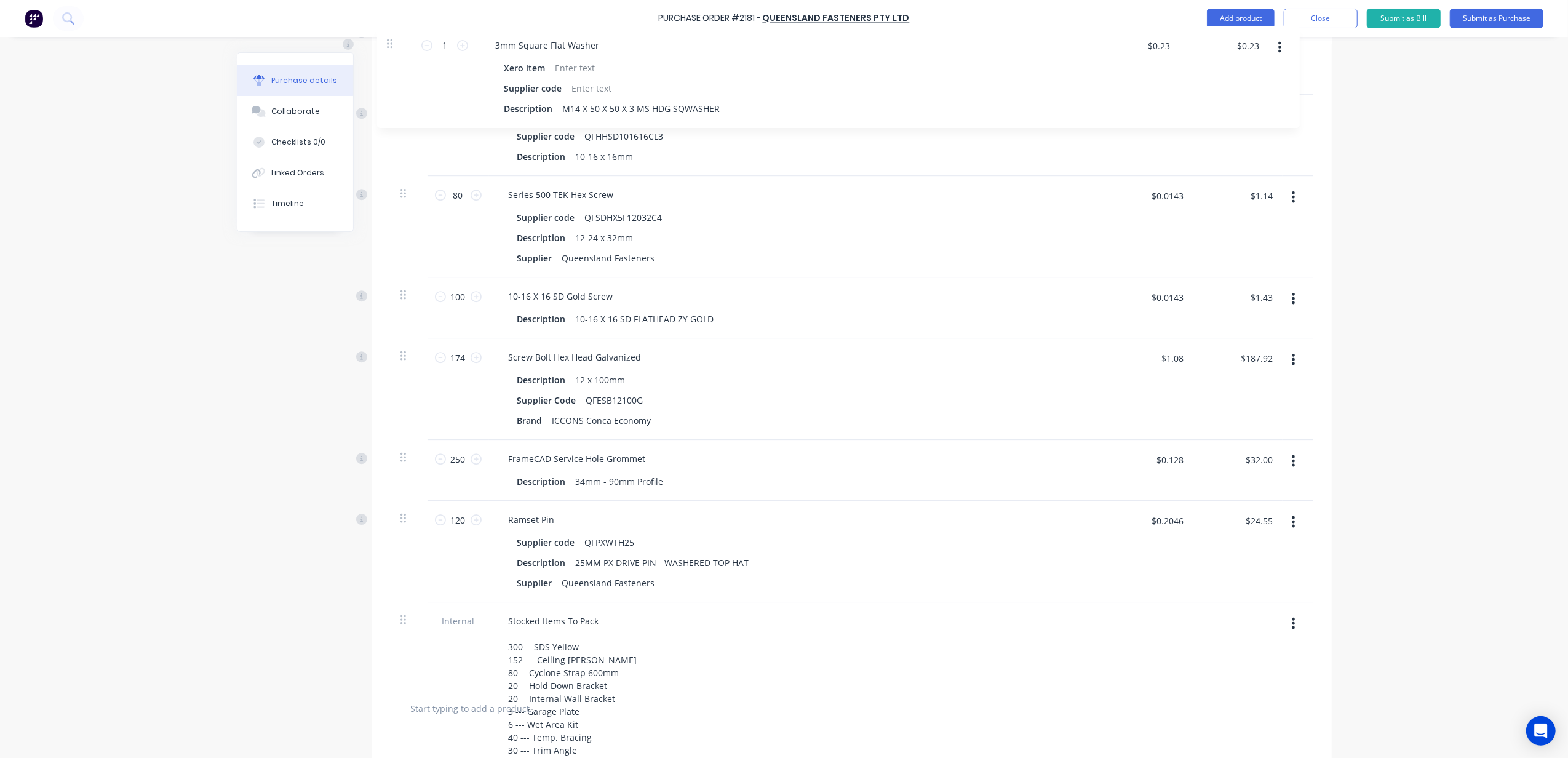
scroll to position [297, 0]
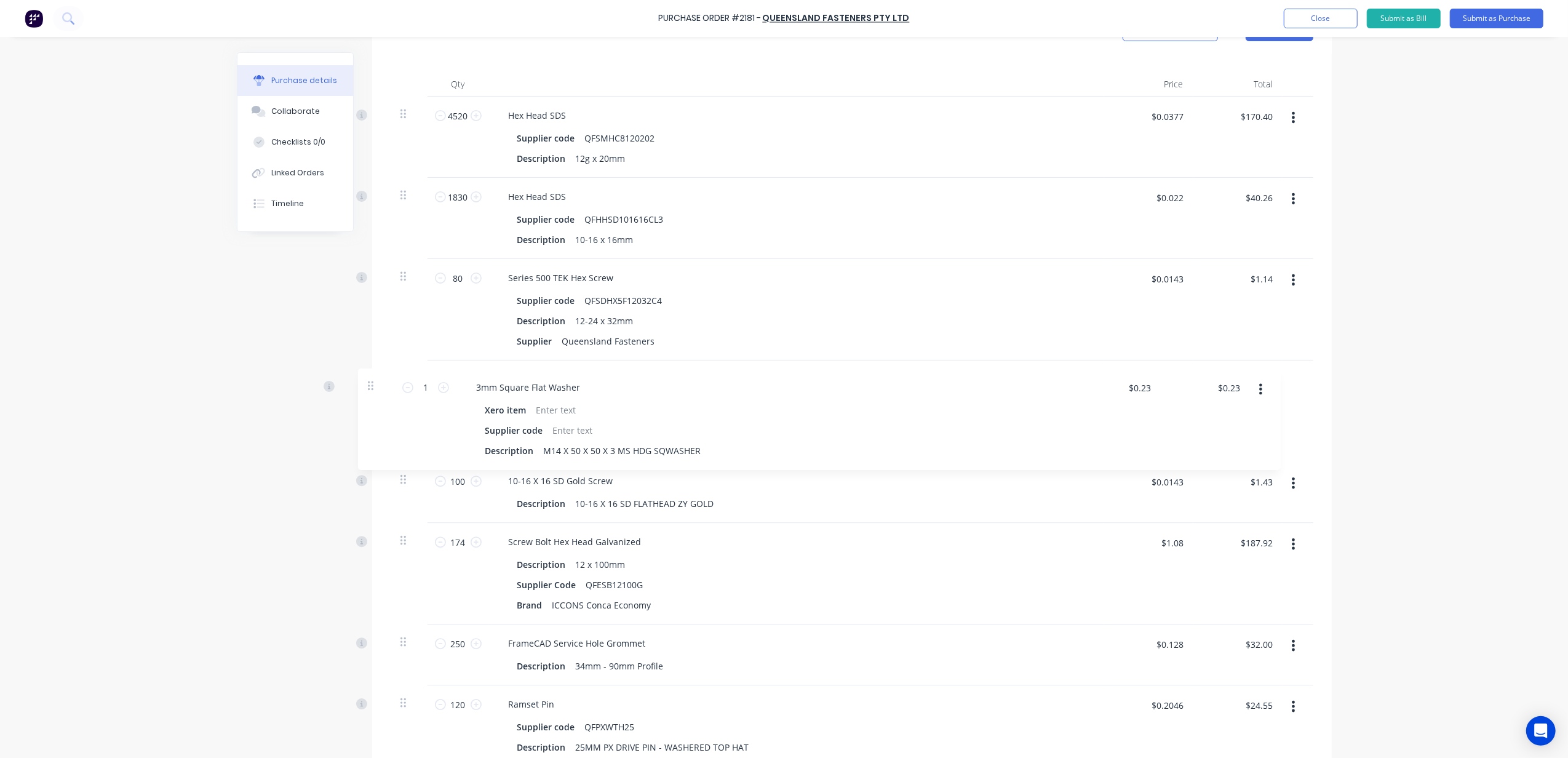
drag, startPoint x: 398, startPoint y: 447, endPoint x: 371, endPoint y: 380, distance: 72.2
click at [372, 380] on div "Qty Price Total 4520 4520 Hex Head SDS Supplier code QFSMHC8120202 Description …" at bounding box center [852, 461] width 959 height 817
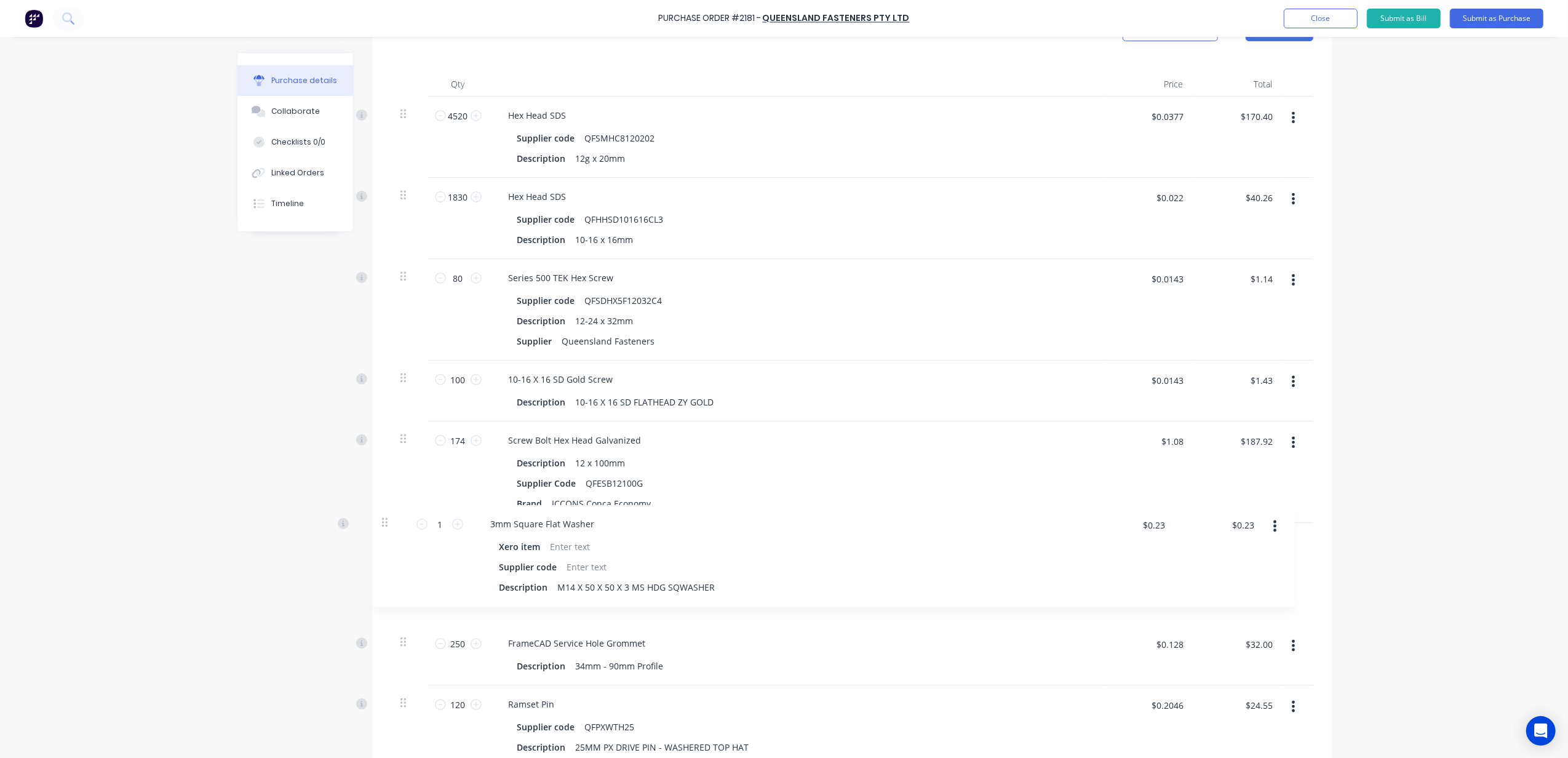
drag, startPoint x: 396, startPoint y: 378, endPoint x: 382, endPoint y: 529, distance: 151.6
click at [382, 529] on div "Qty Price Total 4520 4520 Hex Head SDS Supplier code QFSMHC8120202 Description …" at bounding box center [852, 461] width 959 height 817
click at [460, 543] on input "1" at bounding box center [458, 542] width 24 height 18
type textarea "x"
type input "17"
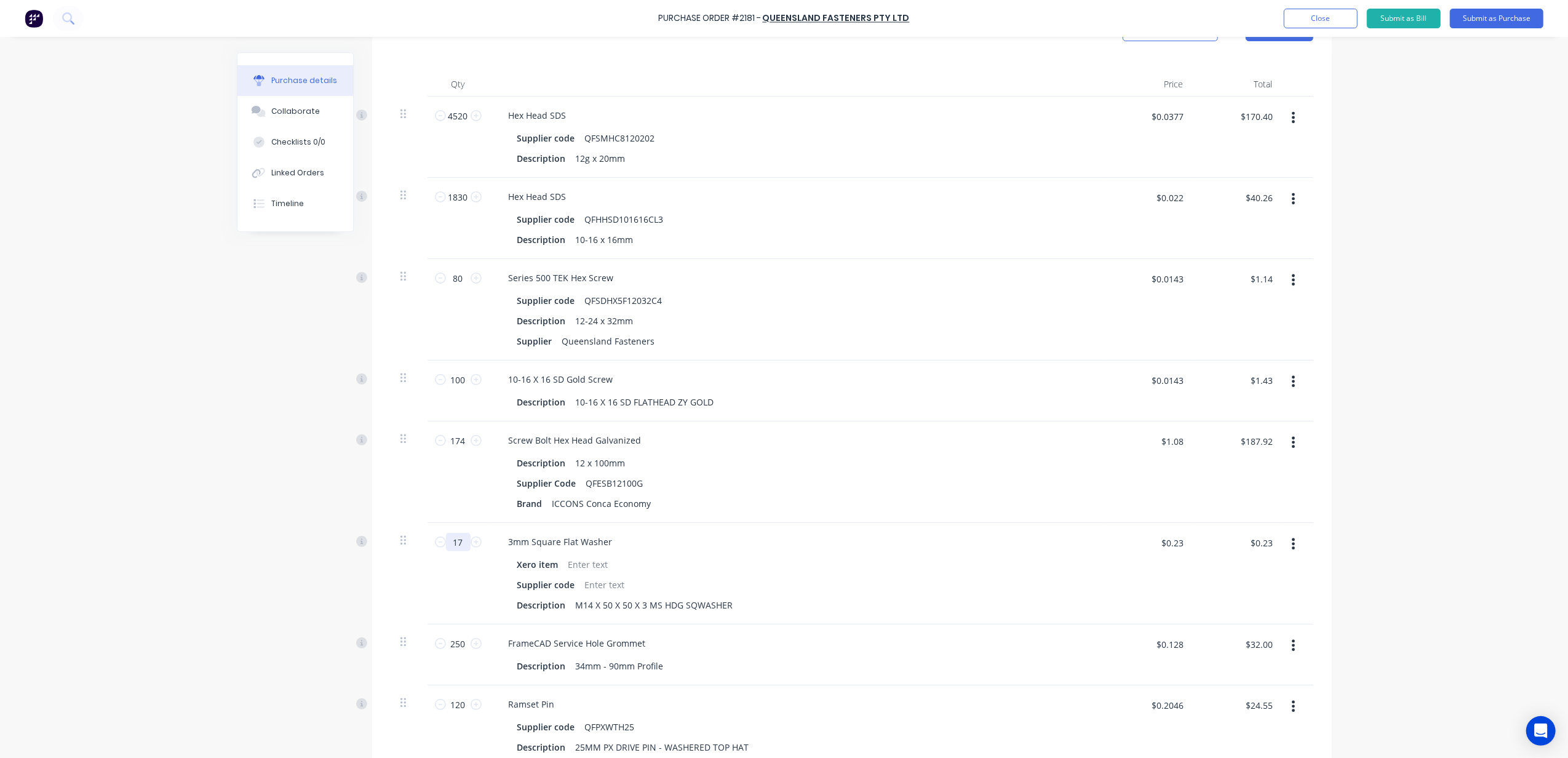
type textarea "x"
type input "$3.91"
type textarea "x"
type input "174"
type textarea "x"
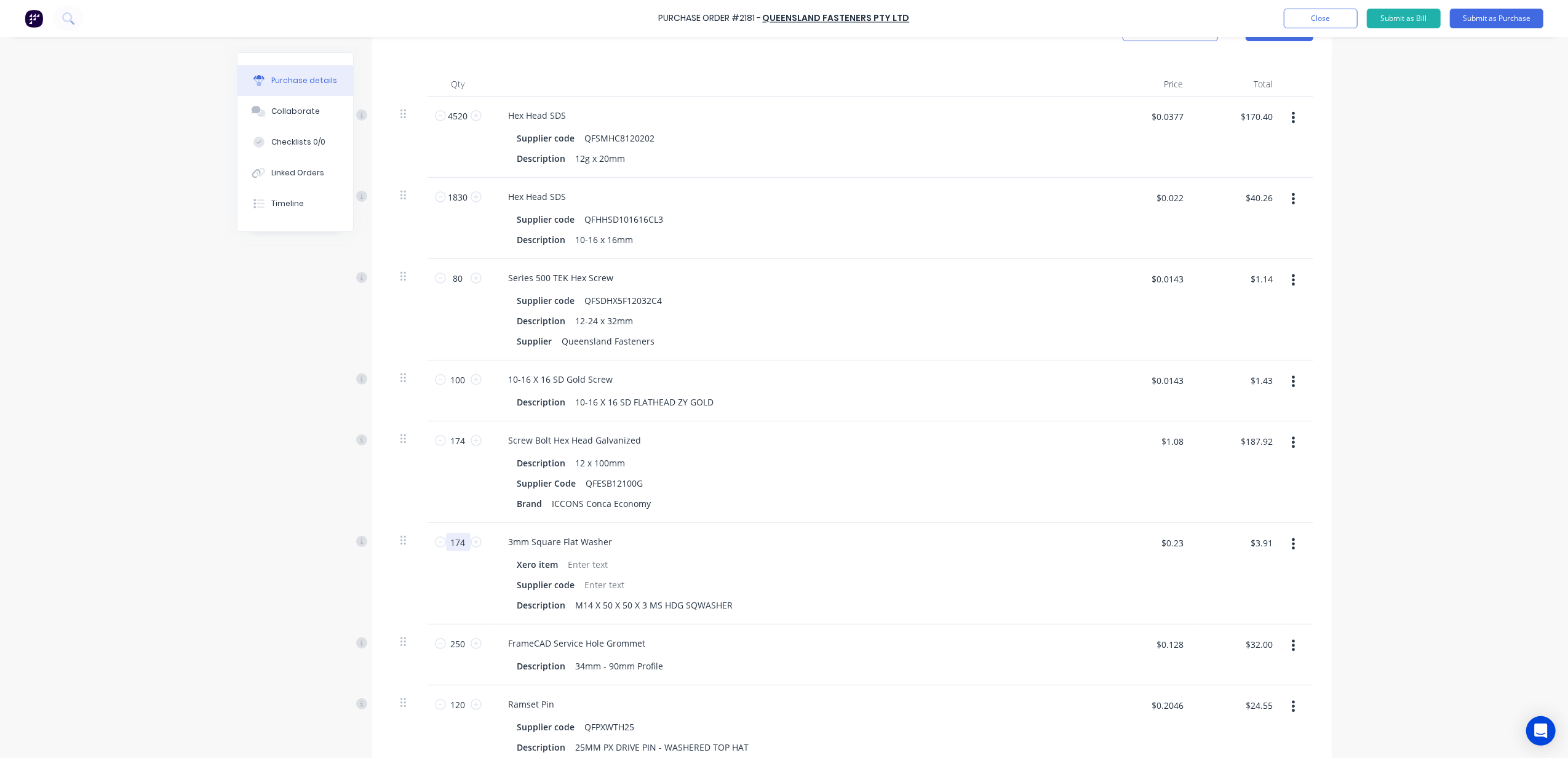
type input "$40.02"
type input "174"
click at [859, 527] on div "3mm Square Flat Washer Xero item Supplier code Description M14 X 50 X 50 X 3 MS…" at bounding box center [796, 574] width 615 height 101
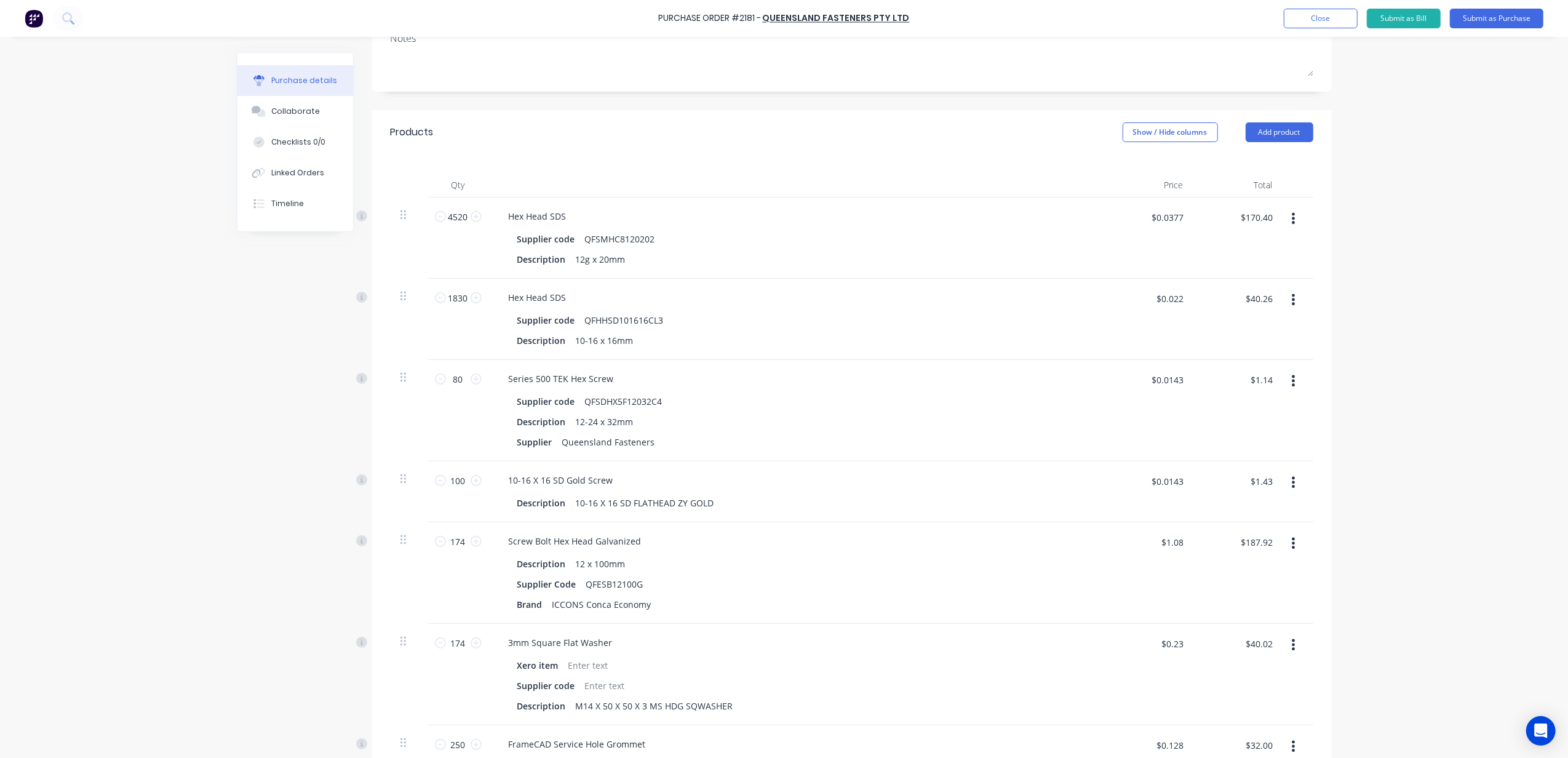
scroll to position [133, 0]
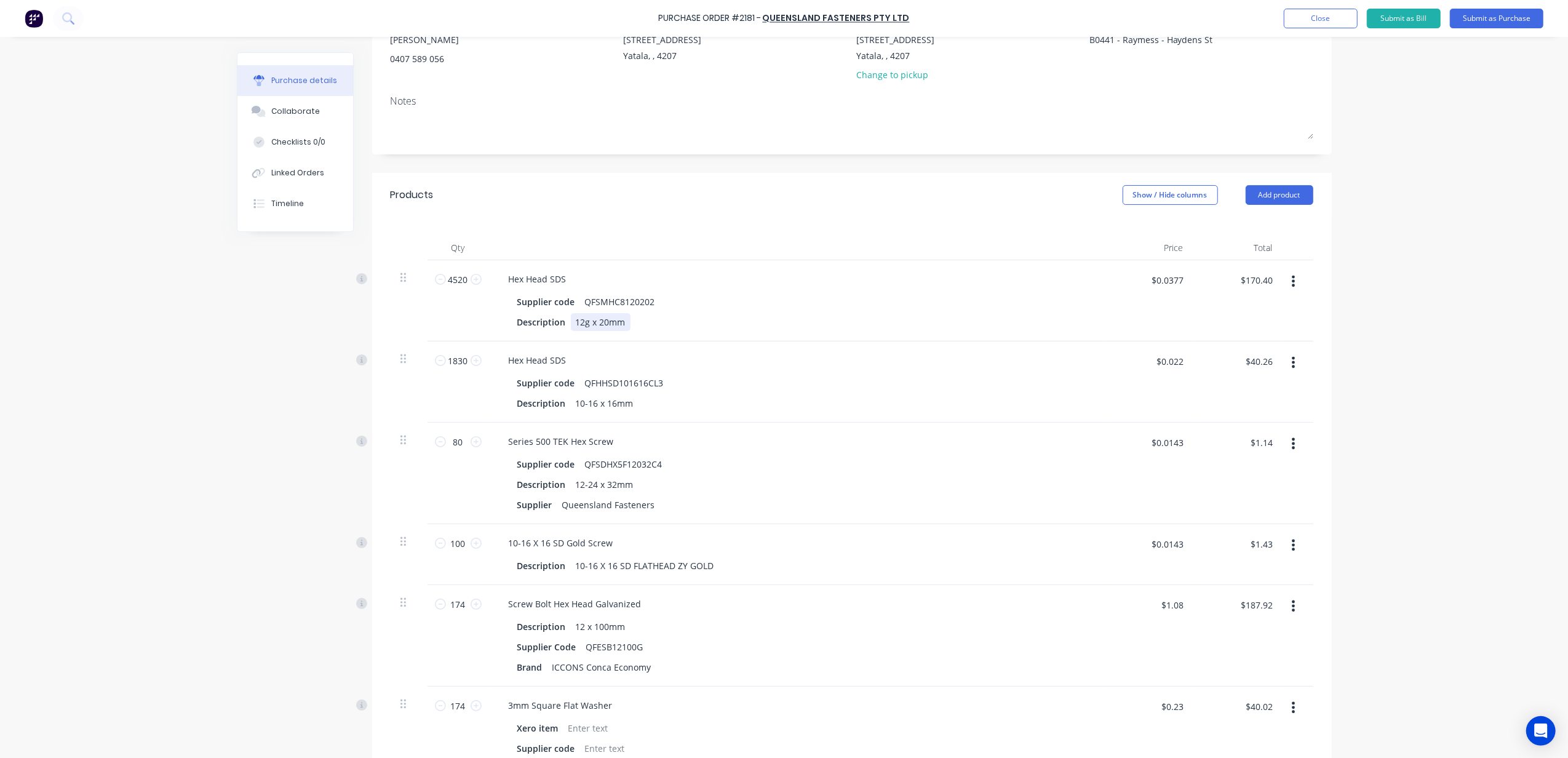
click at [965, 327] on div "Description 12g x 20mm" at bounding box center [794, 322] width 563 height 17
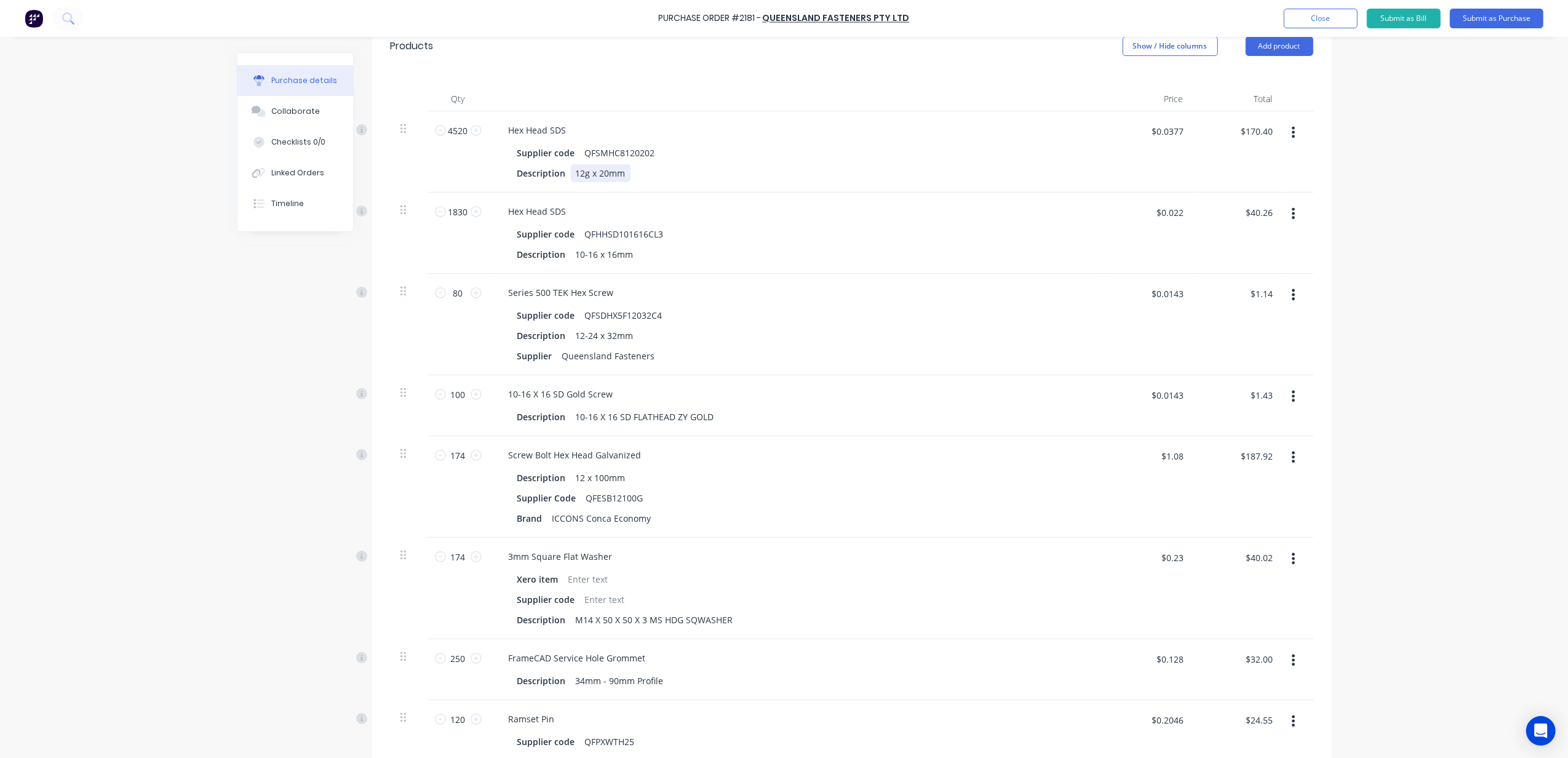
scroll to position [215, 0]
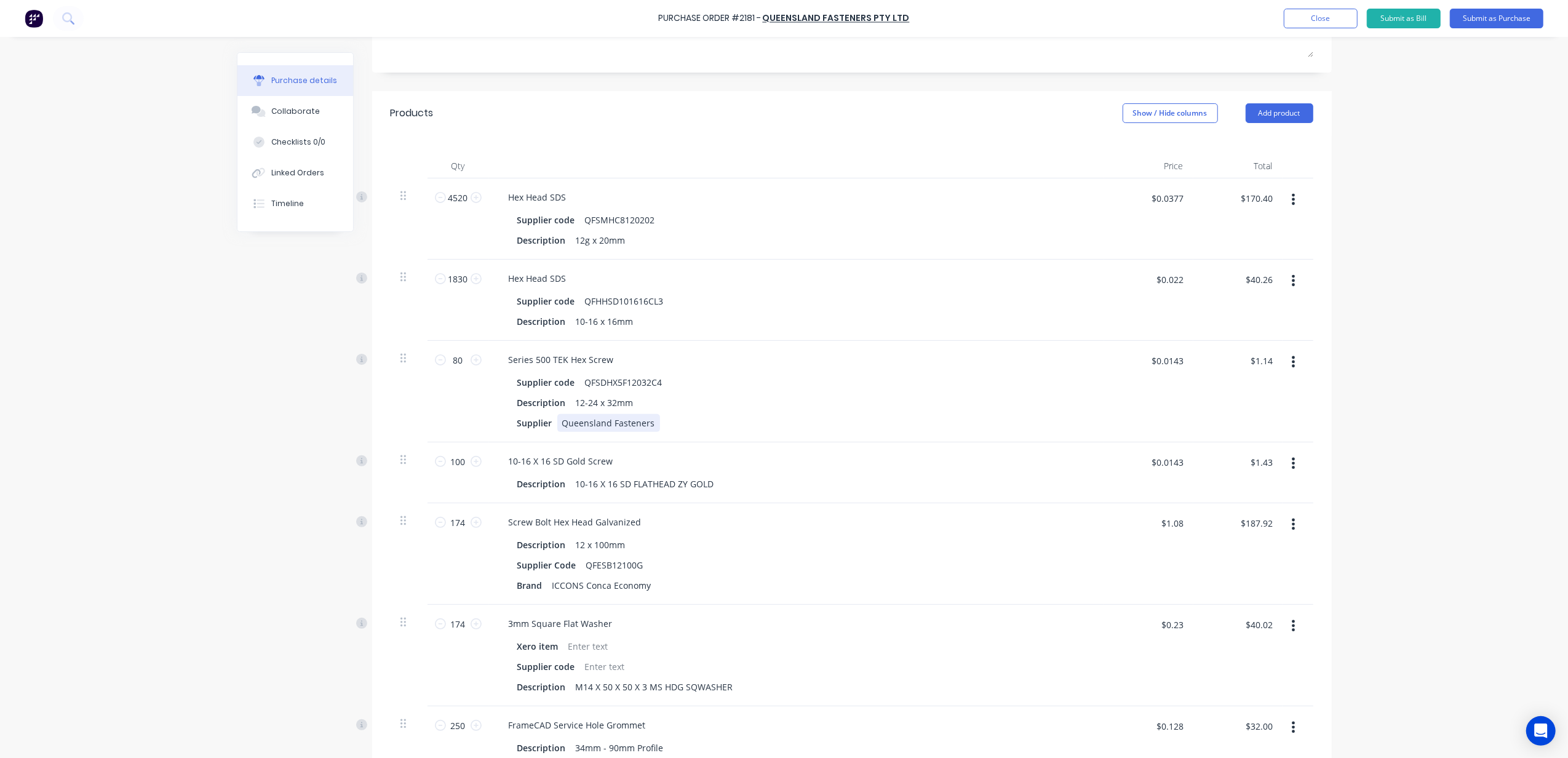
click at [950, 435] on div "Series 500 TEK Hex Screw Supplier code QFSDHX5F12032C4 Description 12-24 x 32mm…" at bounding box center [796, 392] width 615 height 101
click at [867, 477] on div "Description 10-16 X 16 SD FLATHEAD ZY GOLD" at bounding box center [794, 483] width 563 height 17
click at [1265, 120] on button "Add product" at bounding box center [1279, 113] width 68 height 20
click at [1270, 141] on div "Product catalogue" at bounding box center [1255, 145] width 95 height 17
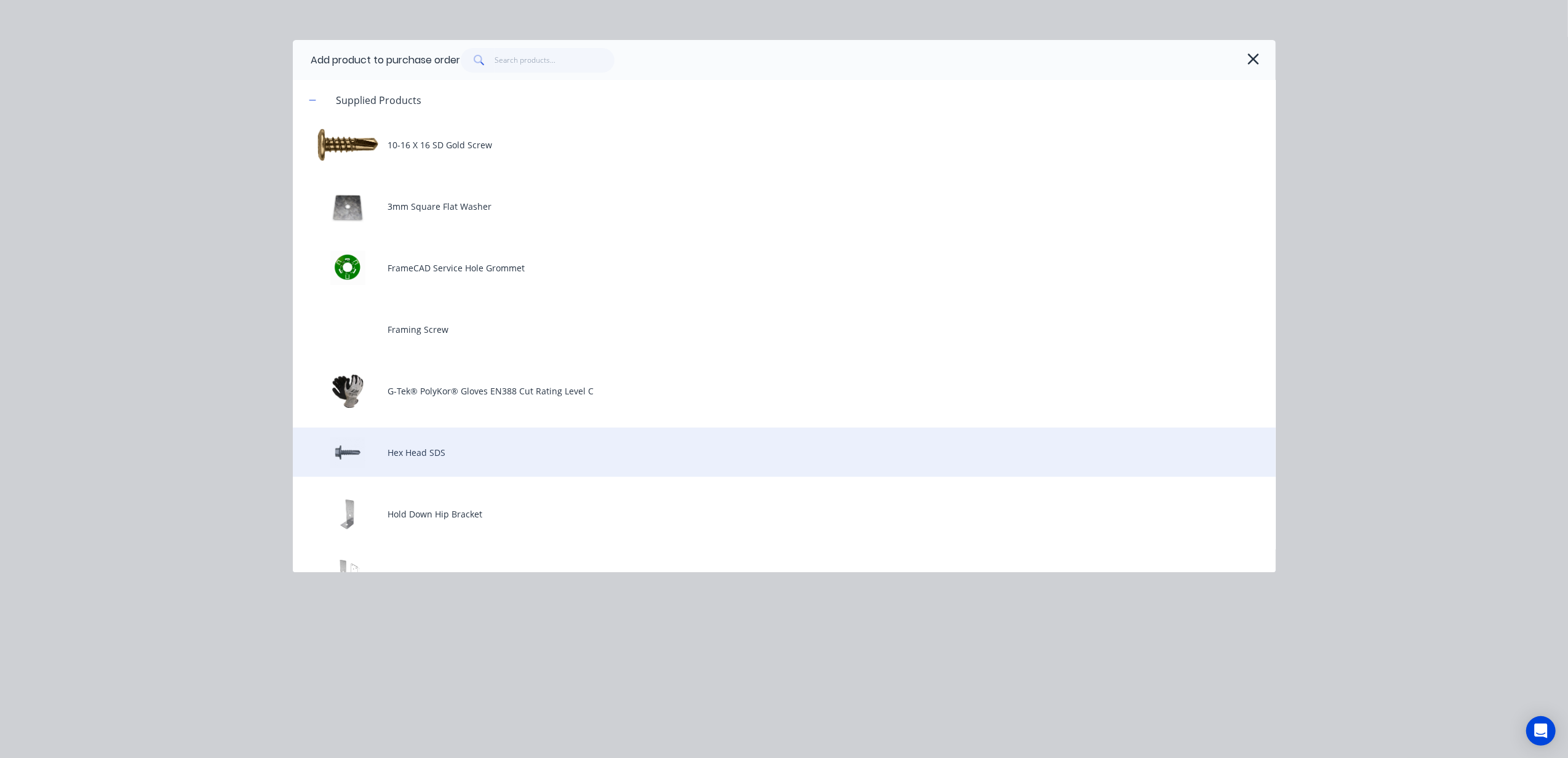
scroll to position [410, 0]
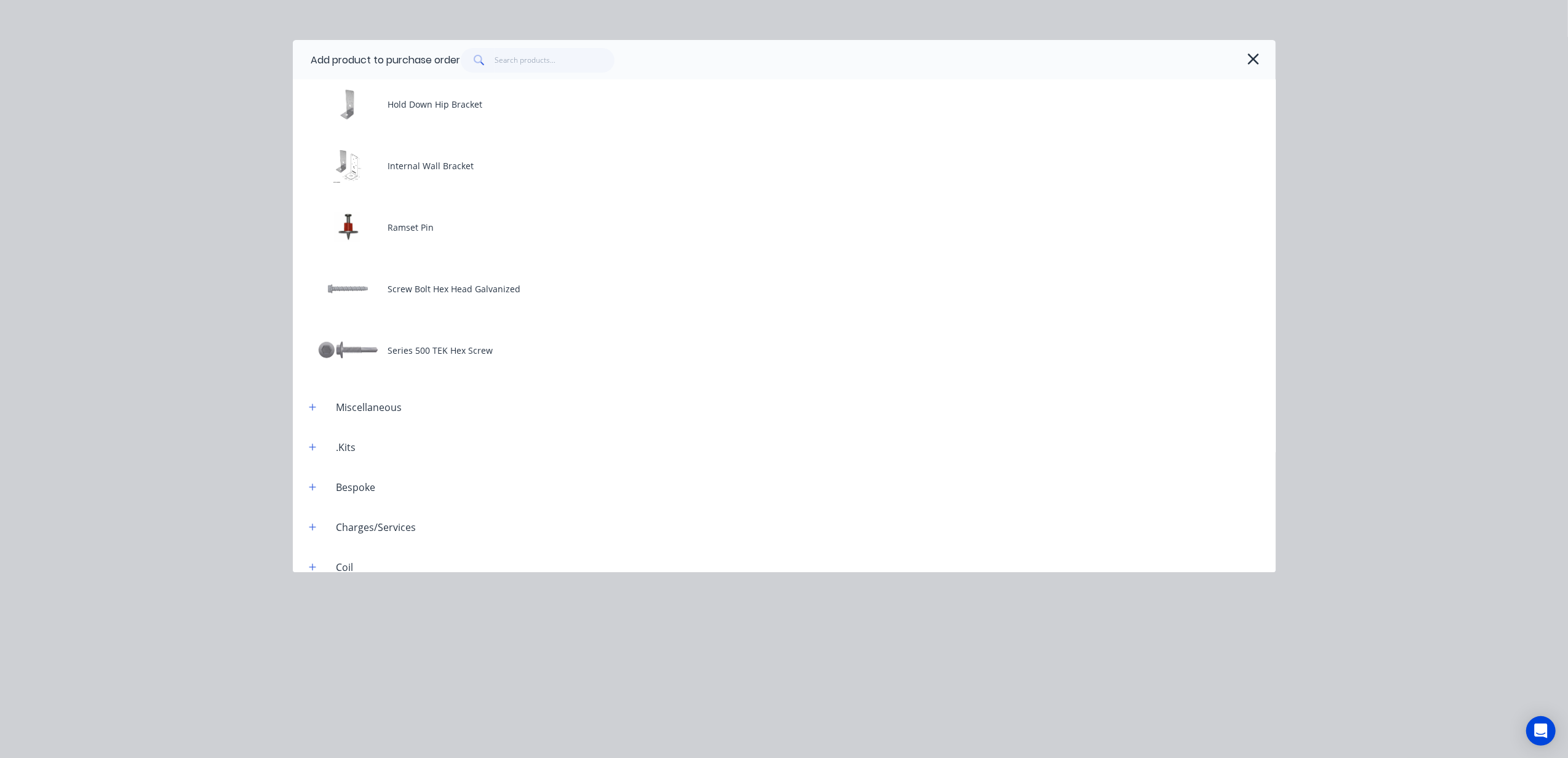
click at [577, 603] on div "Add product to purchase order Supplied Products 10-16 X 16 SD Gold Screw 3mm Sq…" at bounding box center [784, 379] width 1568 height 758
click at [561, 644] on div "Add product to purchase order Supplied Products 10-16 X 16 SD Gold Screw 3mm Sq…" at bounding box center [784, 379] width 1568 height 758
click at [1245, 77] on div "Add product to purchase order" at bounding box center [784, 60] width 983 height 40
click at [1258, 60] on icon "button" at bounding box center [1253, 59] width 13 height 17
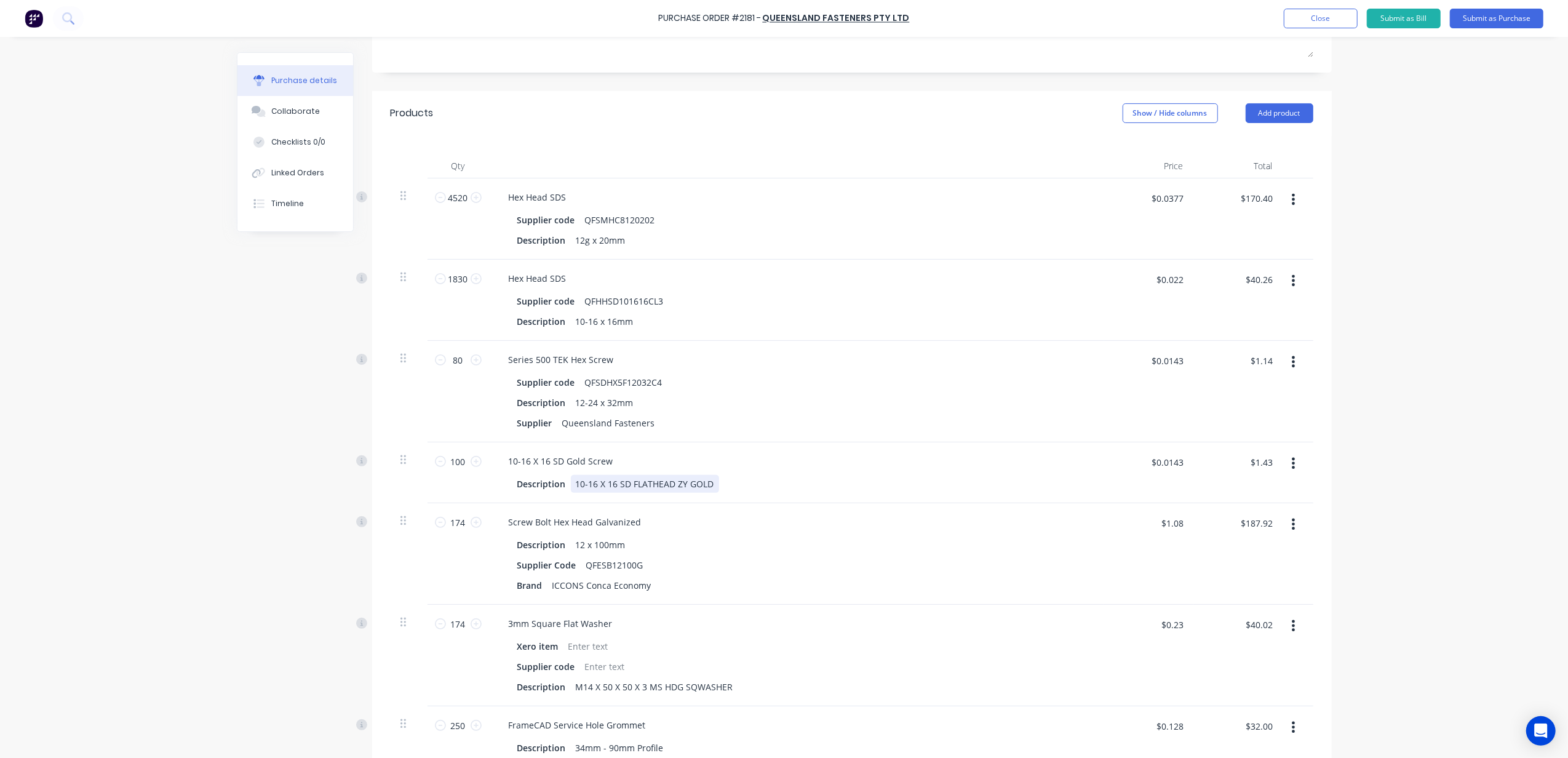
click at [685, 485] on div "10-16 X 16 SD FLATHEAD ZY GOLD" at bounding box center [645, 483] width 148 height 17
click at [832, 466] on div "10-16 X 16 SD Gold Screw" at bounding box center [796, 461] width 596 height 17
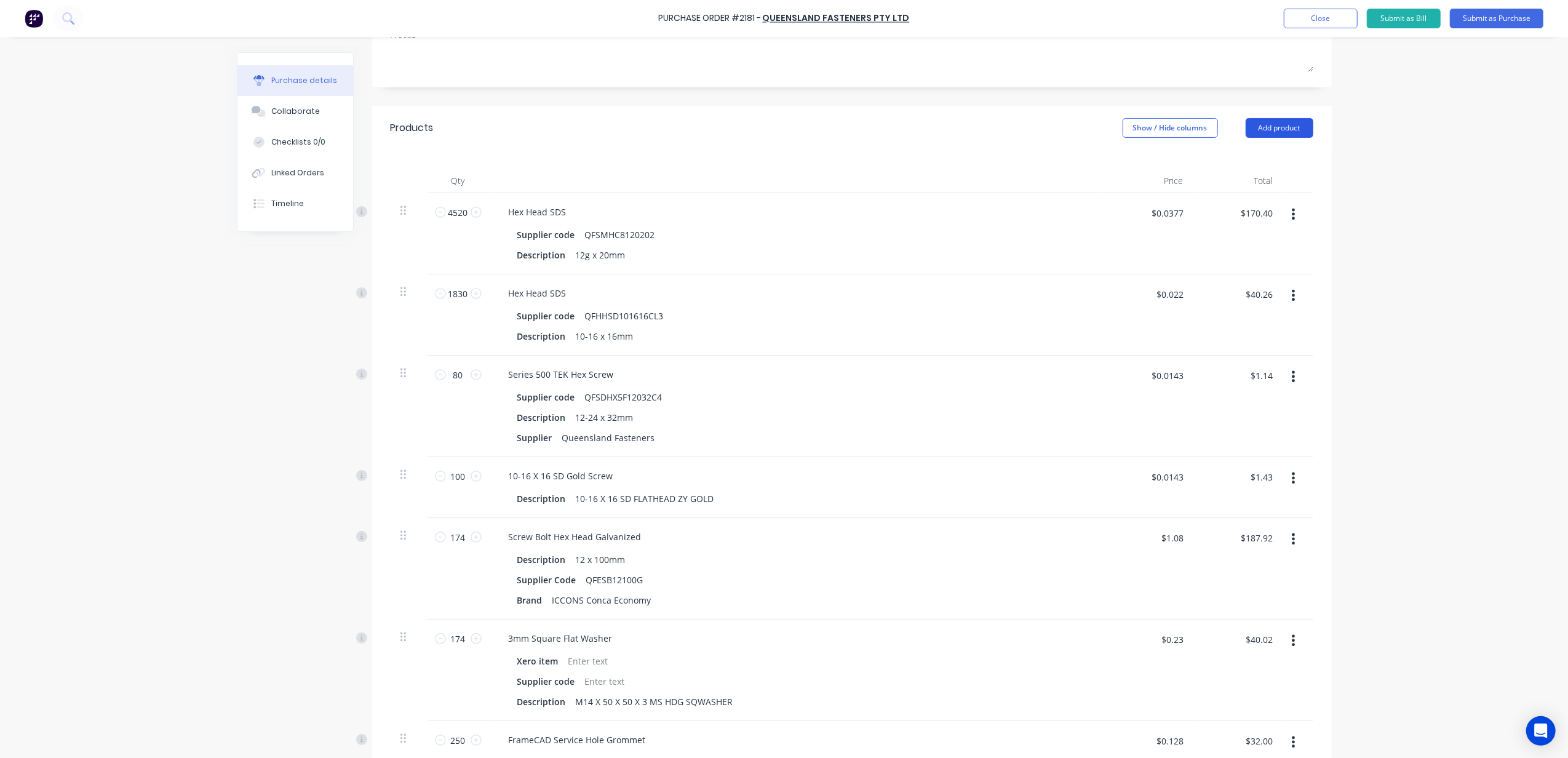
click at [1275, 126] on button "Add product" at bounding box center [1279, 127] width 68 height 20
click at [1283, 181] on div "Basic product" at bounding box center [1255, 184] width 95 height 17
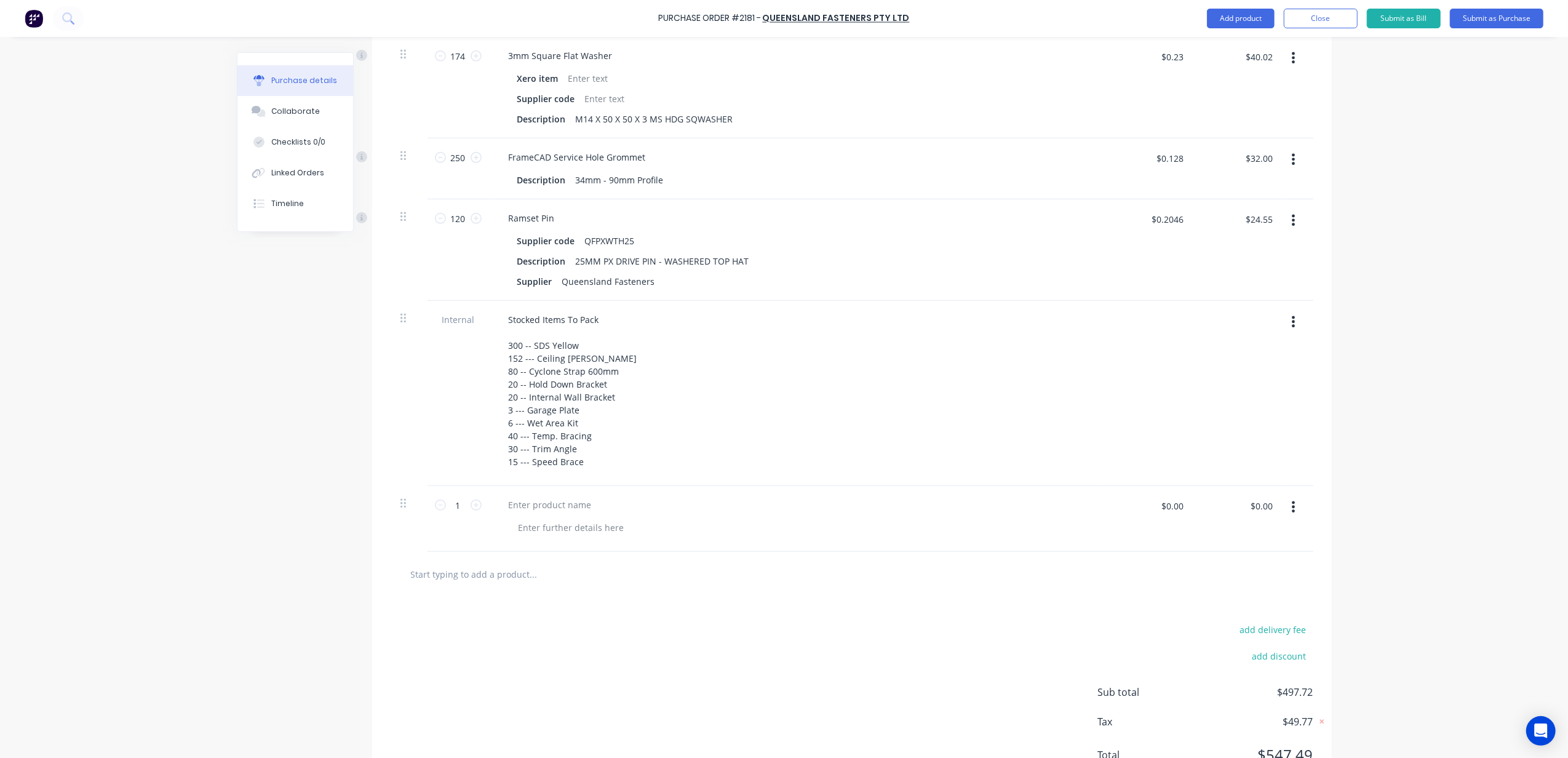
scroll to position [840, 0]
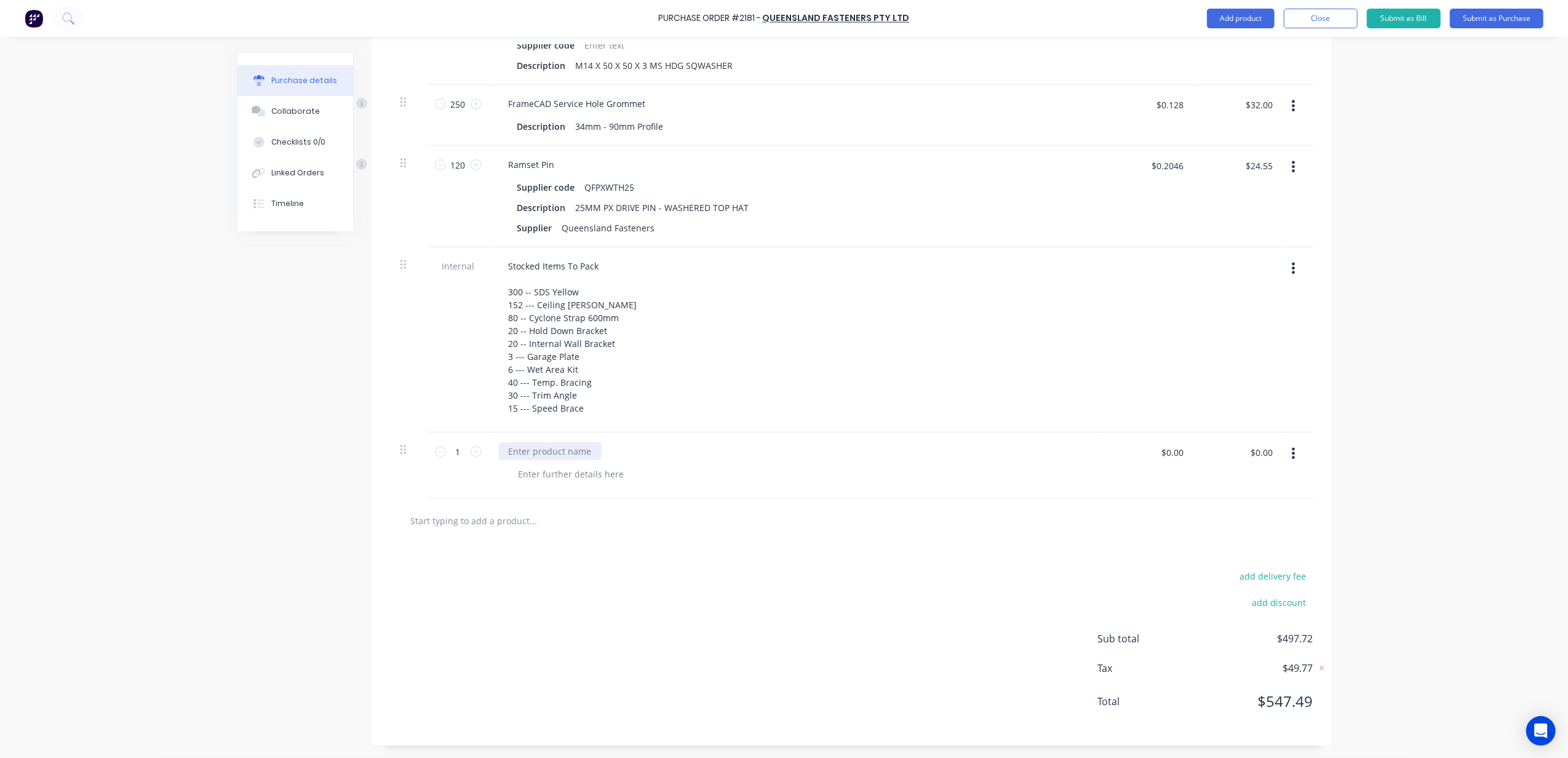
type textarea "x"
click at [554, 452] on div at bounding box center [550, 451] width 103 height 17
paste div
click at [463, 450] on input "1" at bounding box center [458, 451] width 24 height 18
type textarea "x"
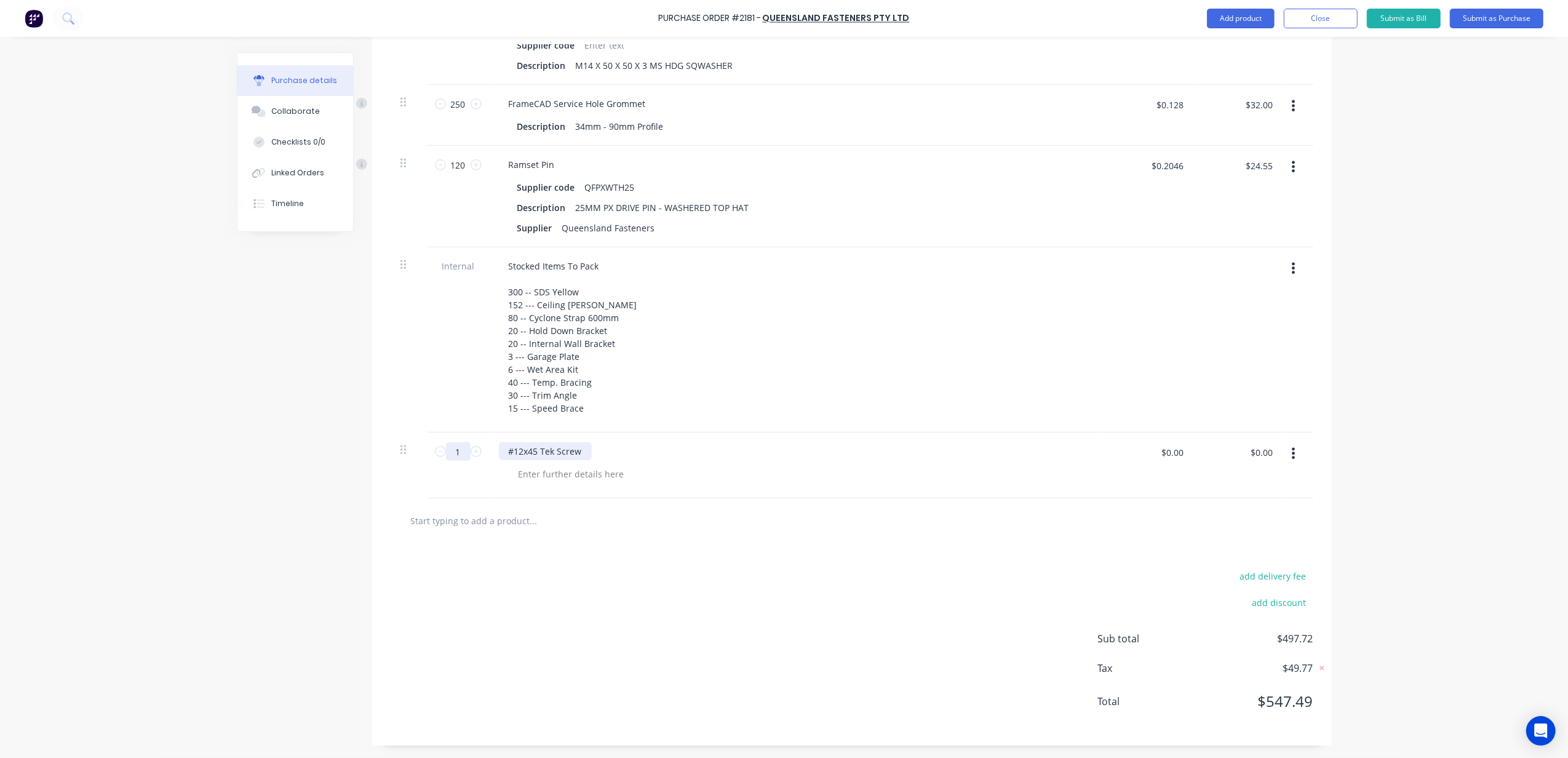
type input "8"
type textarea "x"
type input "89"
type textarea "x"
type input "890"
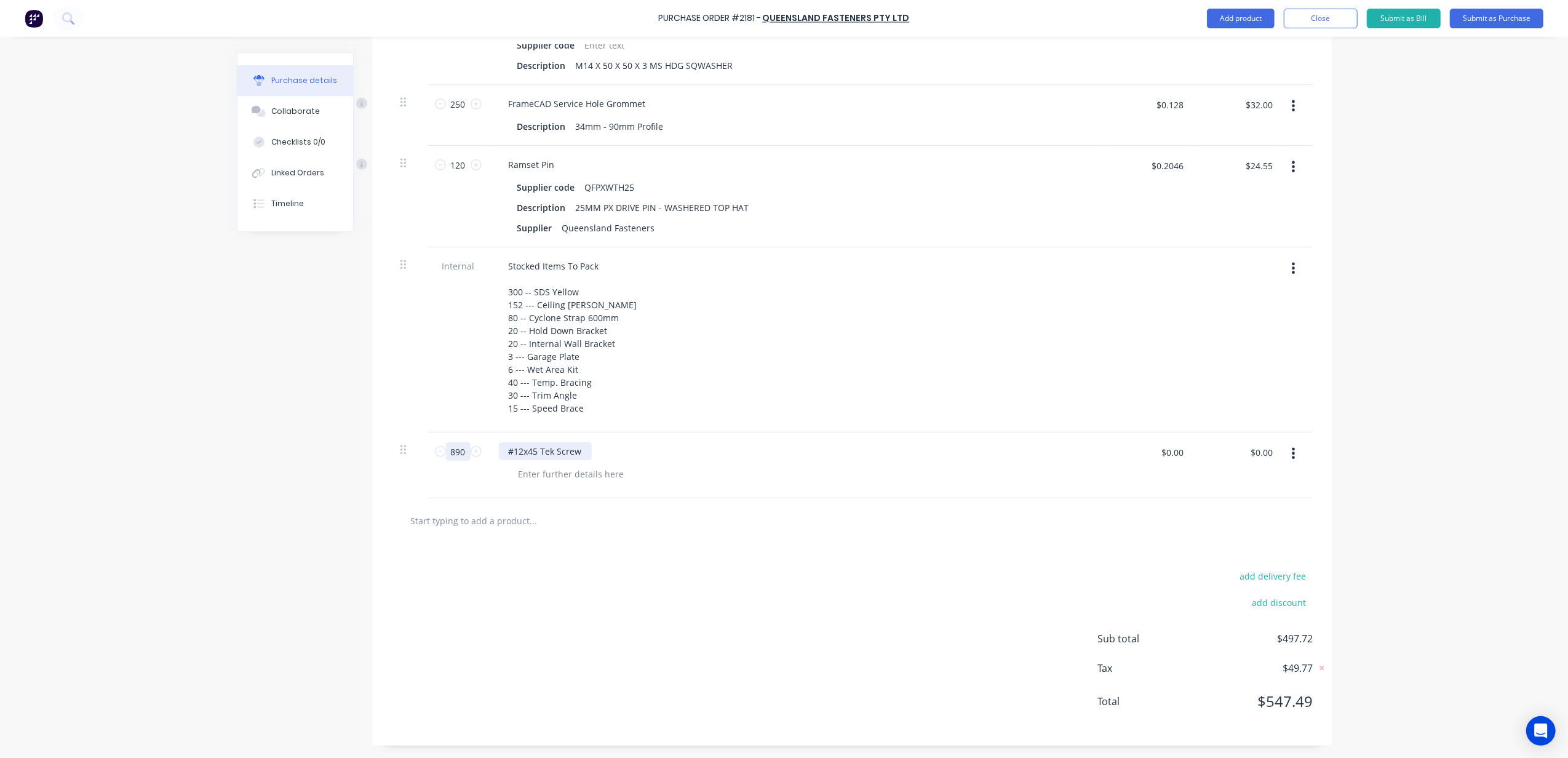
type textarea "x"
type input "890"
click at [582, 471] on div at bounding box center [571, 474] width 126 height 17
paste div
drag, startPoint x: 640, startPoint y: 471, endPoint x: 604, endPoint y: 471, distance: 36.0
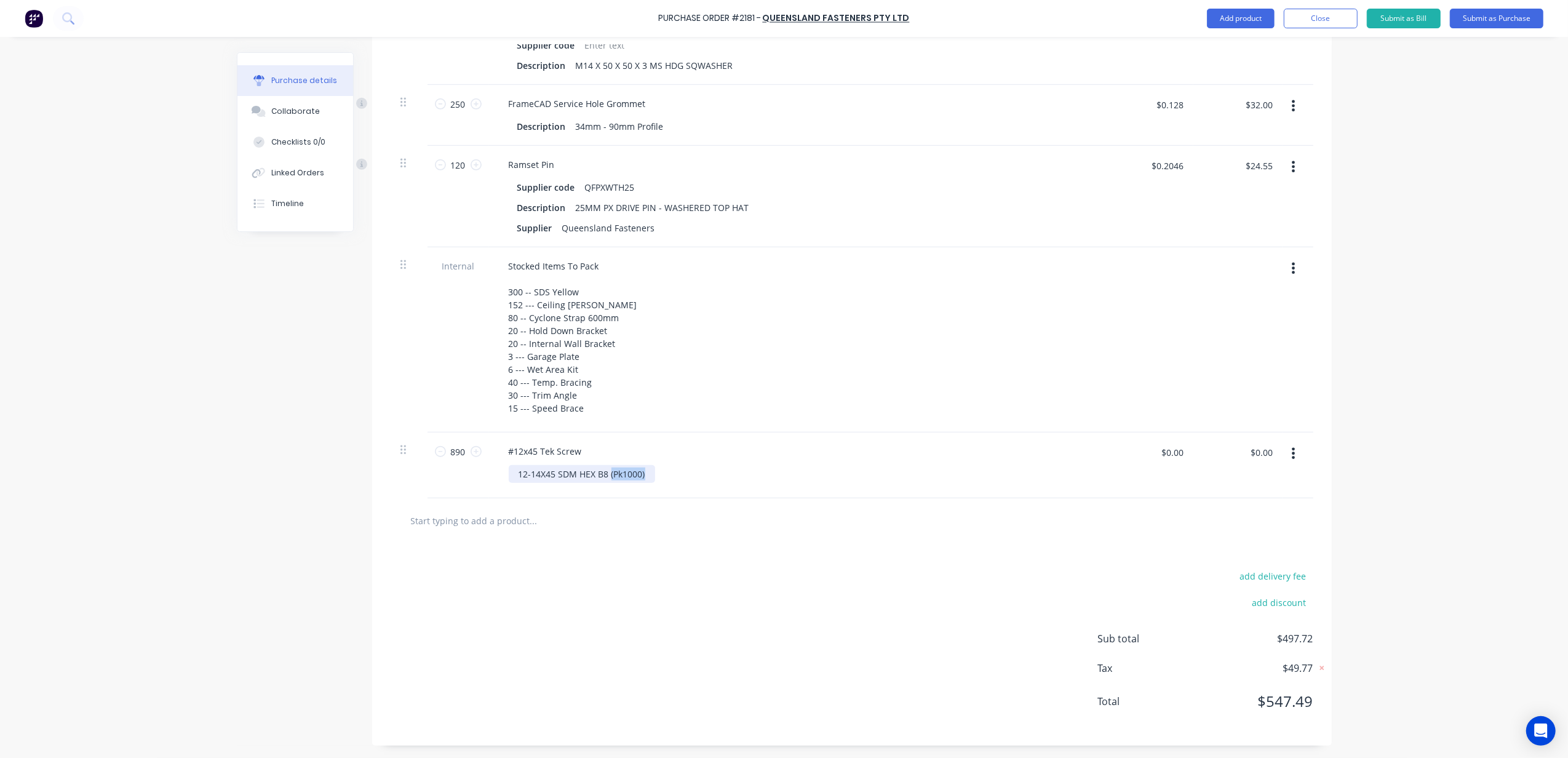
click at [604, 471] on div "12-14X45 SDM HEX B8 (Pk1000)" at bounding box center [582, 474] width 147 height 17
click at [733, 500] on div at bounding box center [852, 520] width 923 height 44
click at [1169, 453] on input "$0.00" at bounding box center [1172, 452] width 37 height 20
type input "$0.078"
type input "$69.42"
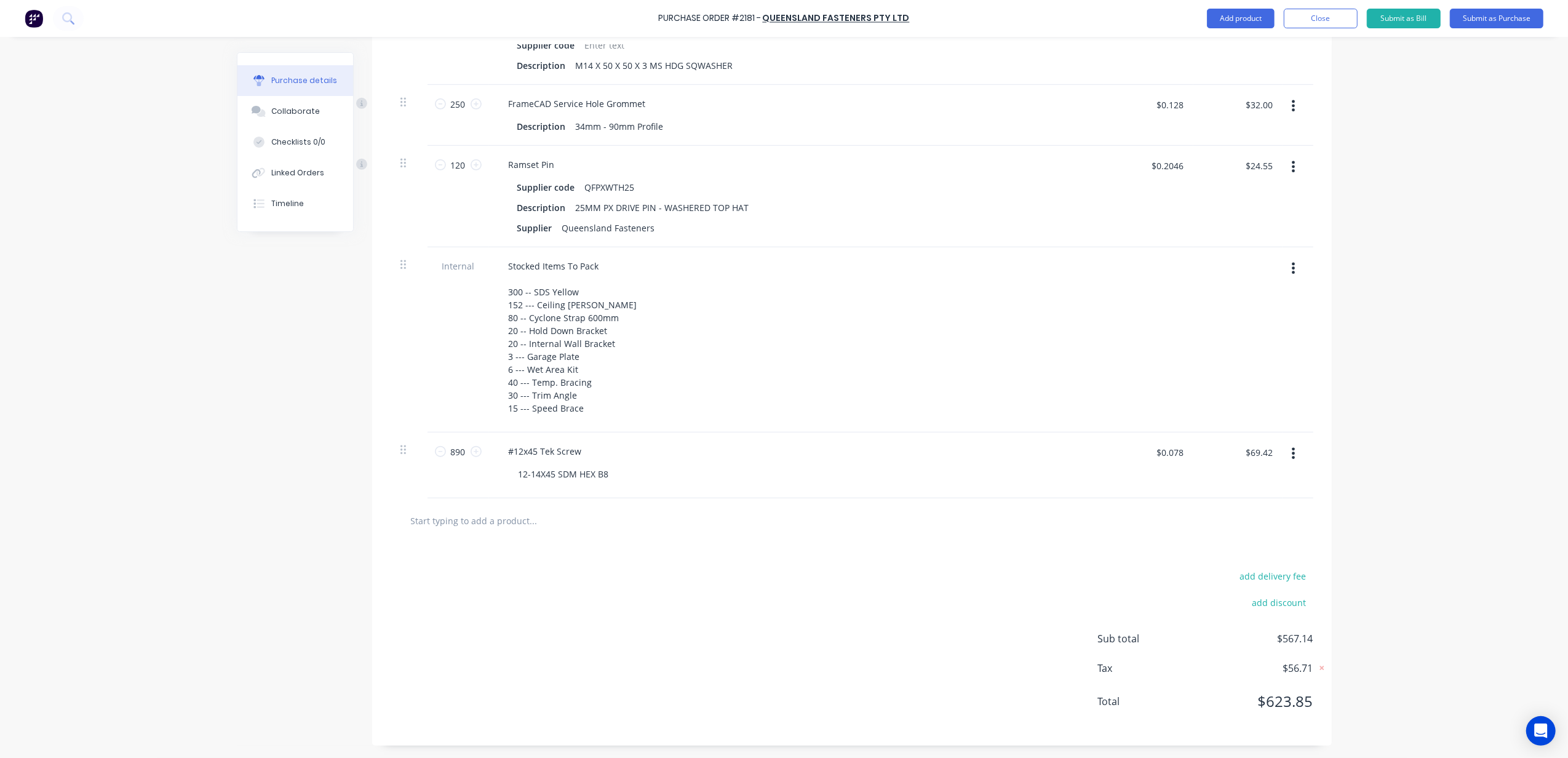
scroll to position [774, 0]
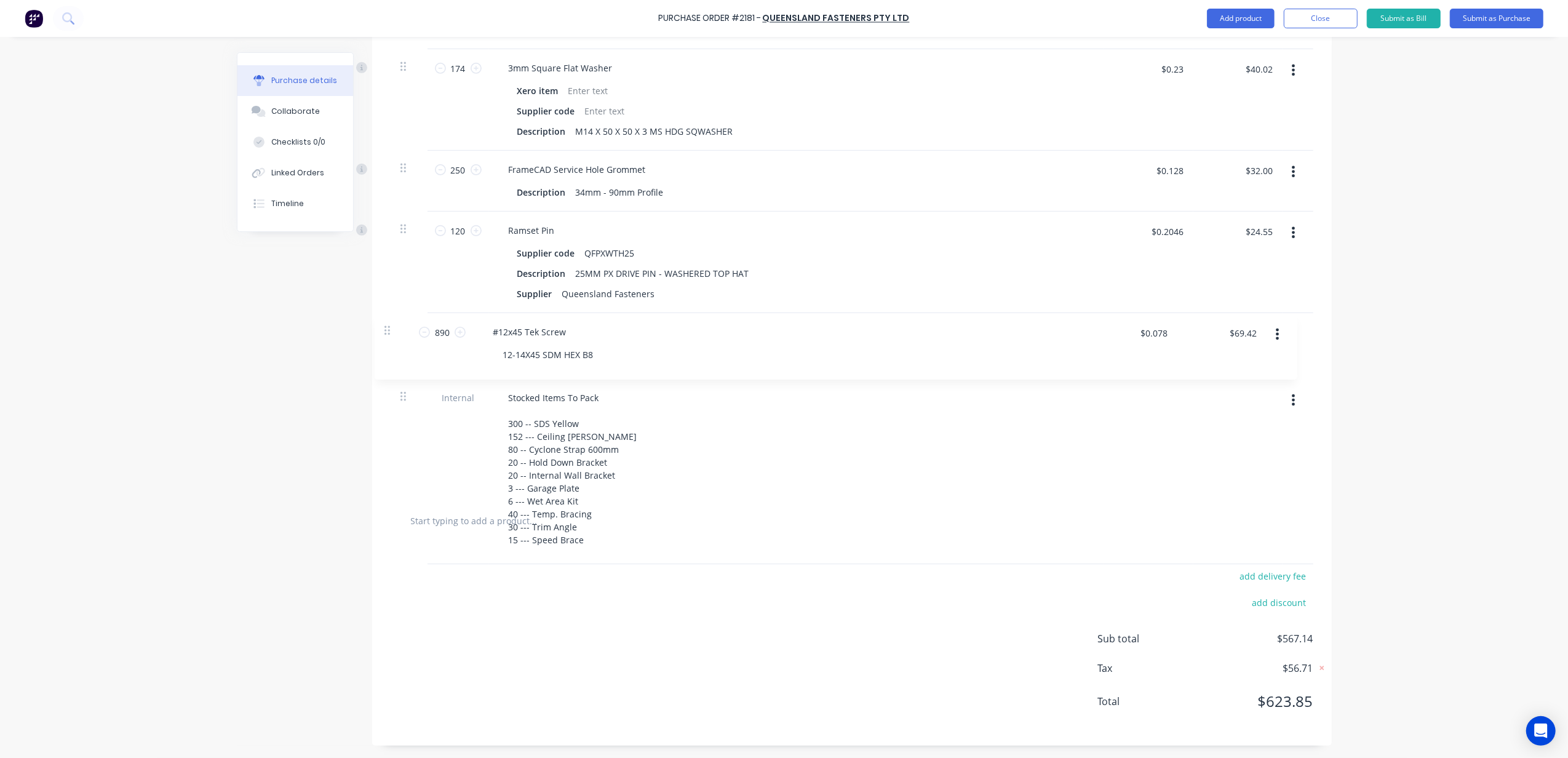
drag, startPoint x: 399, startPoint y: 450, endPoint x: 392, endPoint y: 323, distance: 127.2
click at [392, 323] on div "4520 4520 Hex Head SDS Supplier code QFSMHC8120202 Description 12g x 20mm $0.03…" at bounding box center [852, 61] width 923 height 876
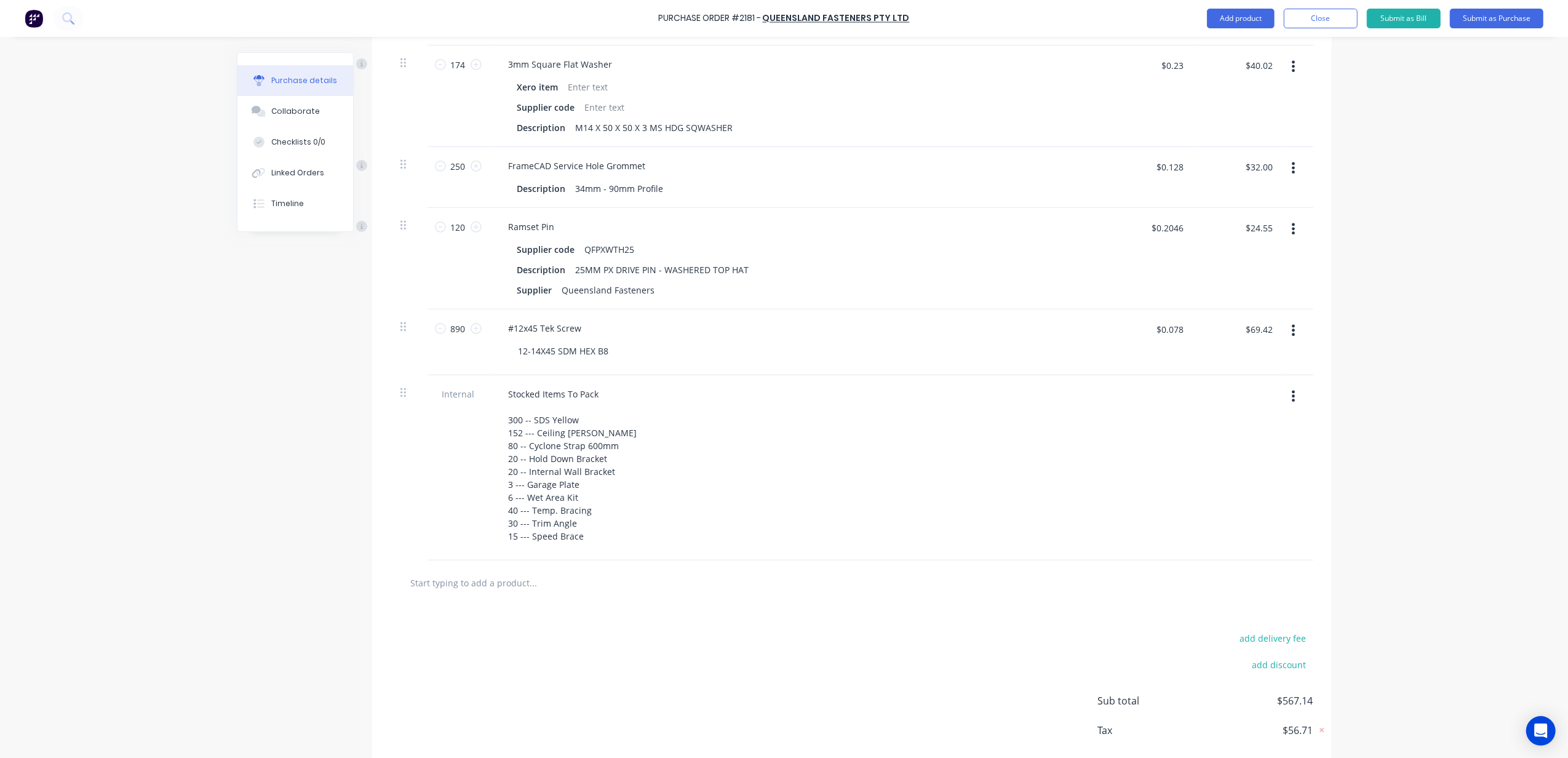
click at [931, 434] on div "Stocked Items To Pack 300 -- SDS Yellow 152 --- Ceiling [PERSON_NAME] 80 -- Cyc…" at bounding box center [796, 465] width 596 height 160
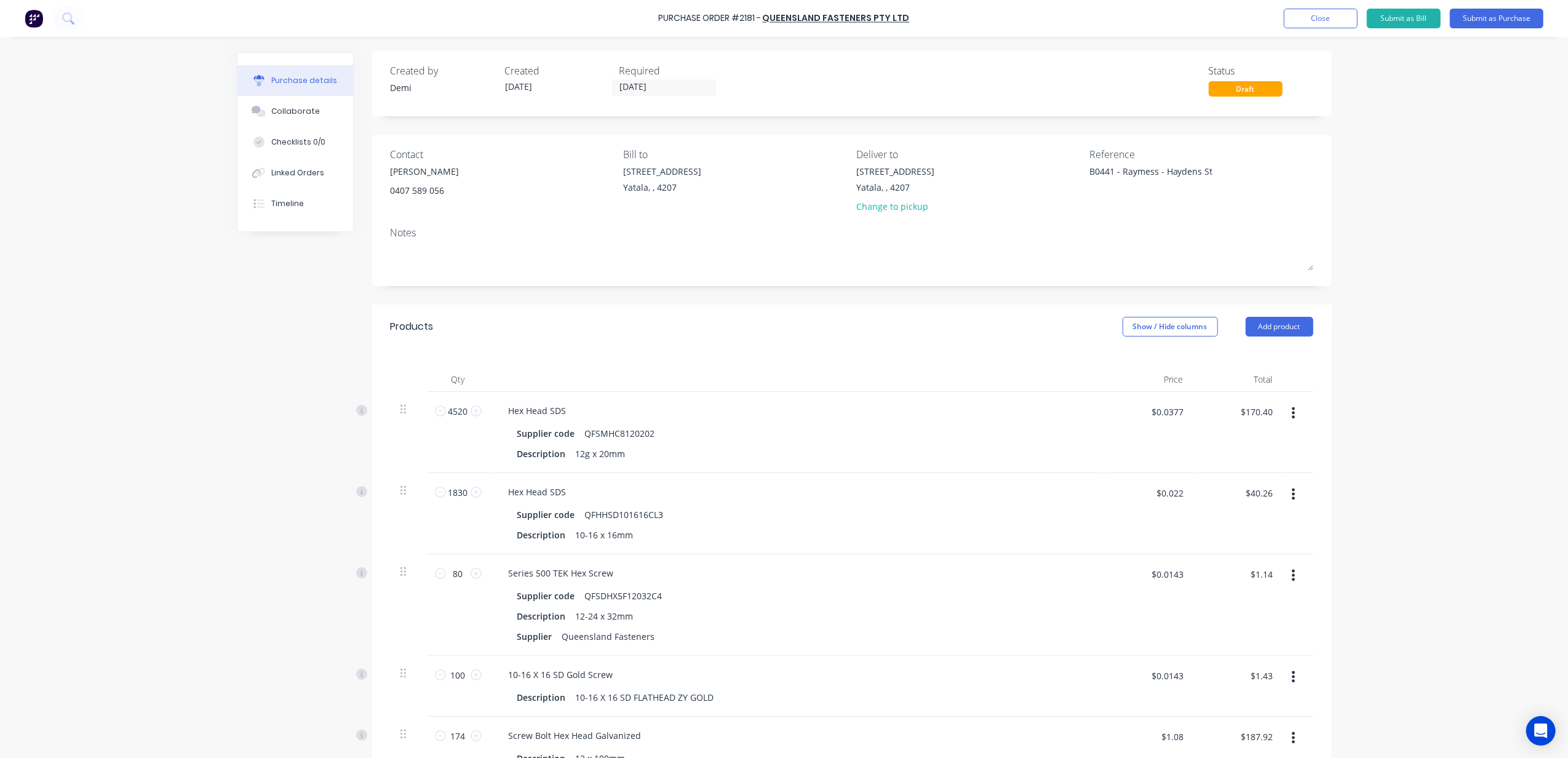
scroll to position [0, 0]
click at [321, 170] on button "Linked Orders" at bounding box center [295, 173] width 116 height 31
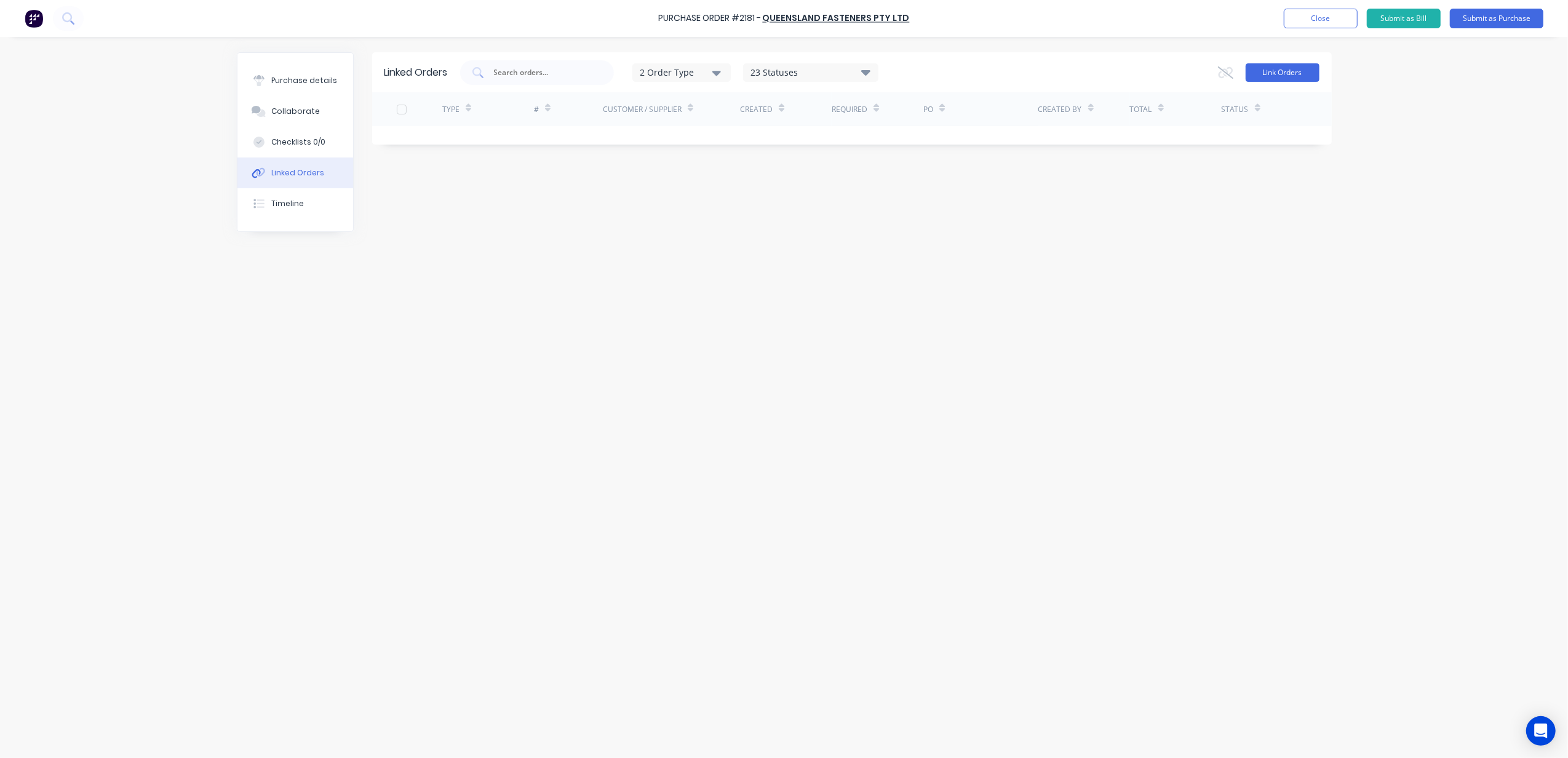
click at [1265, 74] on button "Link Orders" at bounding box center [1282, 72] width 74 height 18
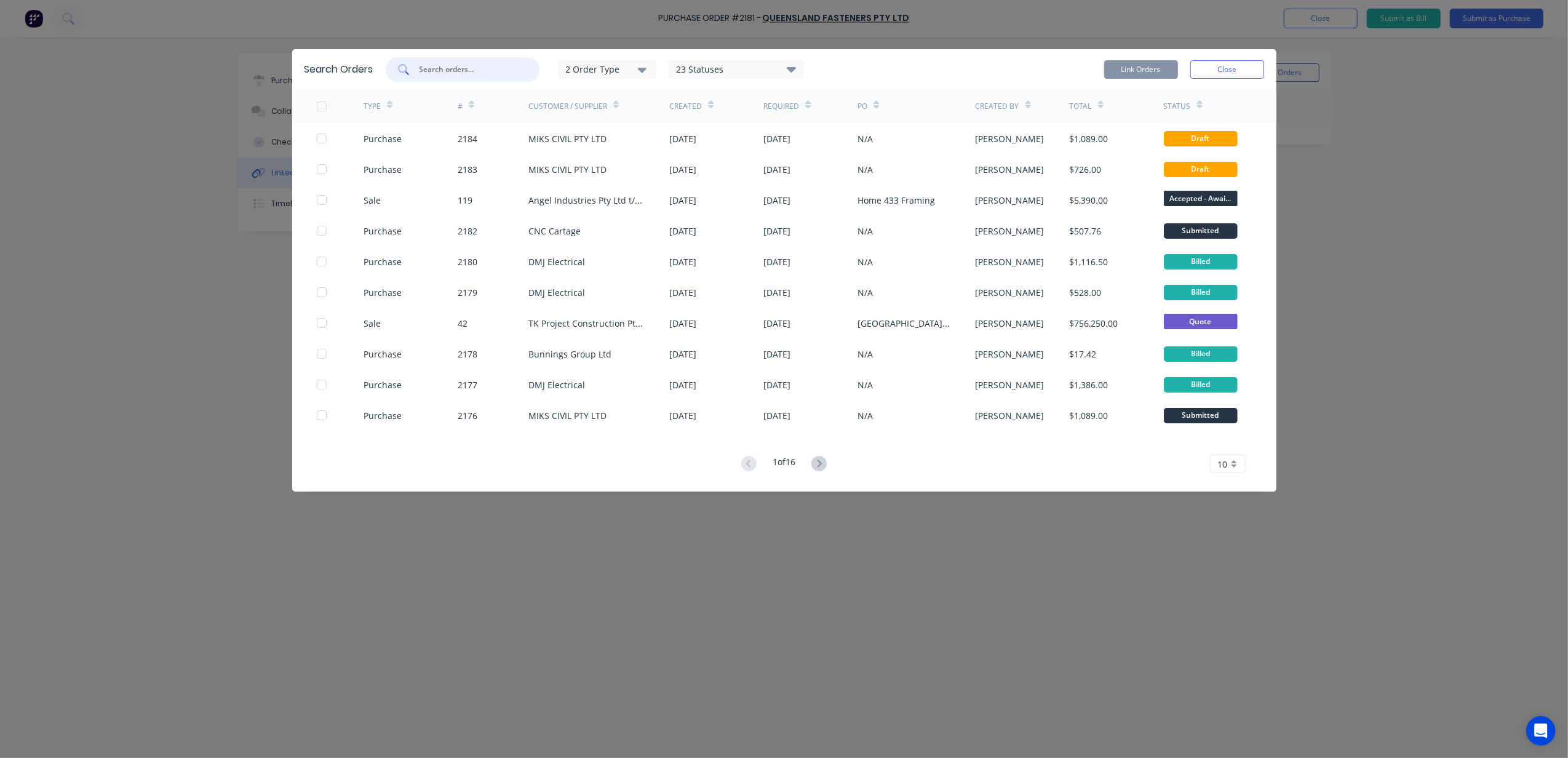
click at [421, 66] on input "text" at bounding box center [469, 70] width 102 height 12
type input "raymess"
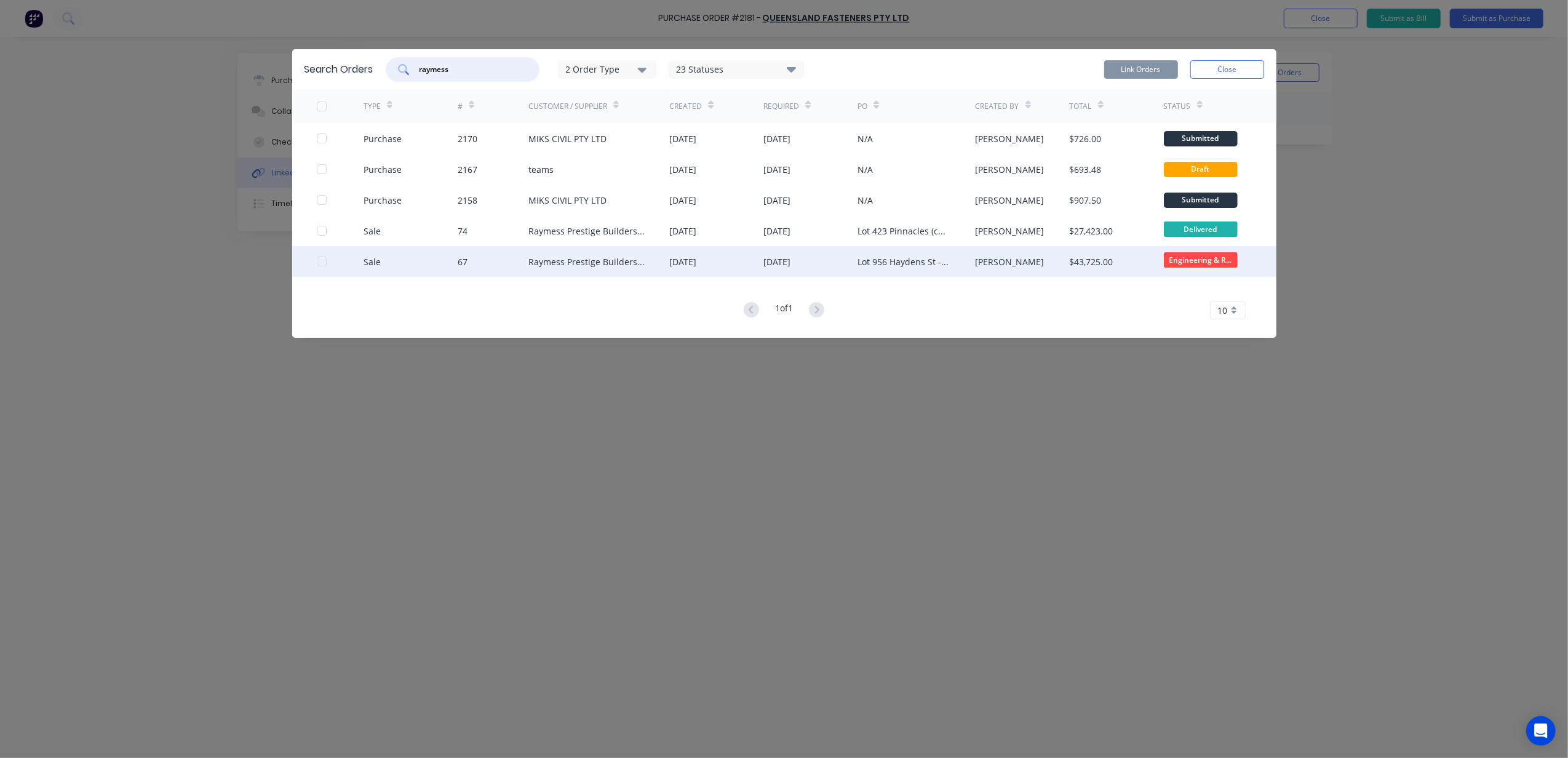
click at [324, 262] on div at bounding box center [322, 262] width 24 height 24
click at [1117, 72] on button "Link Orders" at bounding box center [1141, 69] width 74 height 18
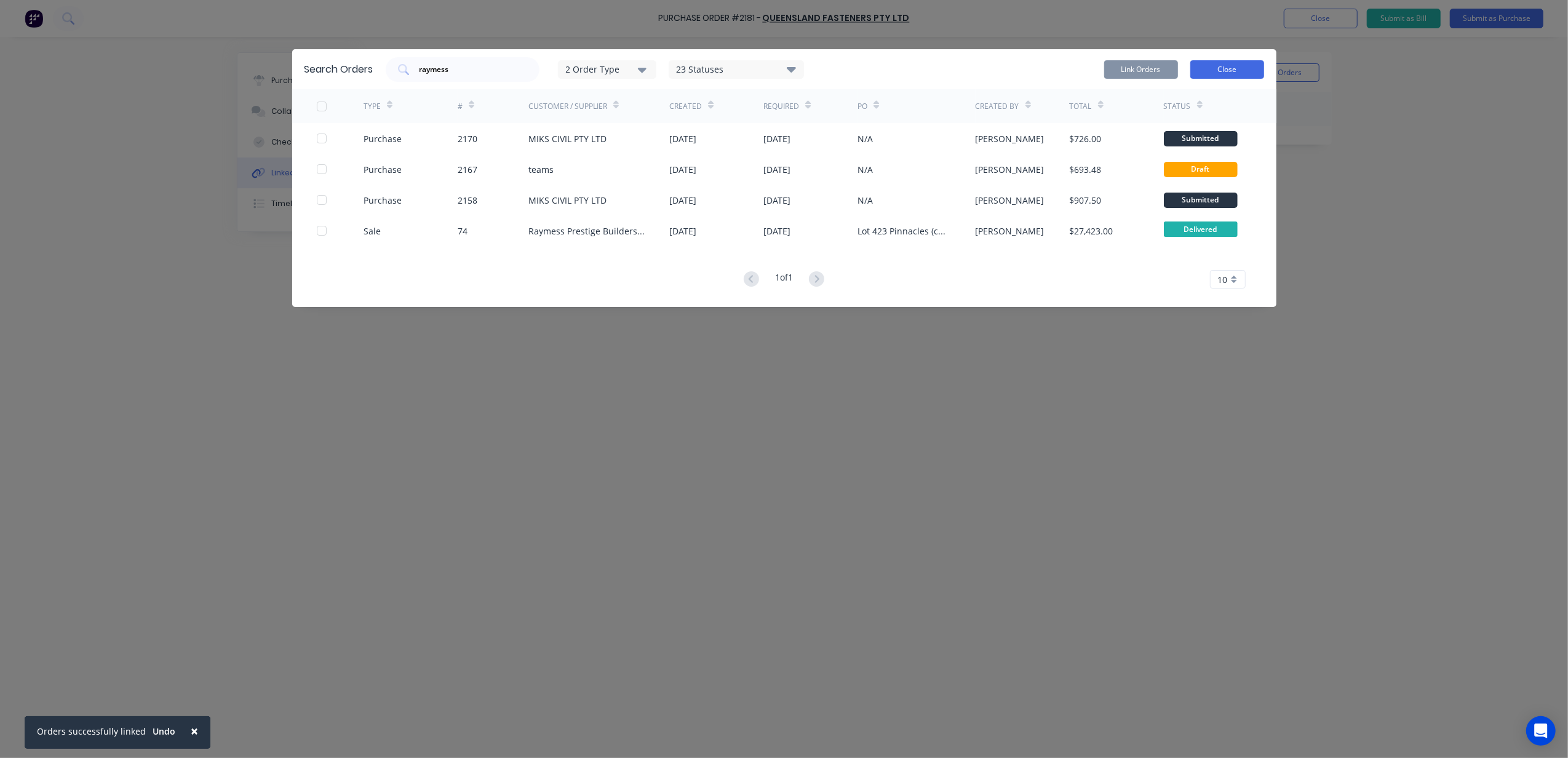
click at [1191, 66] on button "Close" at bounding box center [1227, 69] width 74 height 18
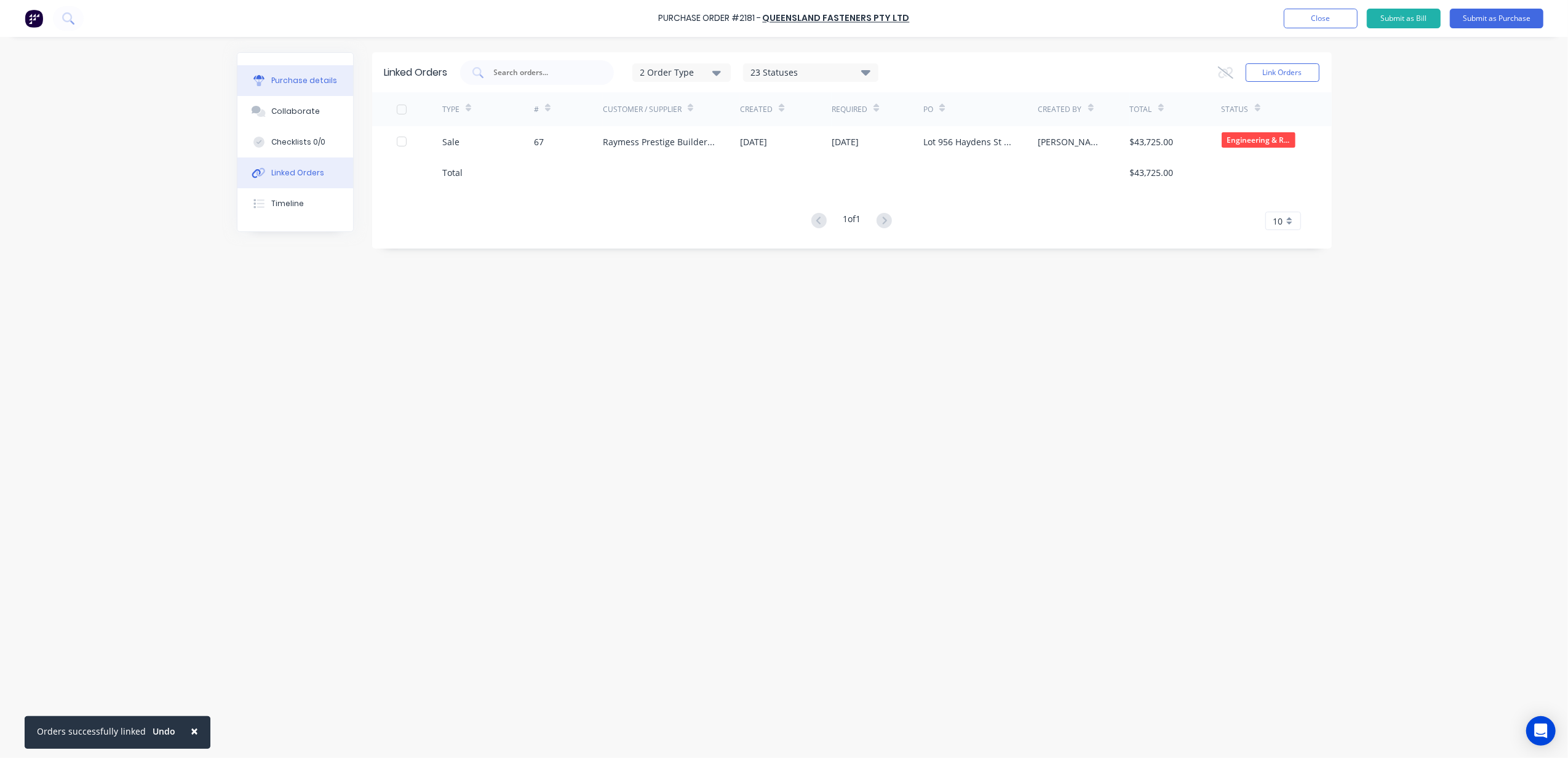
click at [297, 89] on button "Purchase details" at bounding box center [295, 80] width 116 height 31
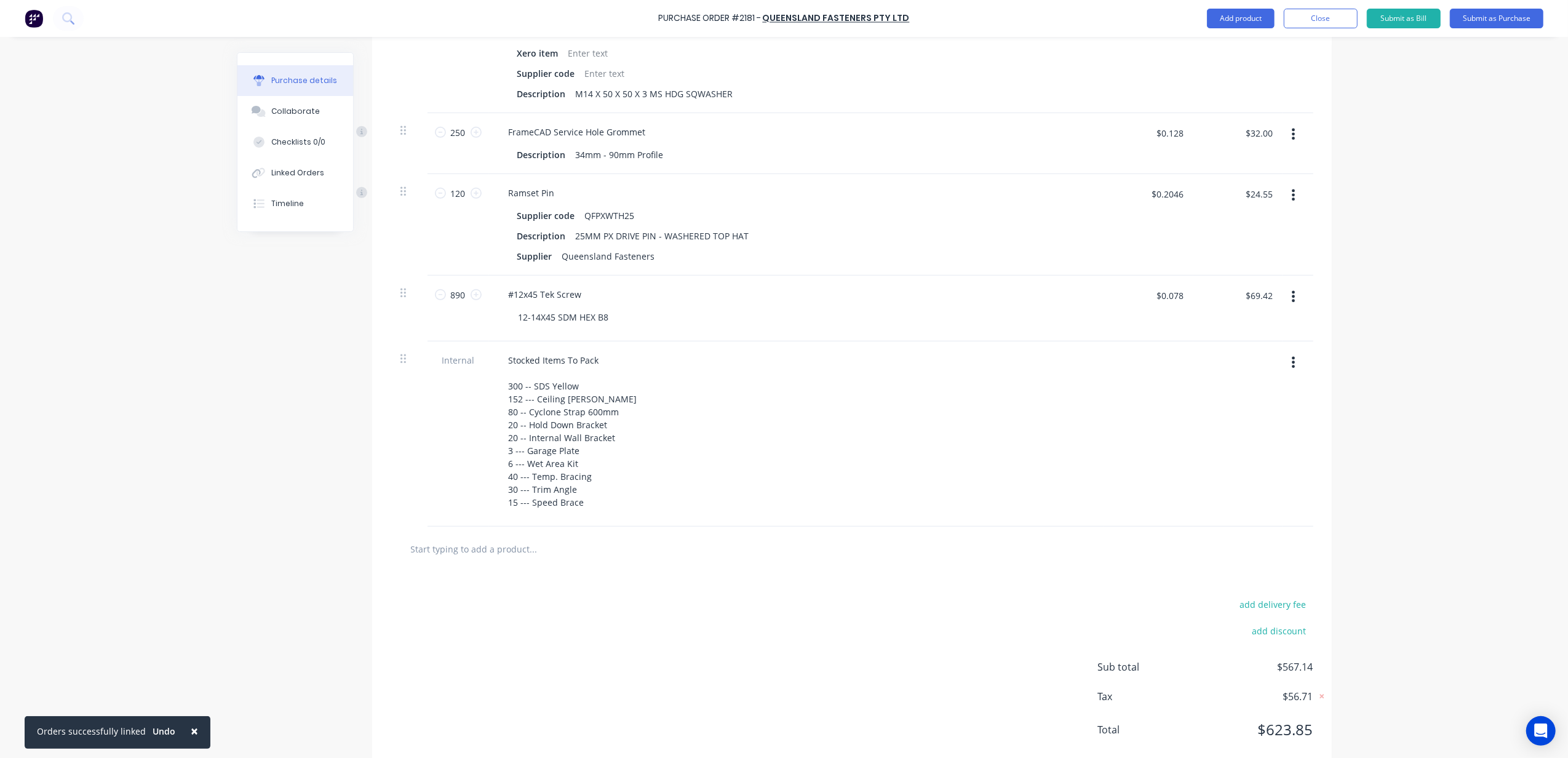
scroll to position [840, 0]
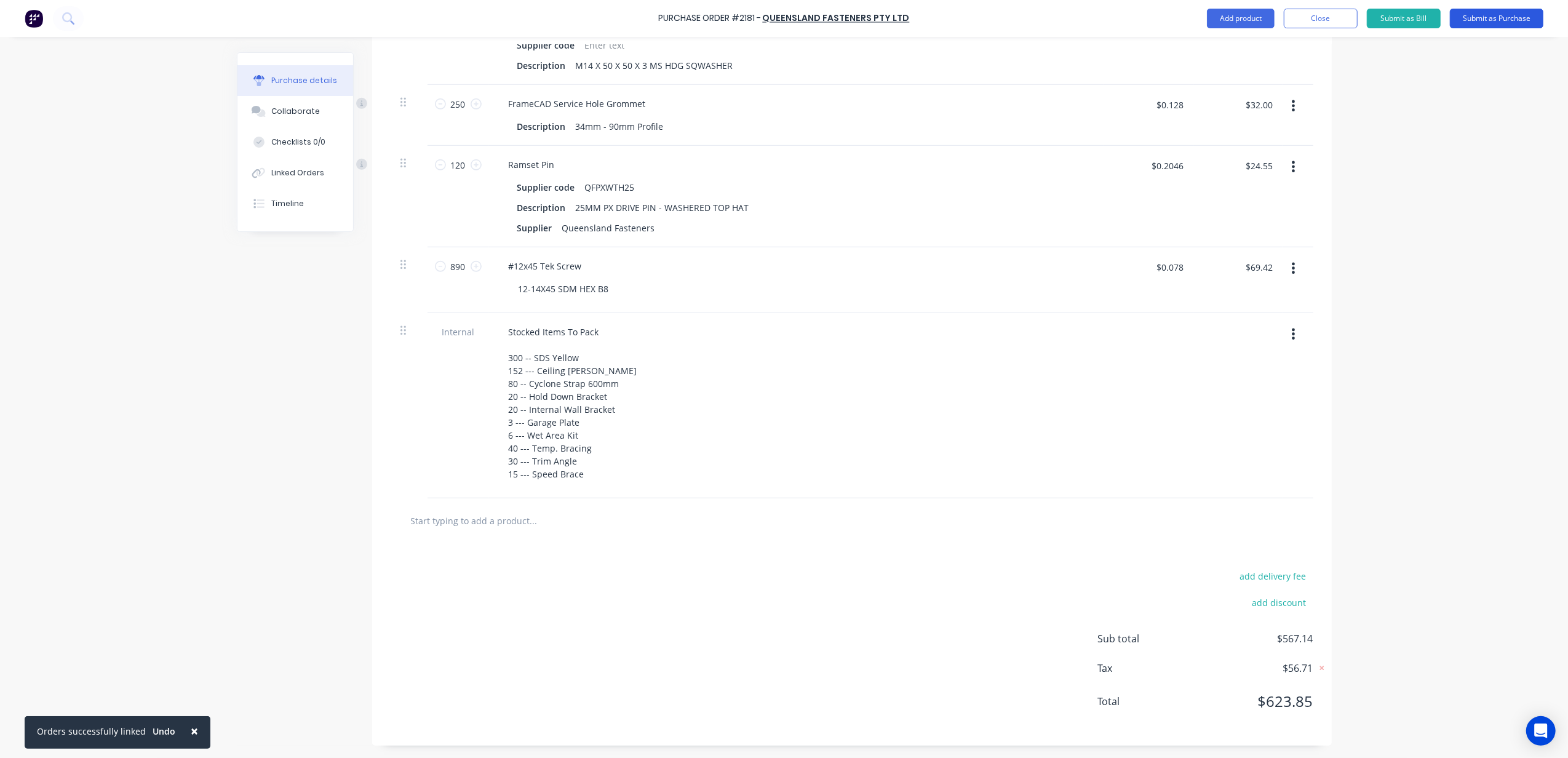
click at [1469, 16] on button "Submit as Purchase" at bounding box center [1496, 18] width 93 height 20
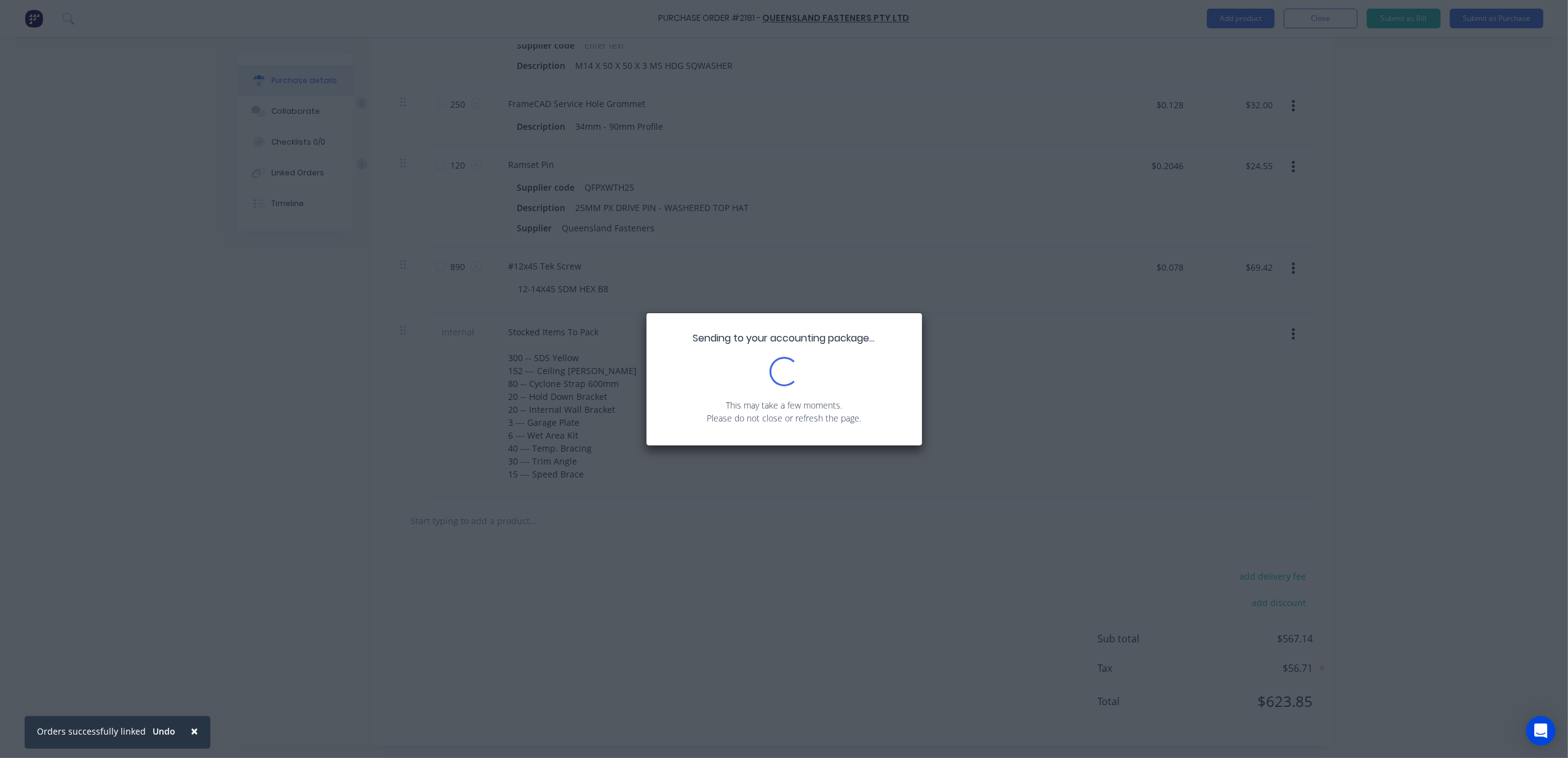
scroll to position [0, 0]
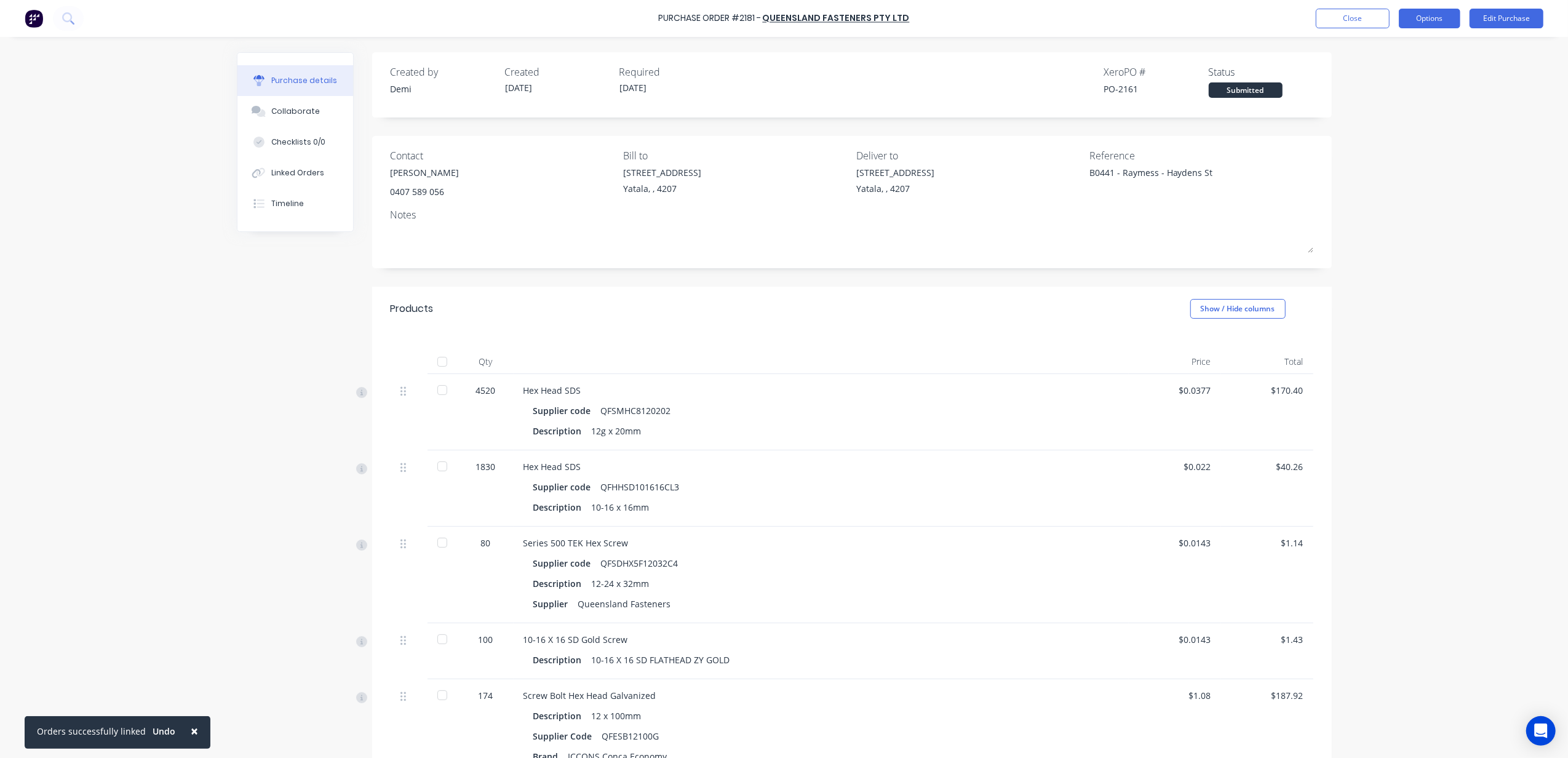
click at [1410, 16] on button "Options" at bounding box center [1429, 18] width 62 height 20
click at [1395, 41] on div "Print / Email" at bounding box center [1401, 50] width 95 height 17
click at [1388, 65] on button "With pricing" at bounding box center [1401, 74] width 117 height 24
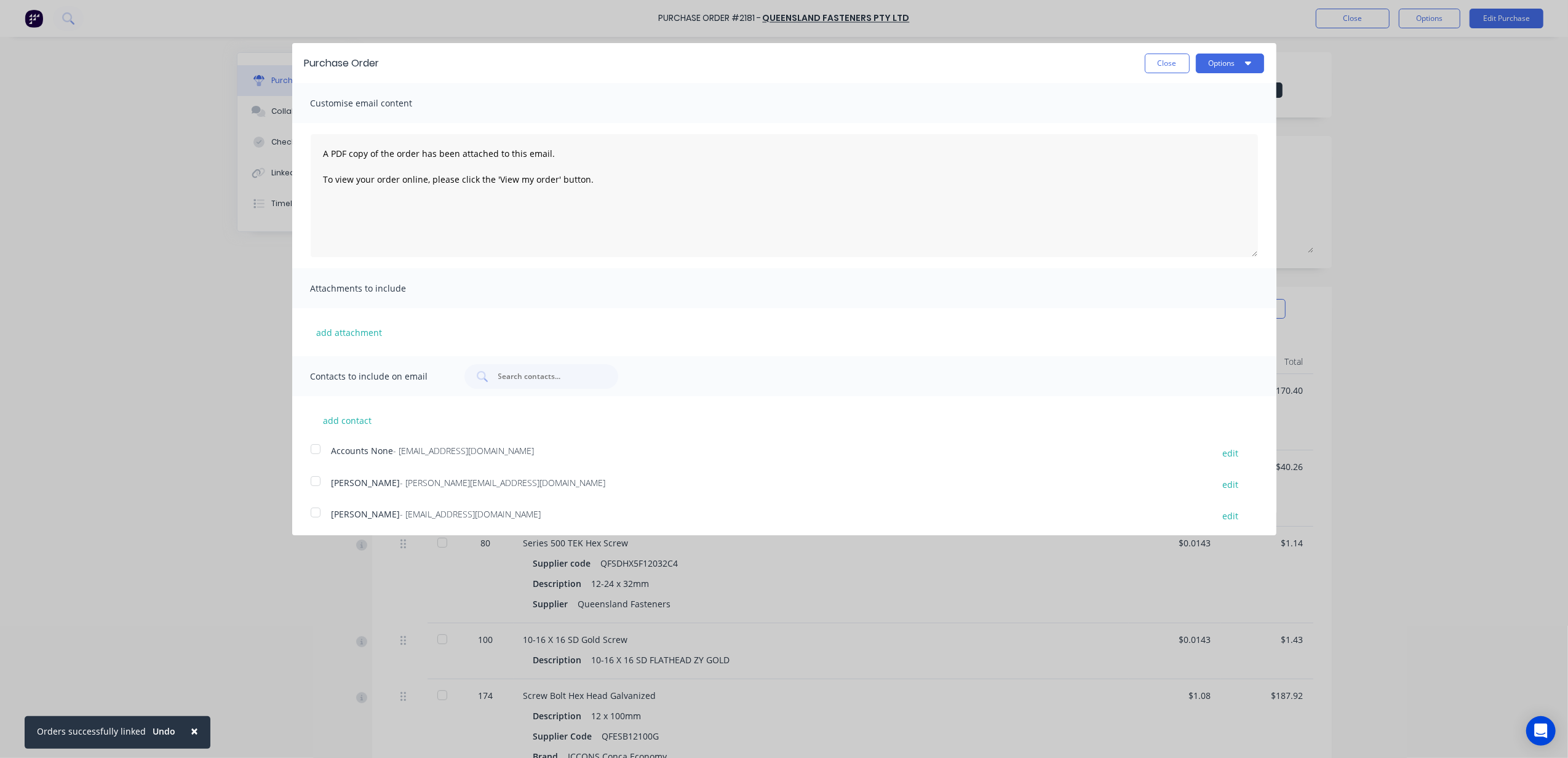
click at [317, 509] on div at bounding box center [316, 512] width 24 height 24
click at [1196, 63] on button "Options" at bounding box center [1230, 60] width 68 height 20
click at [1187, 114] on div "Email" at bounding box center [1205, 116] width 95 height 17
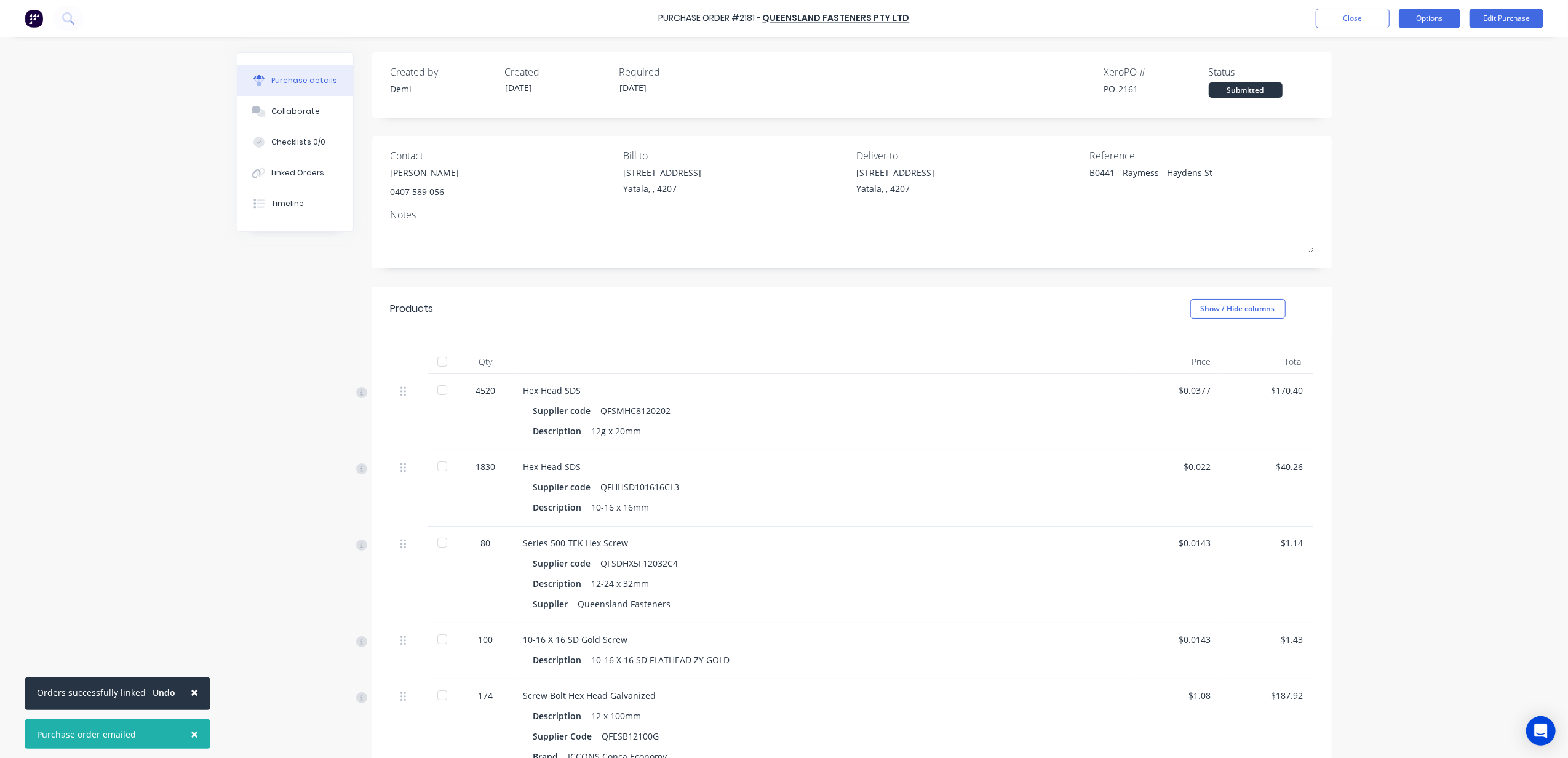
click at [1402, 16] on button "Options" at bounding box center [1429, 18] width 62 height 20
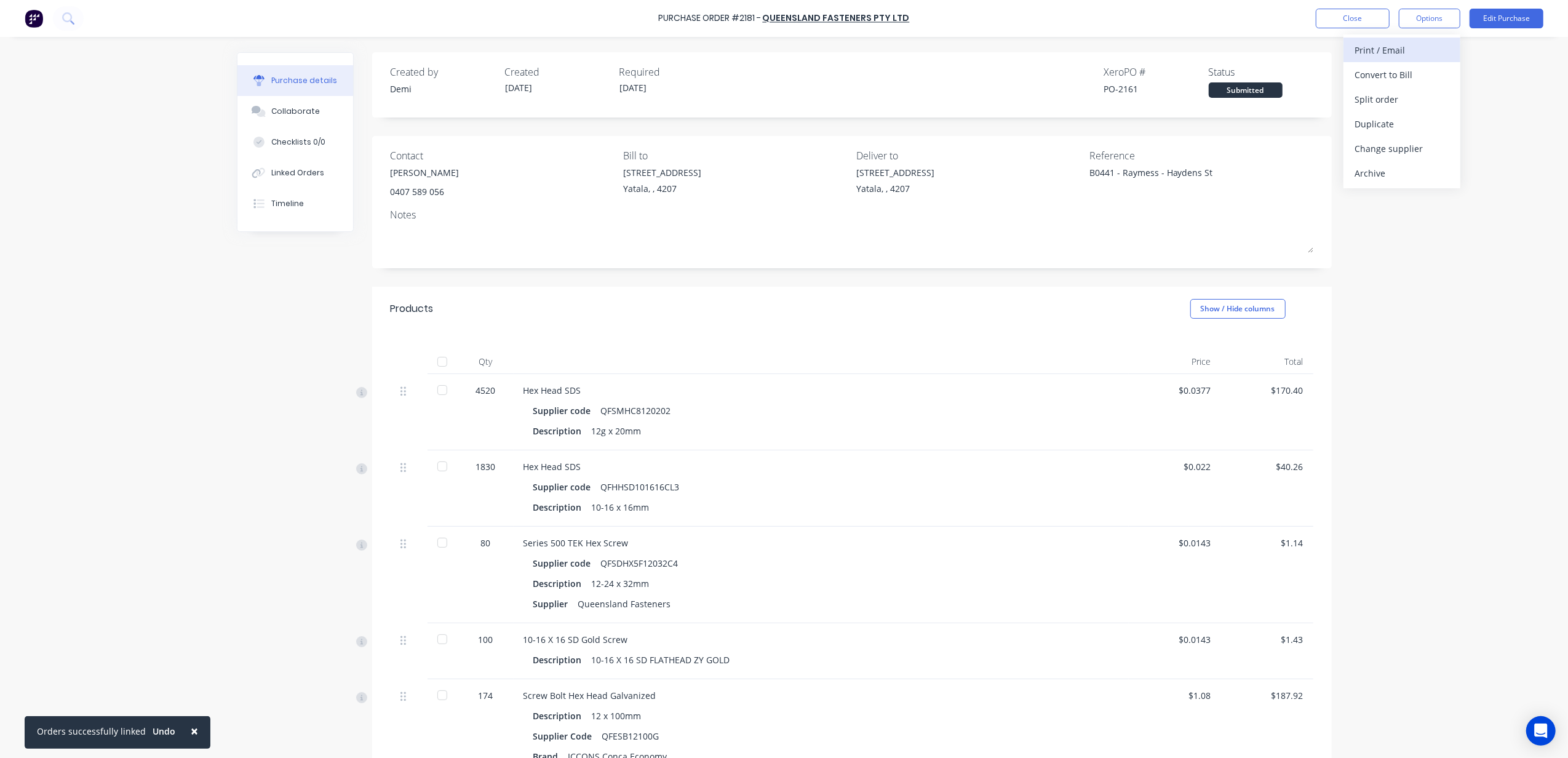
click at [1391, 45] on div "Print / Email" at bounding box center [1401, 50] width 95 height 17
click at [1391, 94] on div "Without pricing" at bounding box center [1401, 99] width 95 height 17
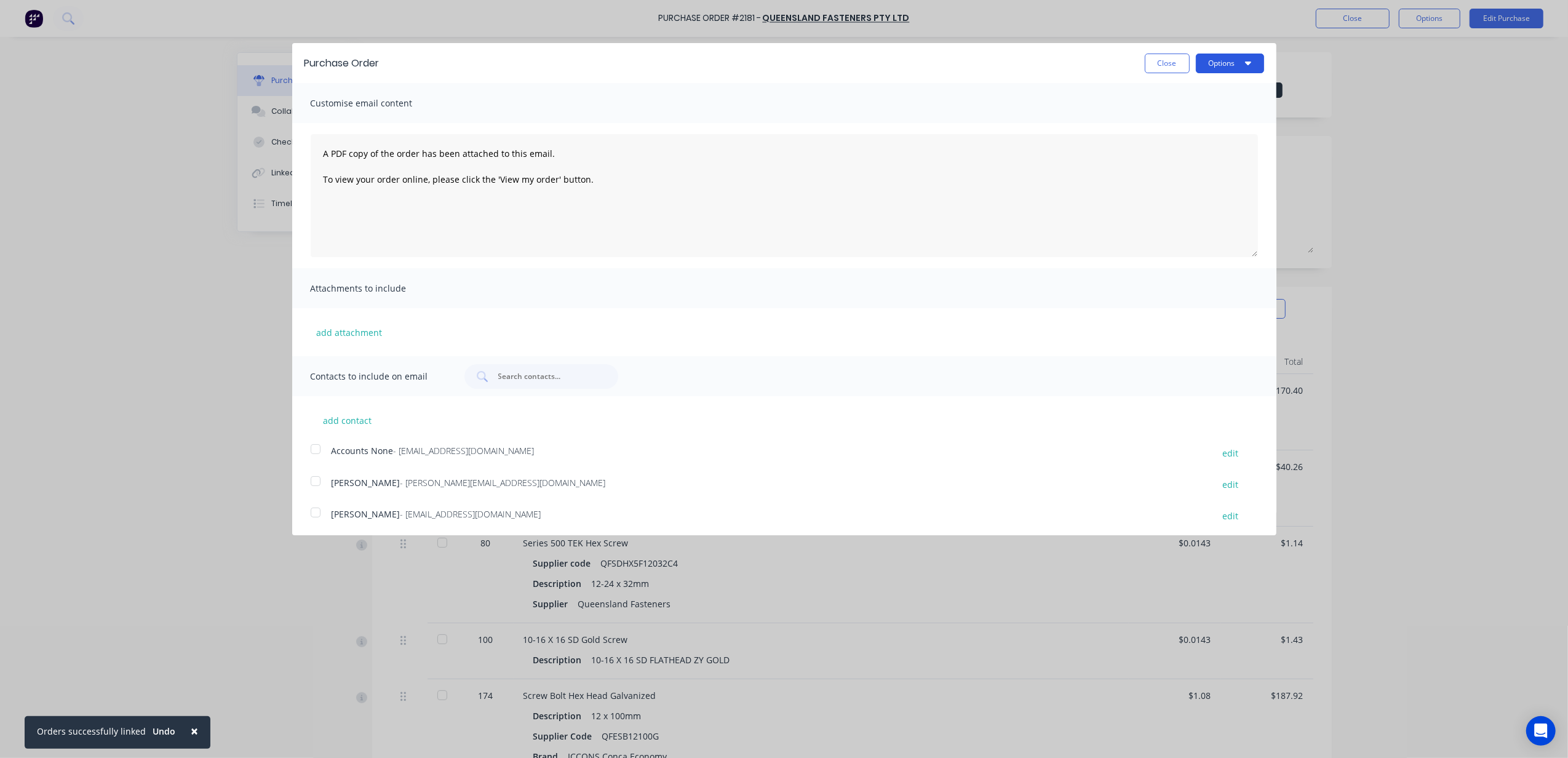
click at [1202, 62] on button "Options" at bounding box center [1230, 63] width 68 height 20
click at [1202, 92] on div "Print" at bounding box center [1205, 94] width 95 height 17
click at [1168, 67] on button "Close" at bounding box center [1167, 63] width 44 height 20
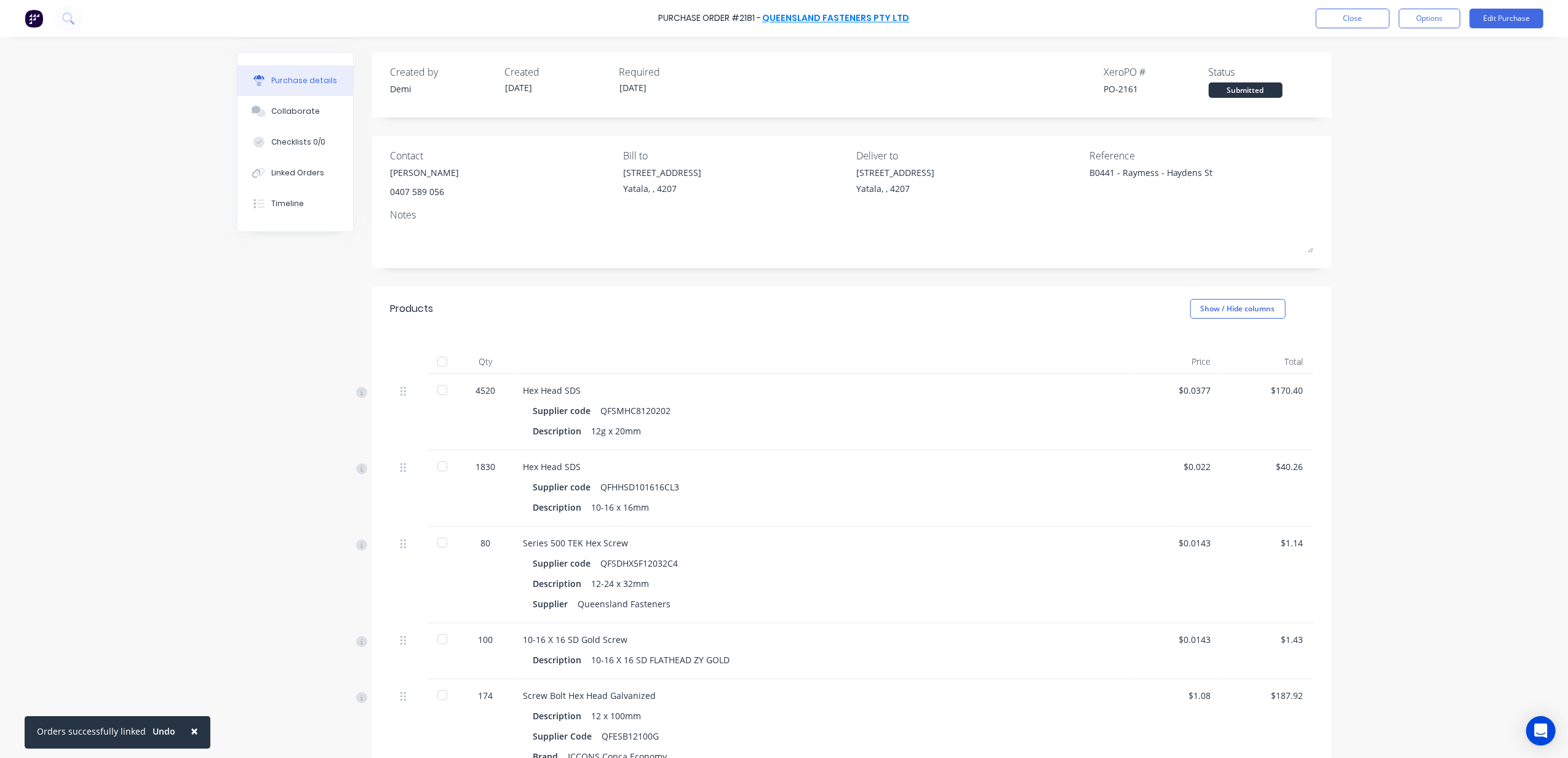
click at [796, 17] on link "Queensland Fasteners Pty Ltd" at bounding box center [836, 18] width 147 height 12
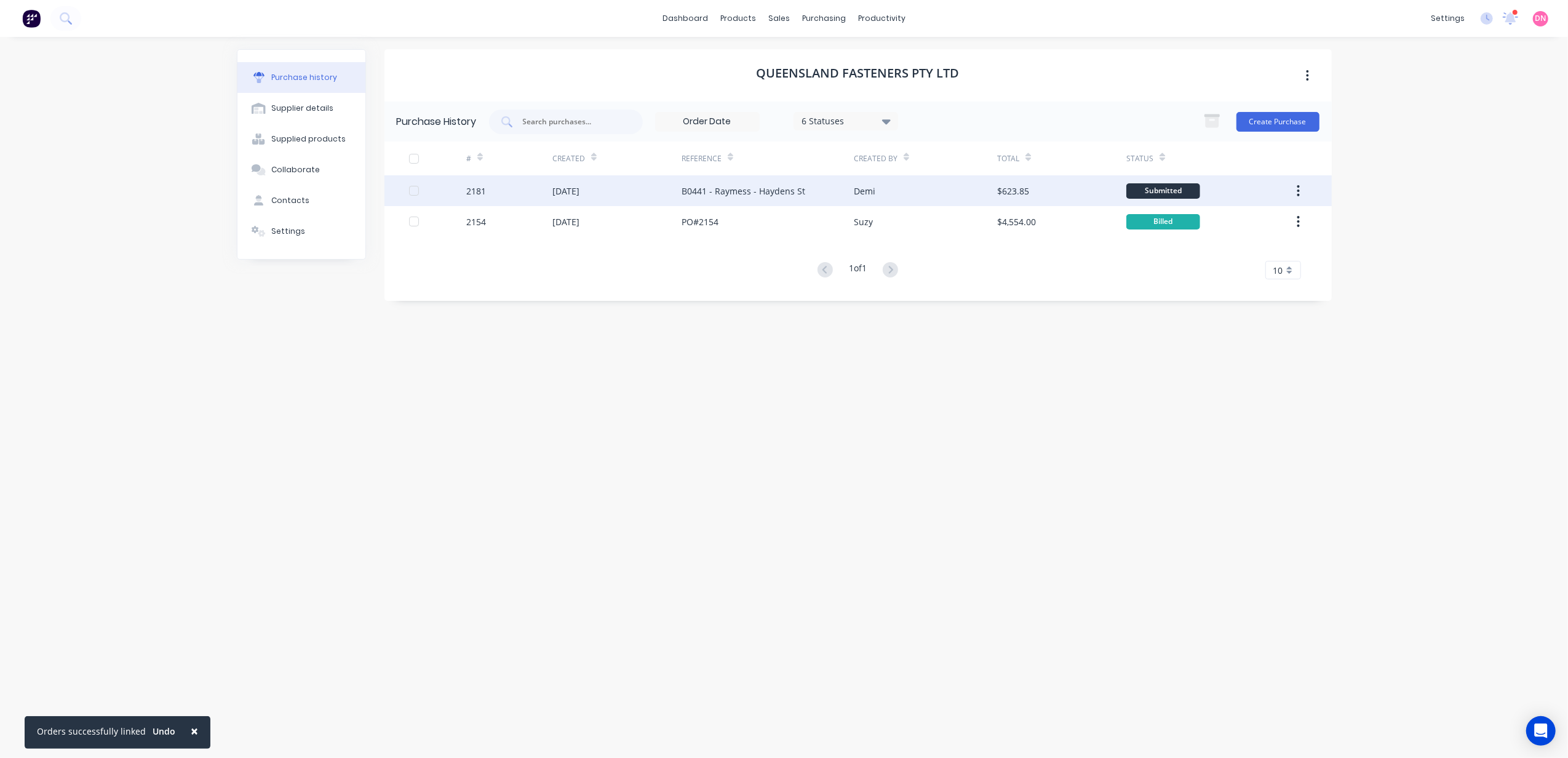
click at [1302, 187] on button "button" at bounding box center [1298, 190] width 29 height 22
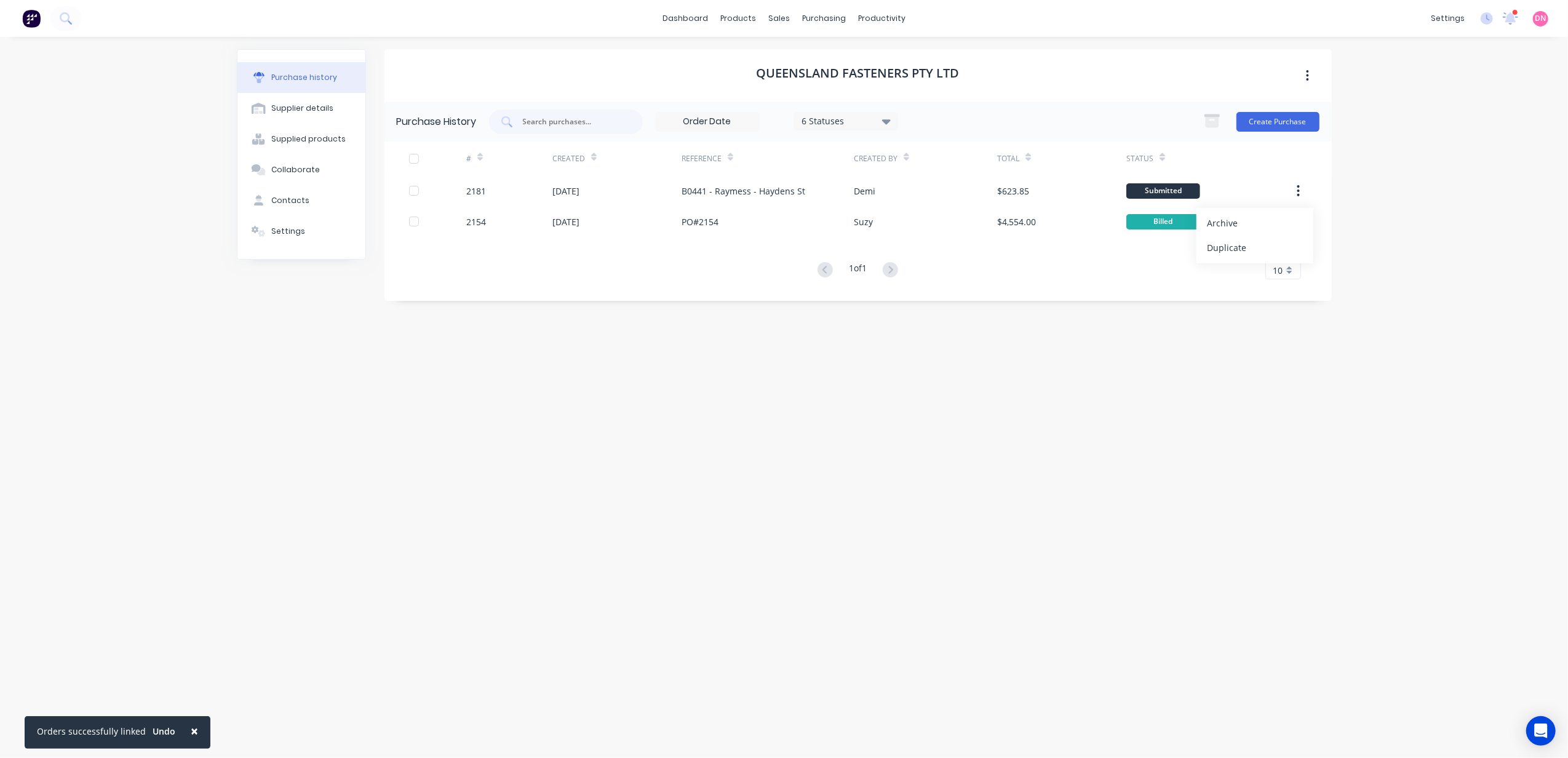
click at [1398, 206] on div "× Orders successfully linked Undo dashboard products sales purchasing productiv…" at bounding box center [784, 379] width 1568 height 758
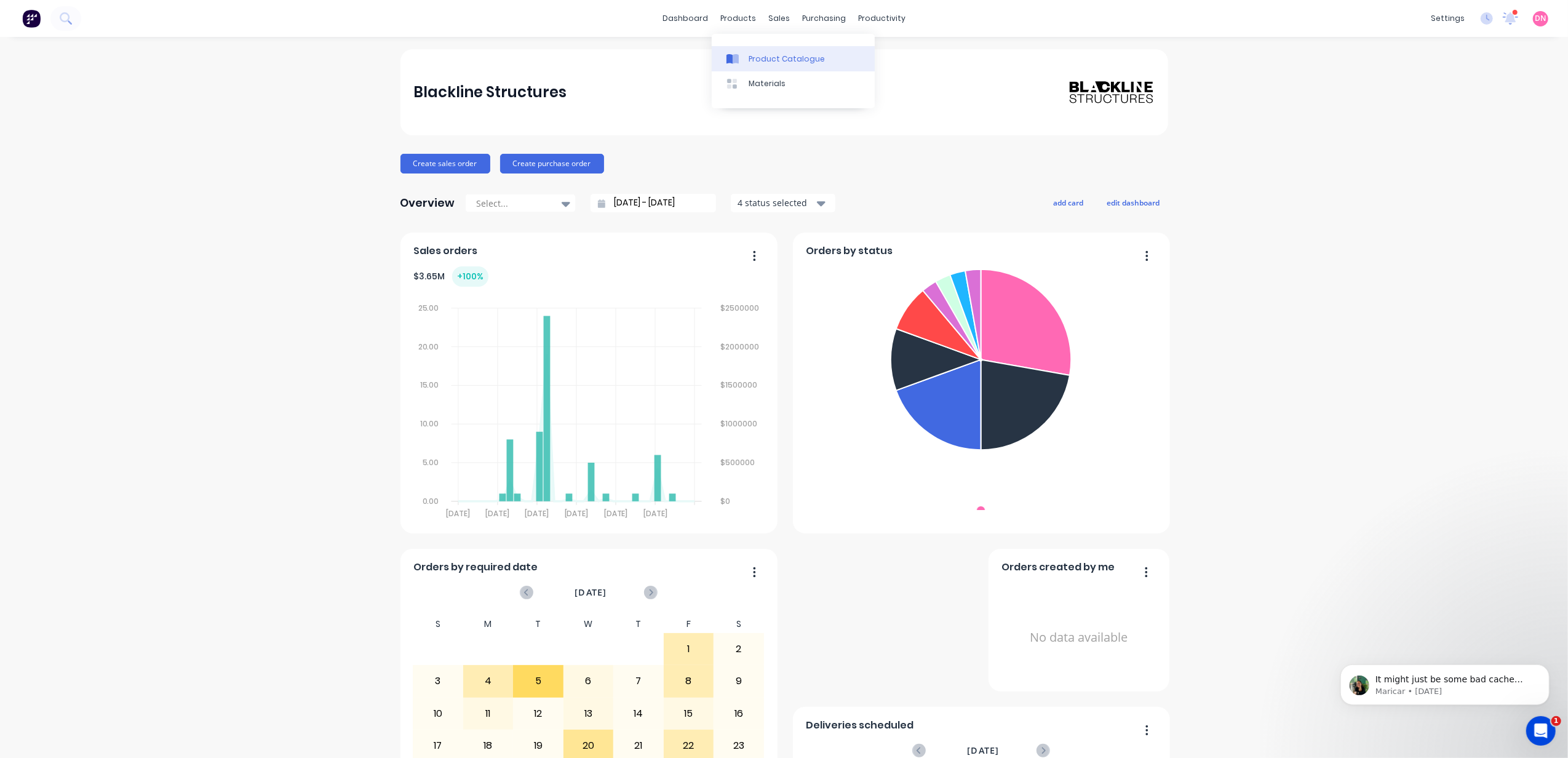
click at [761, 58] on div "Product Catalogue" at bounding box center [786, 58] width 76 height 11
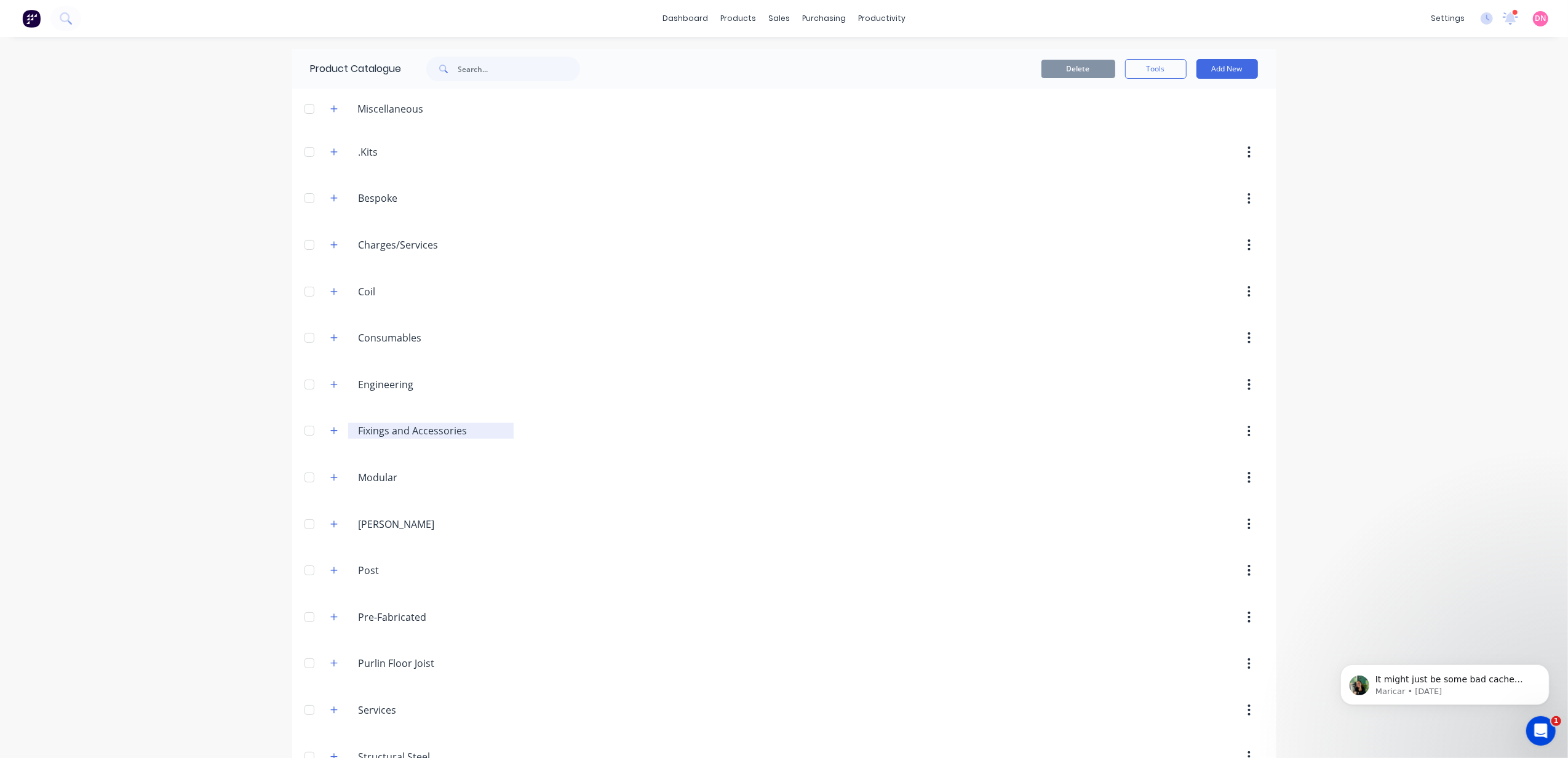
click at [392, 434] on input "Fixings and Accessories" at bounding box center [432, 430] width 147 height 15
drag, startPoint x: 337, startPoint y: 438, endPoint x: 320, endPoint y: 432, distance: 18.0
click at [338, 438] on div "Fixings.and.Accessories Fixings and Accessories" at bounding box center [417, 431] width 194 height 22
click at [313, 432] on div at bounding box center [310, 431] width 24 height 24
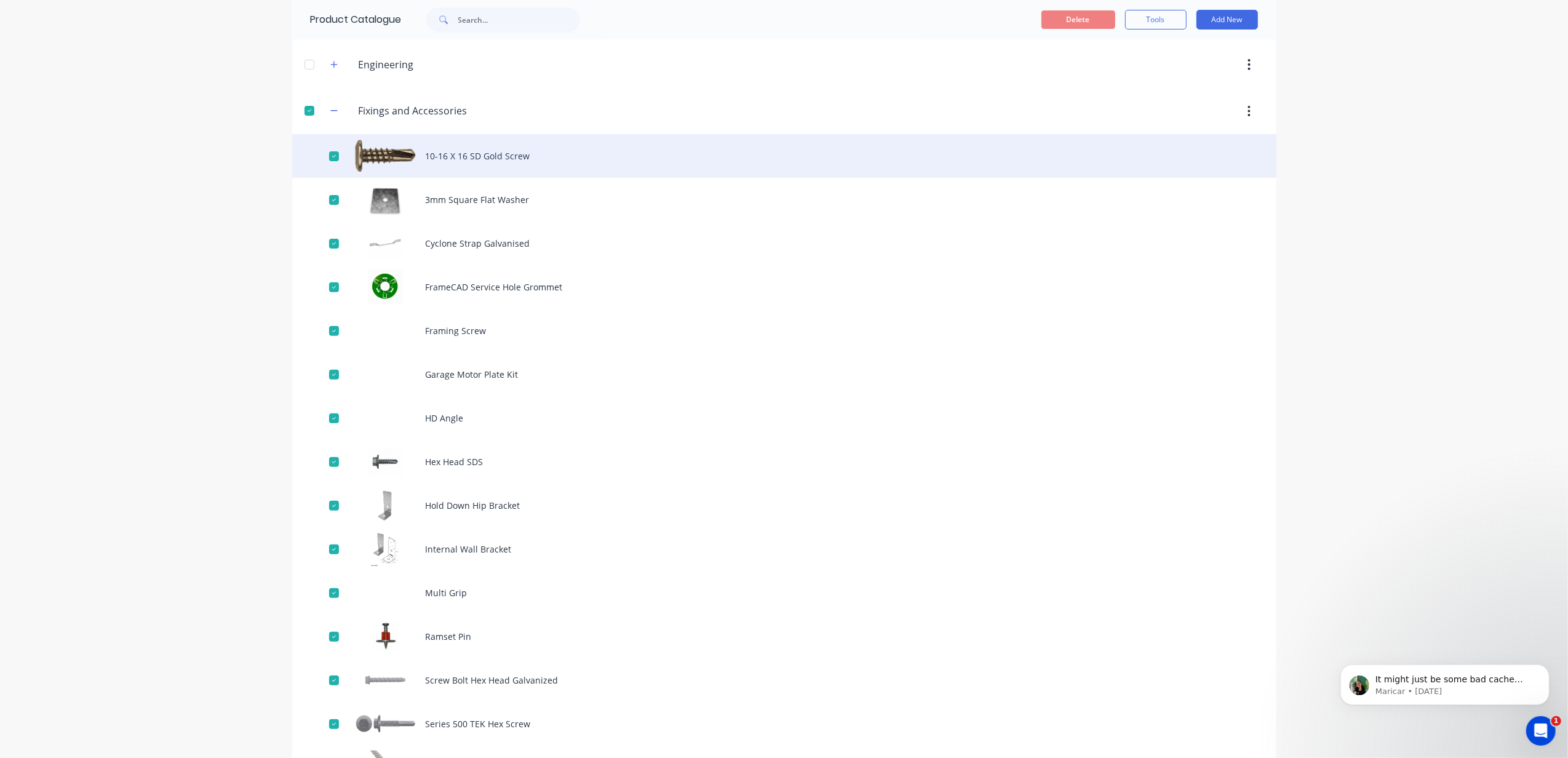
scroll to position [328, 0]
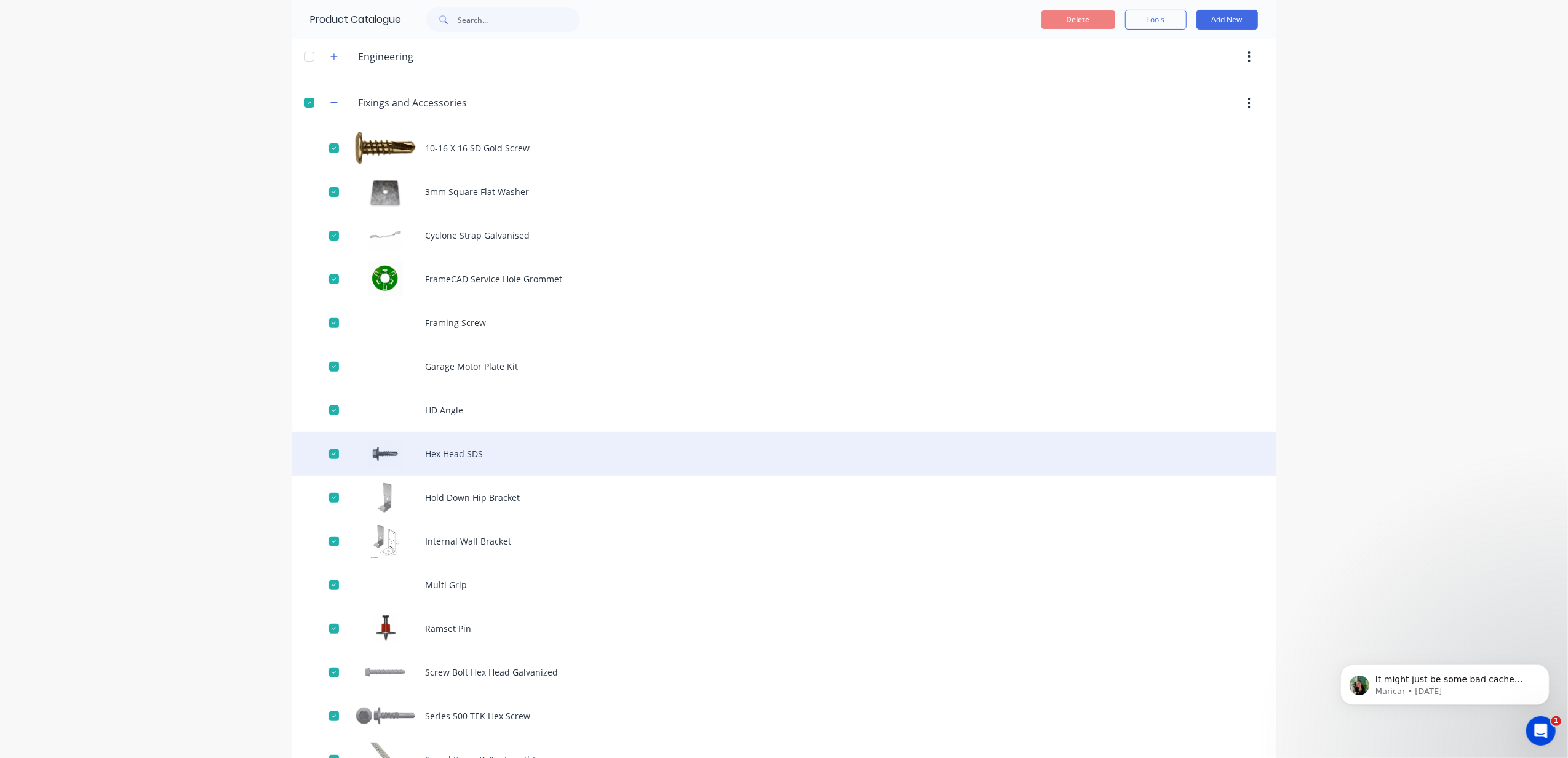
click at [474, 446] on div "Hex Head SDS" at bounding box center [784, 454] width 984 height 44
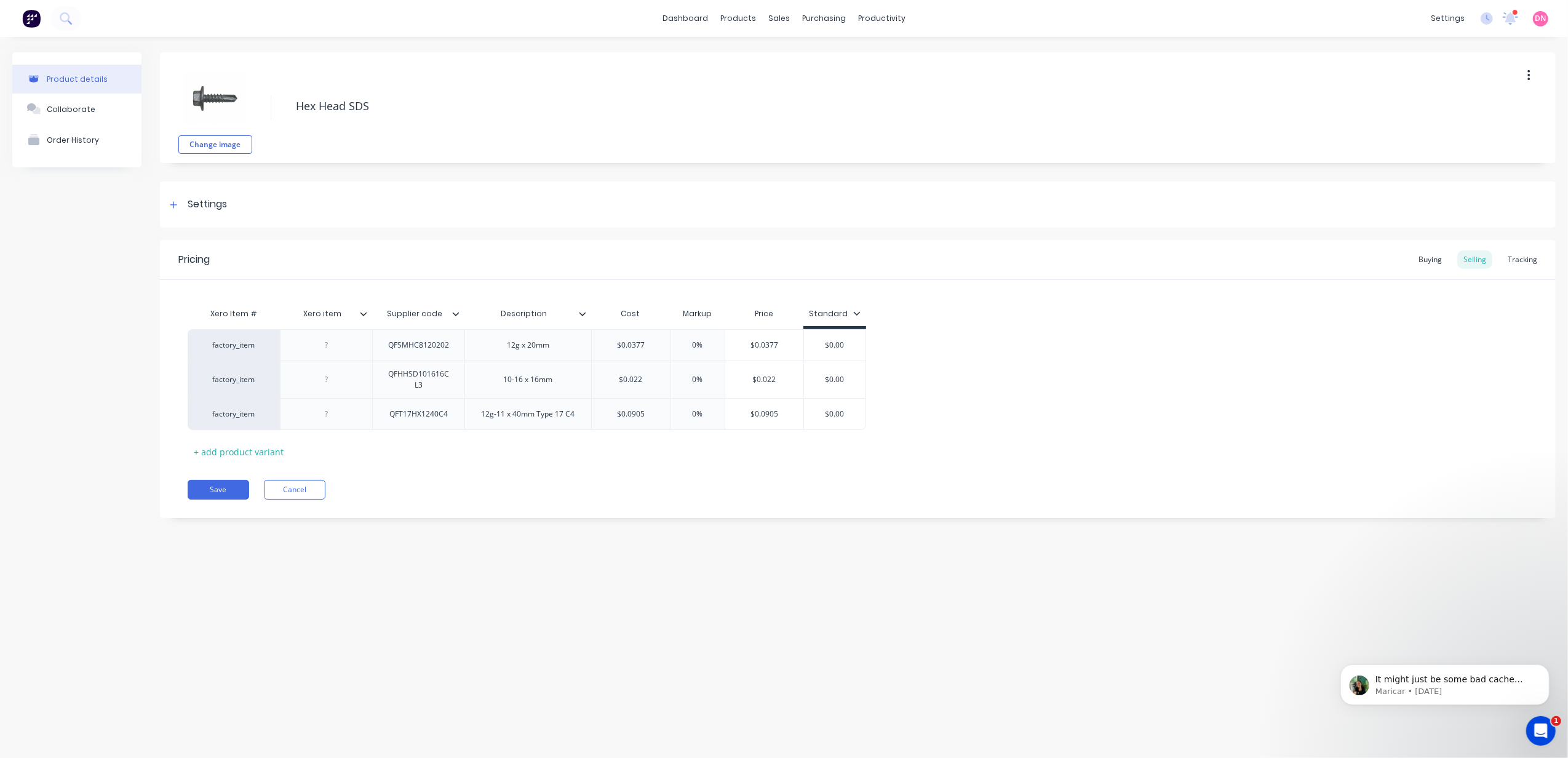
drag, startPoint x: 474, startPoint y: 446, endPoint x: 456, endPoint y: 448, distance: 18.1
click at [458, 448] on div "Xero Item # Xero item Supplier code Description Cost Markup Price Standard fact…" at bounding box center [857, 381] width 1340 height 160
click at [266, 459] on div "+ add product variant" at bounding box center [238, 452] width 102 height 19
type textarea "x"
click at [521, 443] on div at bounding box center [528, 445] width 62 height 16
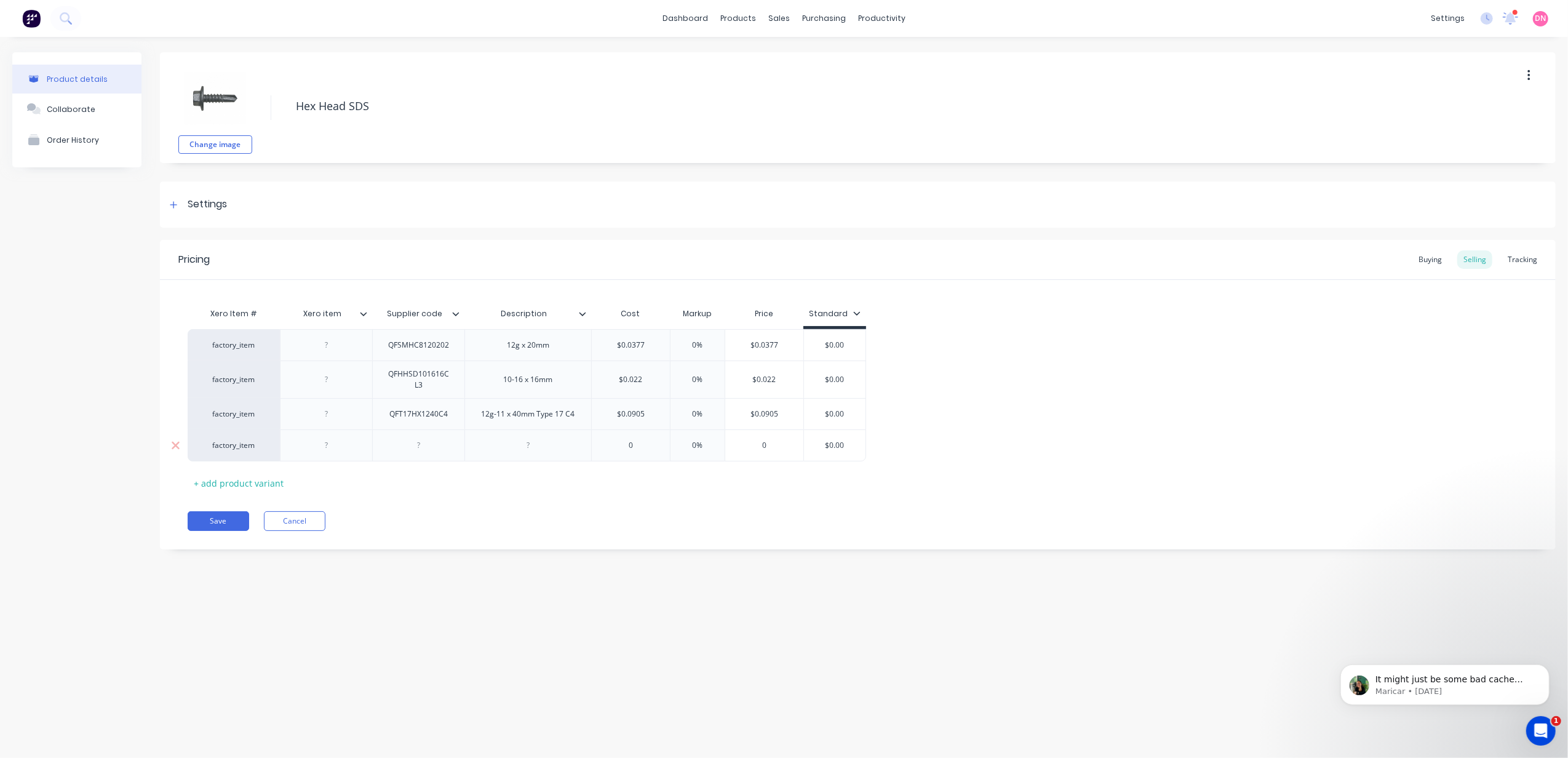
paste div
click at [767, 456] on div "0" at bounding box center [765, 448] width 78 height 31
type textarea "x"
type input "0"
type input "0.0"
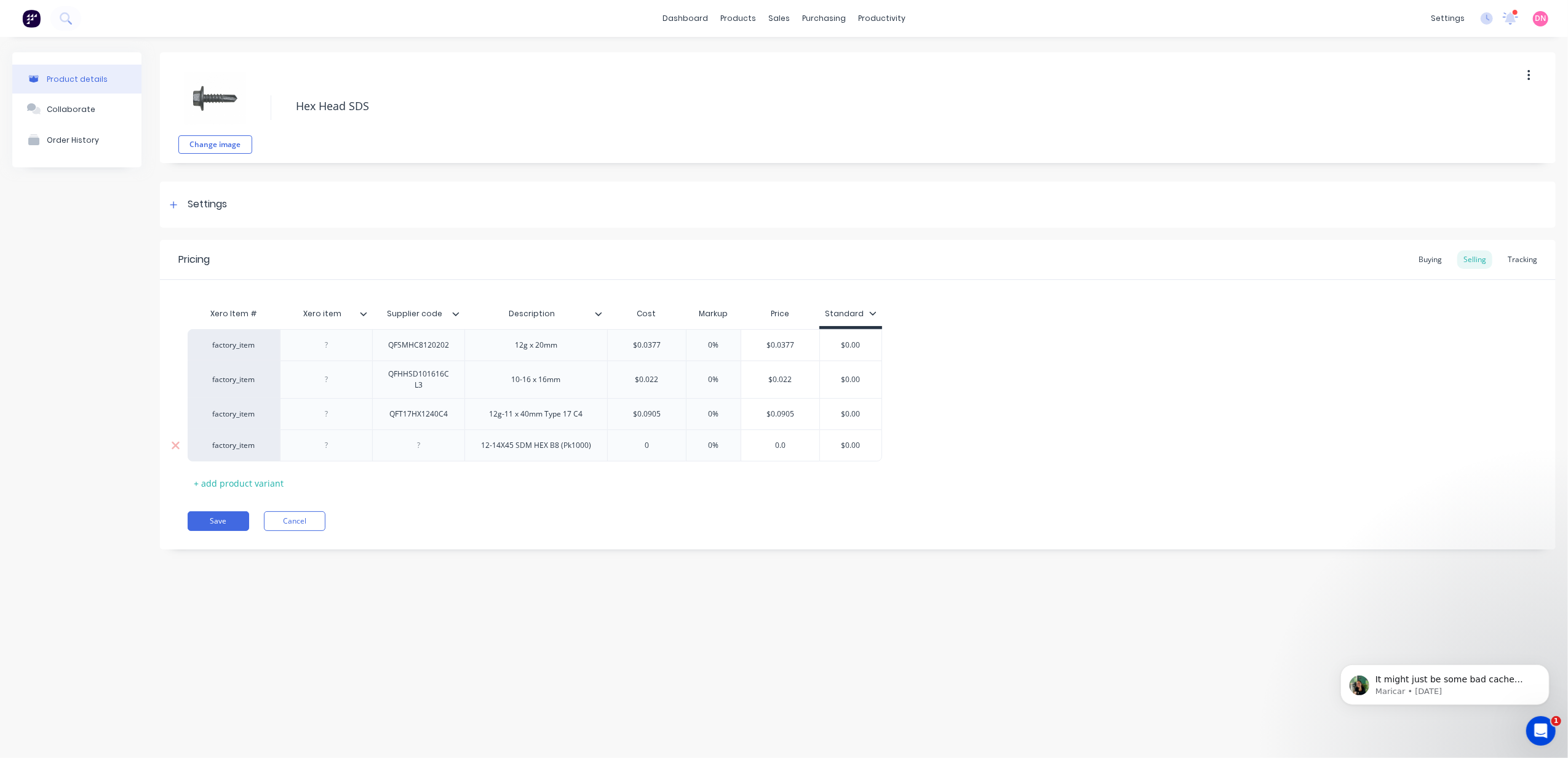
type textarea "x"
type input "0.07"
type textarea "x"
type input "0.077"
type textarea "x"
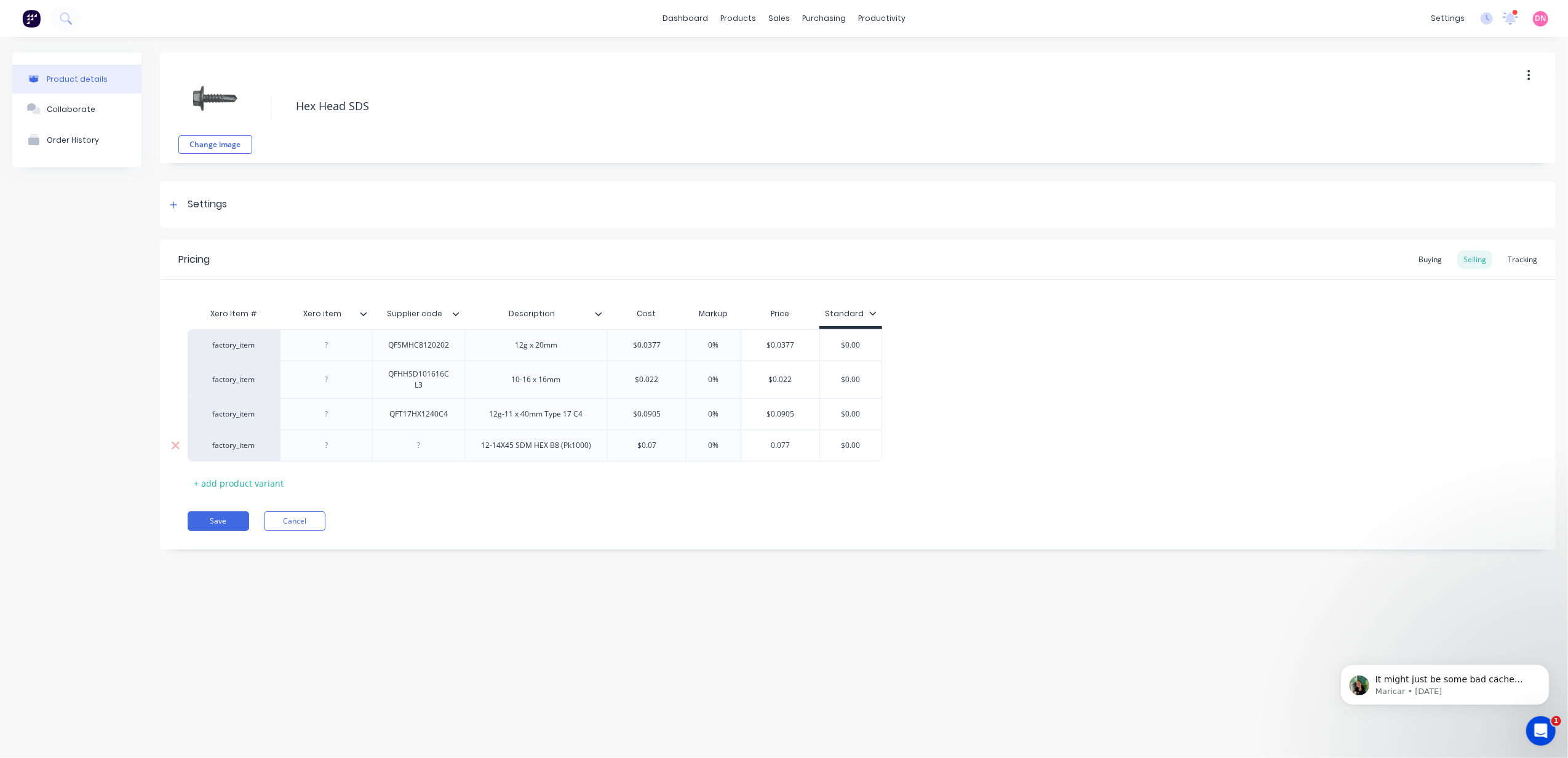
type input "0.0779"
type textarea "x"
type input "0.07799"
type input "$0.07"
click at [652, 444] on input "$0.07" at bounding box center [647, 445] width 78 height 11
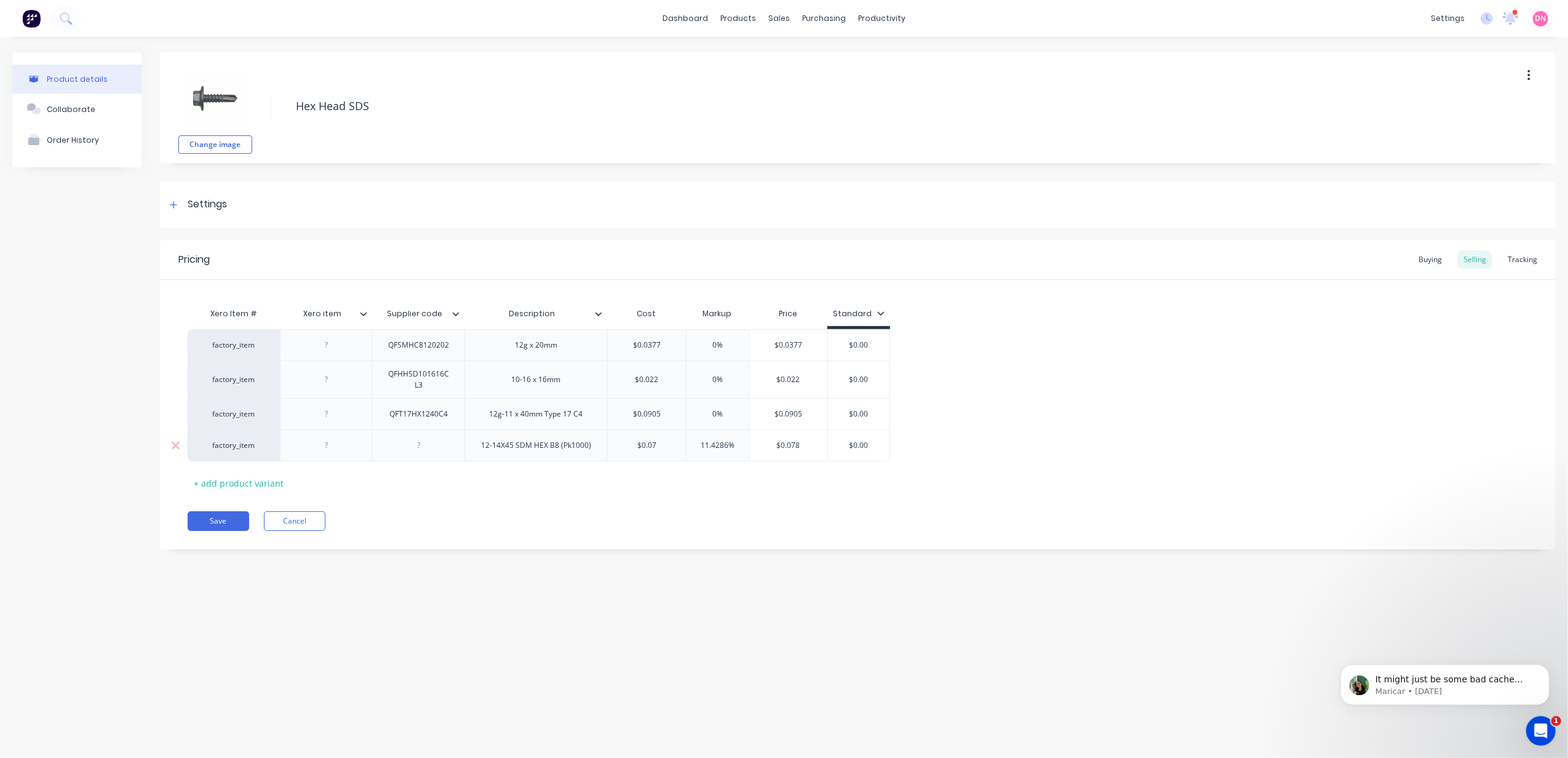
drag, startPoint x: 668, startPoint y: 447, endPoint x: 620, endPoint y: 449, distance: 48.0
click at [620, 449] on input "$0.07" at bounding box center [647, 445] width 78 height 11
type textarea "x"
type input "0.0"
type textarea "x"
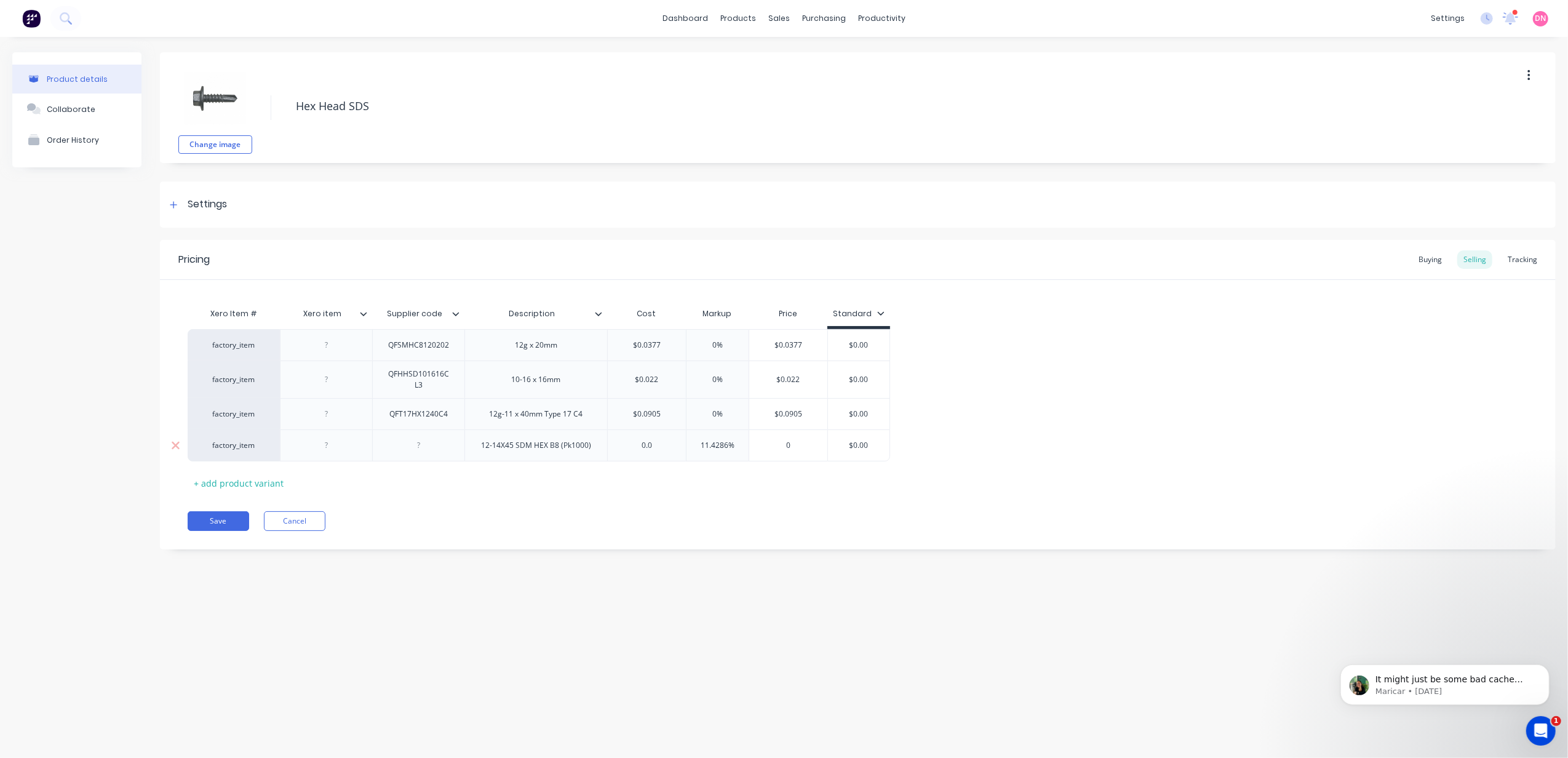
type input "0.07"
type textarea "x"
type input "0.0779"
type textarea "x"
type input "0.07799"
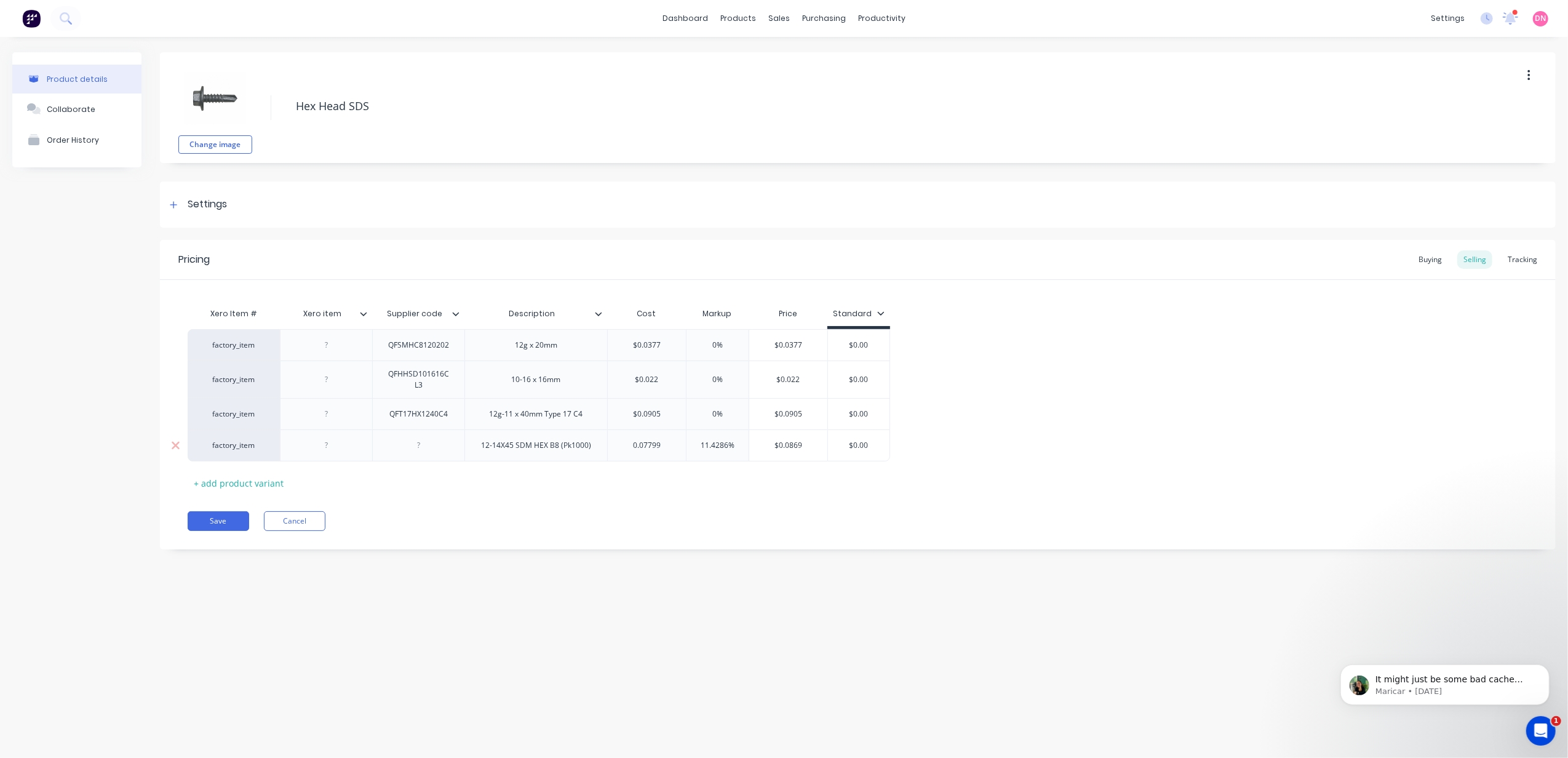
click at [705, 435] on div "11.4286%" at bounding box center [717, 445] width 62 height 31
type input "11.4286%"
drag, startPoint x: 709, startPoint y: 441, endPoint x: 714, endPoint y: 439, distance: 5.4
click at [714, 440] on div "11.4286% 11.4286%" at bounding box center [717, 445] width 62 height 31
drag, startPoint x: 729, startPoint y: 437, endPoint x: 741, endPoint y: 440, distance: 12.4
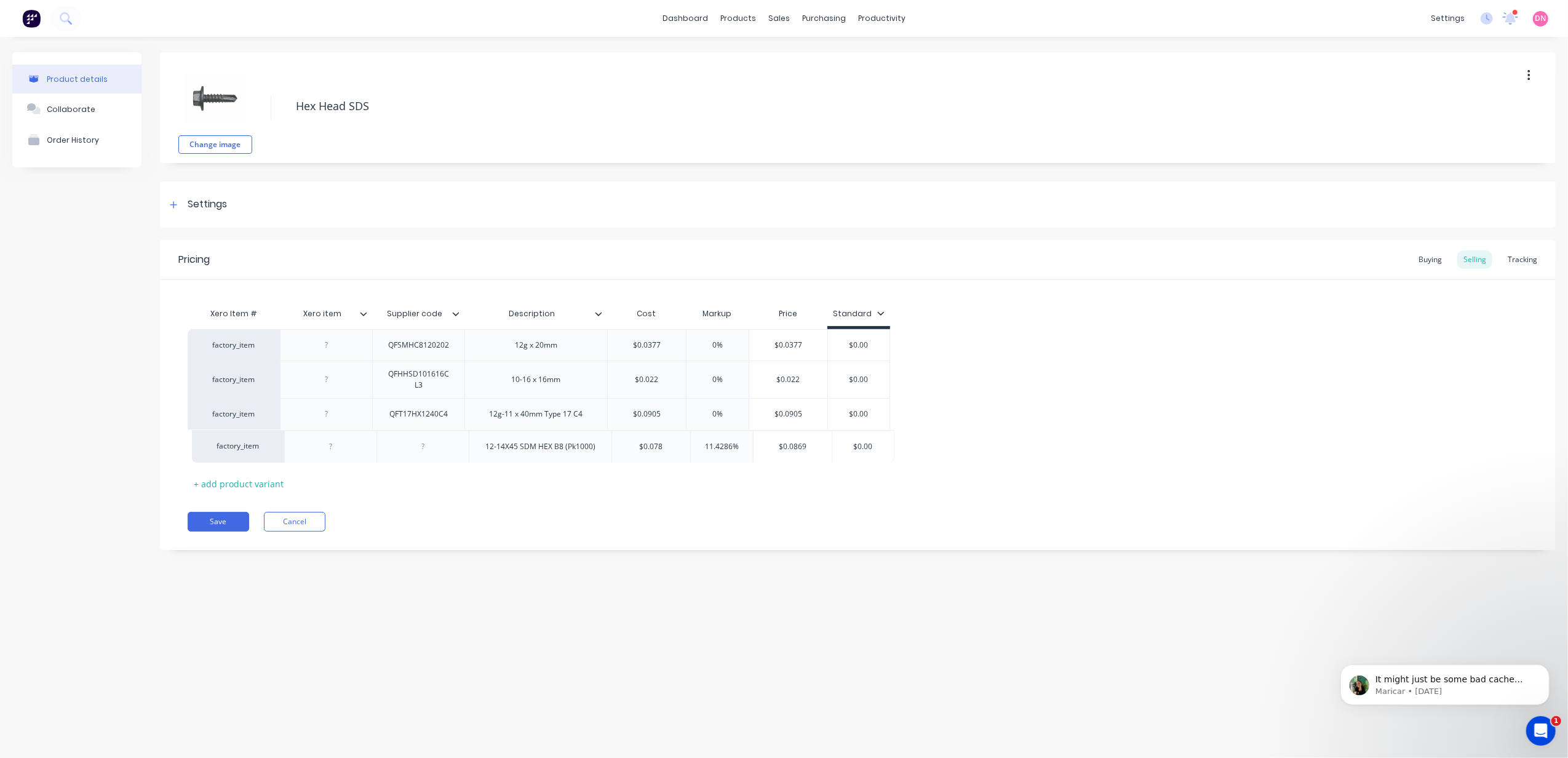
click at [741, 438] on div "factory_item QFSMHC8120202 12g x 20mm $0.0377 0% $0.0377 $0.00 factory_item QFH…" at bounding box center [857, 395] width 1340 height 133
click at [737, 444] on input "11.4286%" at bounding box center [717, 445] width 62 height 11
drag, startPoint x: 737, startPoint y: 444, endPoint x: 609, endPoint y: 456, distance: 128.6
click at [609, 456] on div "factory_item 12-14X45 SDM HEX B8 (Pk1000) $0.078 0.07799 11.4286% 11.4286% $0.0…" at bounding box center [538, 445] width 702 height 32
click at [733, 440] on div "11.4286%" at bounding box center [717, 445] width 62 height 31
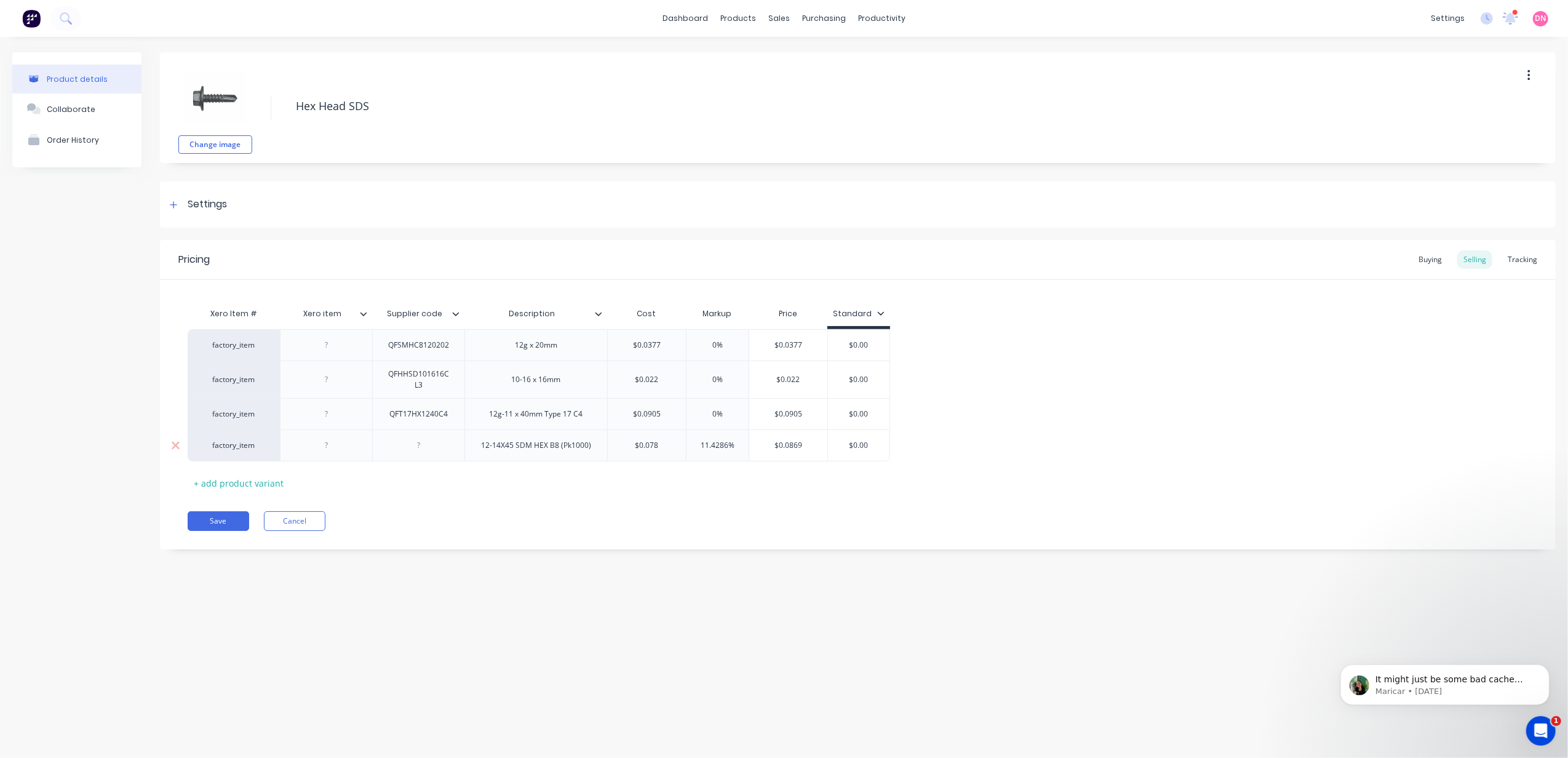
click at [726, 443] on input "11.4286%" at bounding box center [717, 445] width 62 height 11
click at [819, 438] on div "$0.0869" at bounding box center [788, 445] width 78 height 31
type input "$0.0869"
click at [828, 439] on div "$0.00" at bounding box center [859, 445] width 63 height 32
type textarea "x"
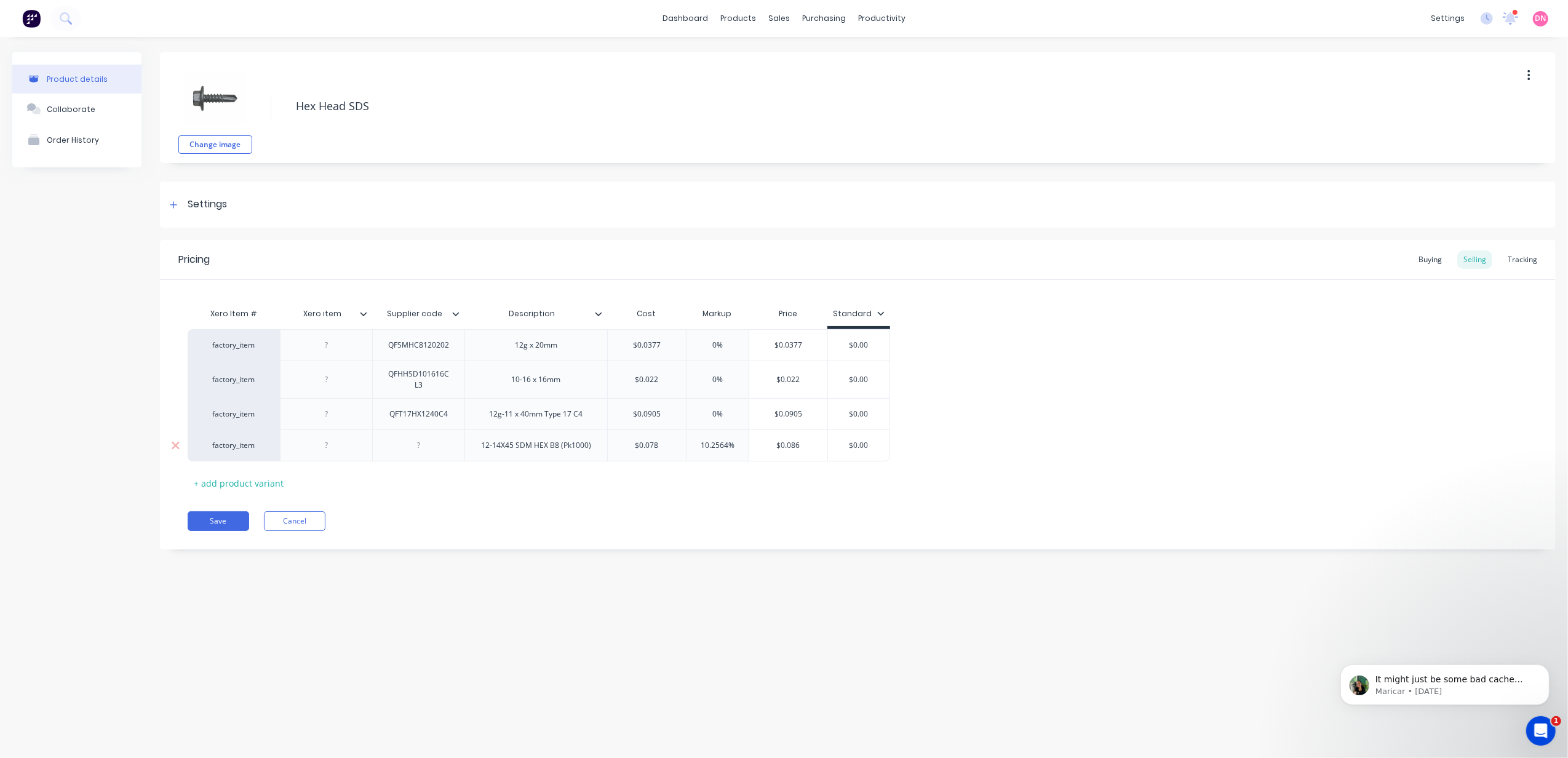
type input "$0.0"
type textarea "x"
type input "$"
click at [980, 491] on div "Xero Item # Xero item Supplier code Description Cost Markup Price Standard fact…" at bounding box center [857, 397] width 1340 height 191
type input "0"
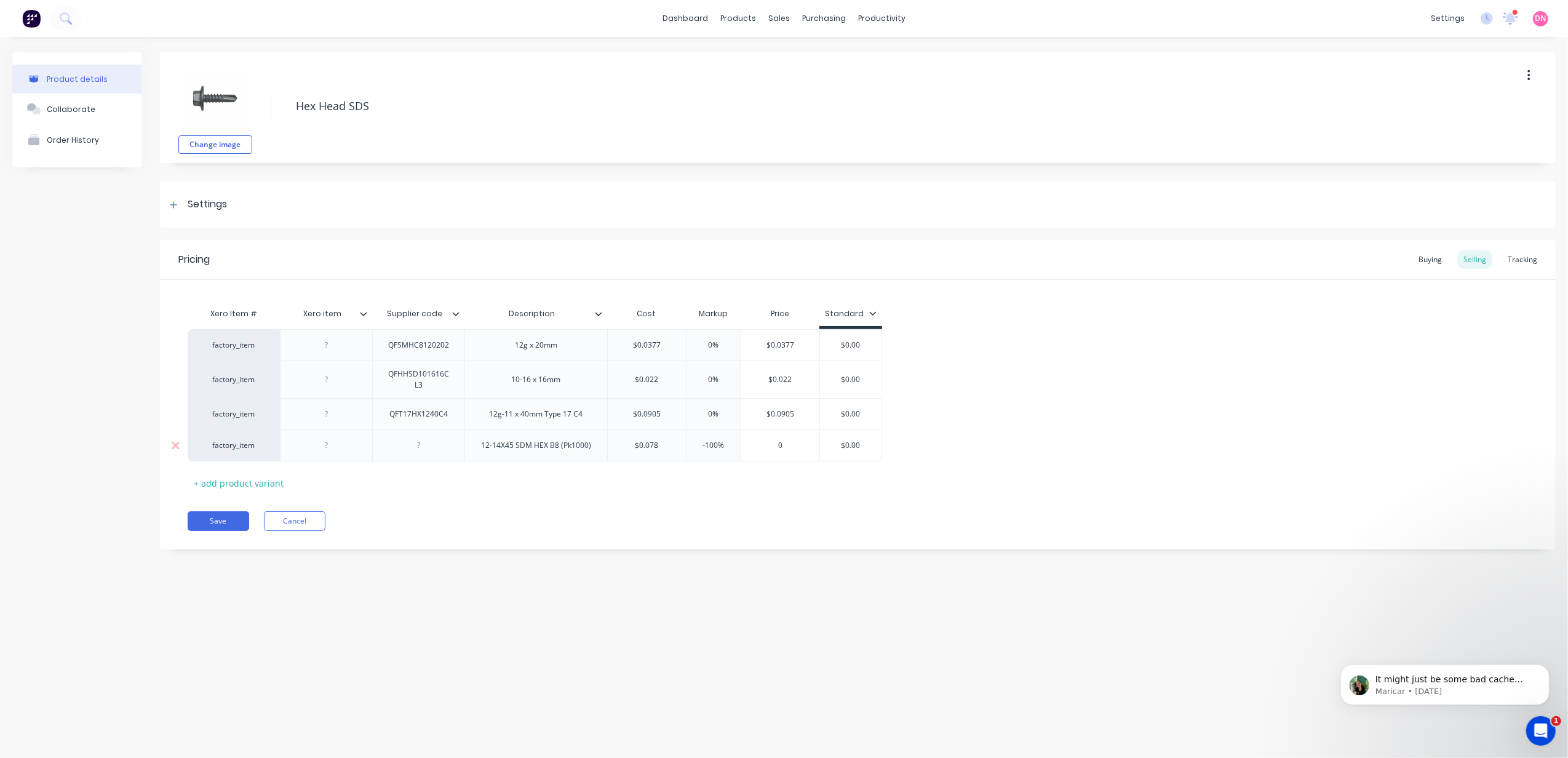
click at [786, 448] on input "0" at bounding box center [781, 445] width 78 height 11
click at [834, 330] on div "$0.00" at bounding box center [850, 345] width 62 height 31
type input "$0.00"
drag, startPoint x: 856, startPoint y: 404, endPoint x: 882, endPoint y: 476, distance: 76.6
click at [865, 410] on div "factory_item QFSMHC8120202 12g x 20mm $0.0377 0% $0.0377 $0.00 $0.00 factory_it…" at bounding box center [857, 394] width 1340 height 132
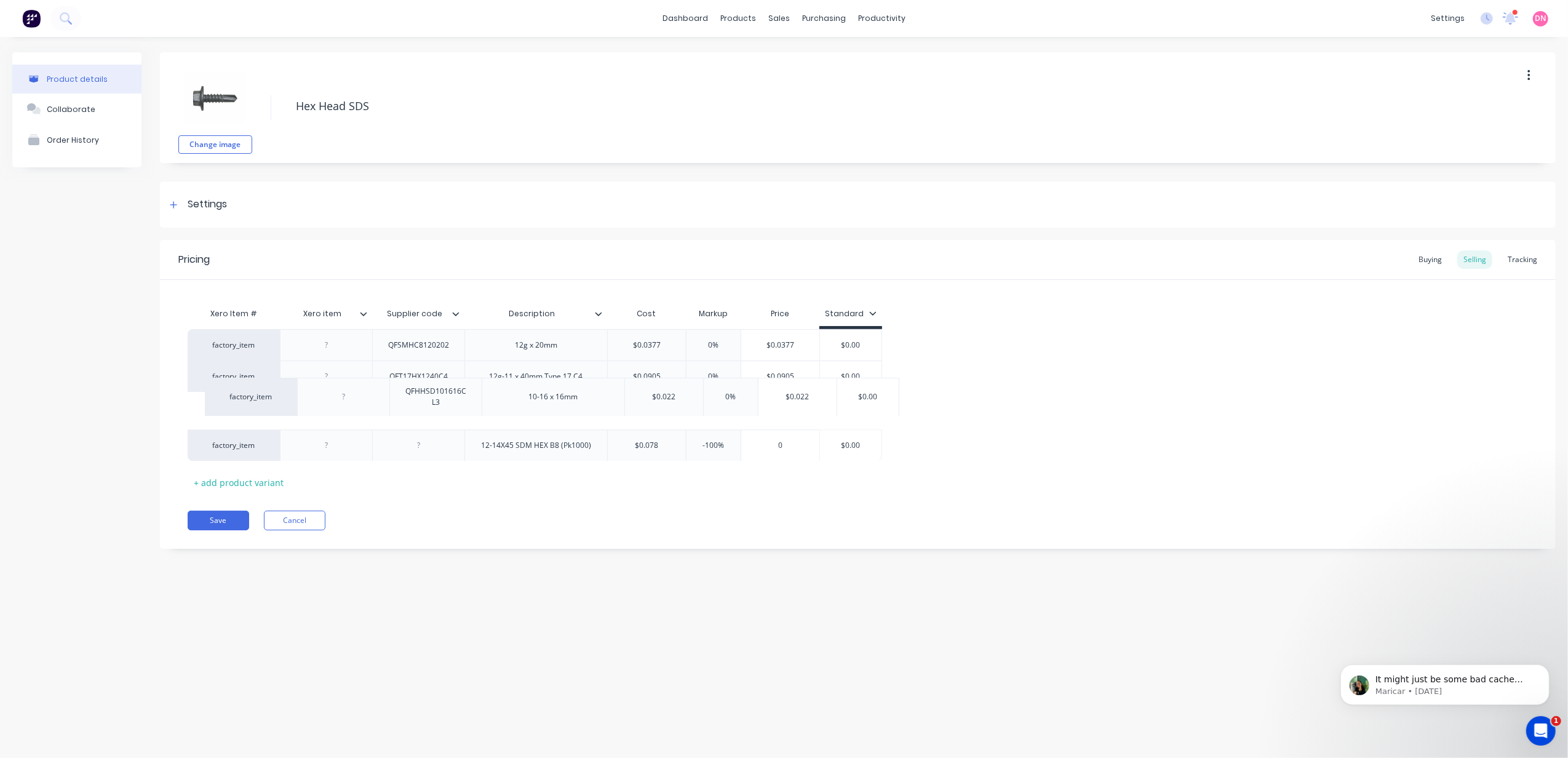
click at [878, 480] on div "Xero Item # Xero item Supplier code Description Cost Markup Price Standard fact…" at bounding box center [857, 397] width 1340 height 191
type textarea "x"
click at [783, 311] on div "Price" at bounding box center [780, 314] width 78 height 24
drag, startPoint x: 783, startPoint y: 311, endPoint x: 1271, endPoint y: 365, distance: 491.0
click at [1270, 365] on div "factory_item QFSMHC8120202 12g x 20mm $0.0377 0% $0.0377 $0.00 $0.00 factory_it…" at bounding box center [857, 395] width 1340 height 133
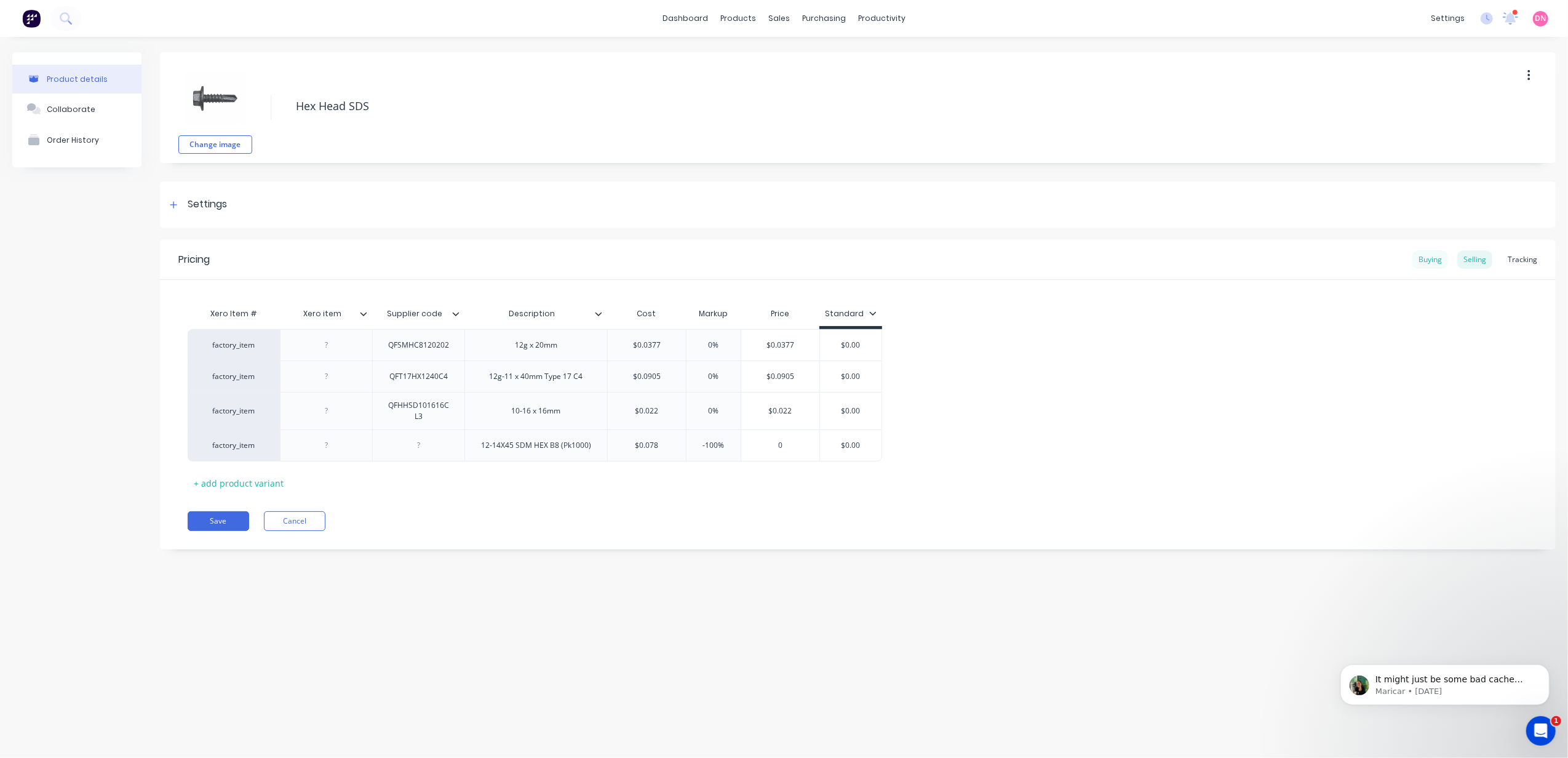
click at [1433, 261] on div "Buying" at bounding box center [1429, 259] width 36 height 18
click at [673, 436] on div "$0.00" at bounding box center [678, 441] width 141 height 31
type input "$0.00"
type textarea "x"
type input "$0.000."
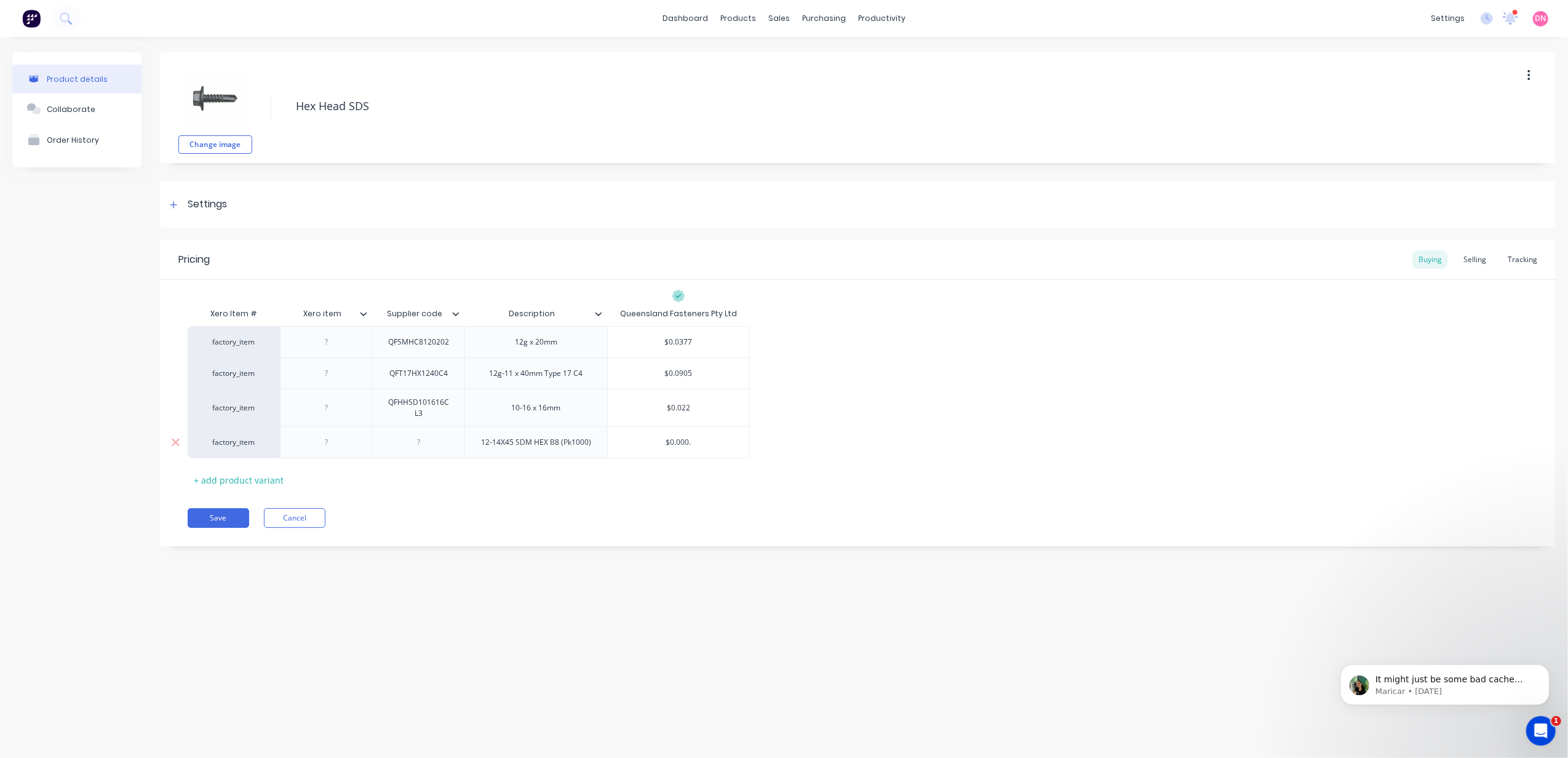
type textarea "x"
type input "$0.000.0"
type textarea "x"
type input "0"
type textarea "x"
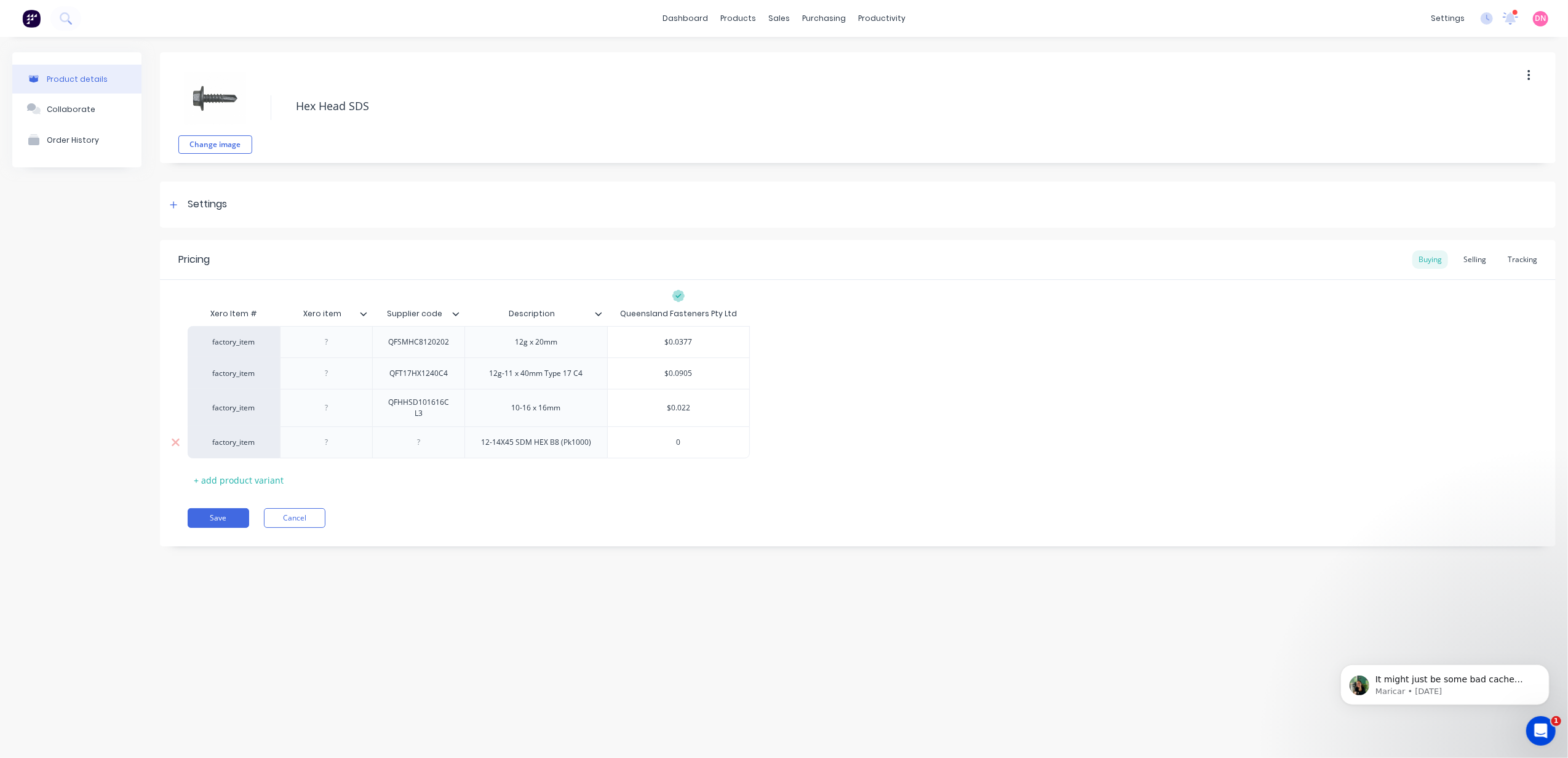
type input "0."
type textarea "x"
type input "0.0"
type textarea "x"
type input "0.04"
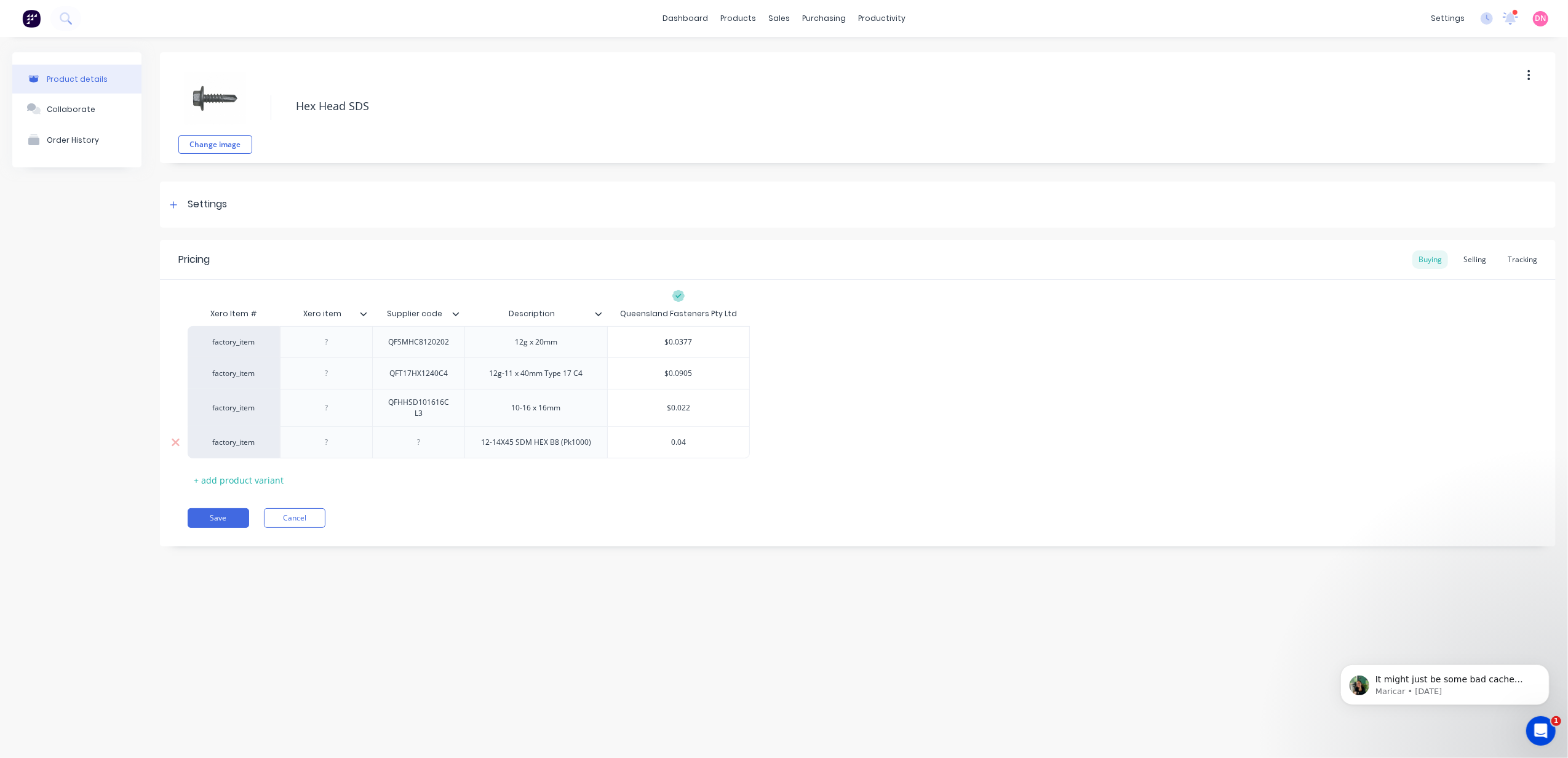
type textarea "x"
type input "0.0"
type textarea "x"
type input "0.04"
type textarea "x"
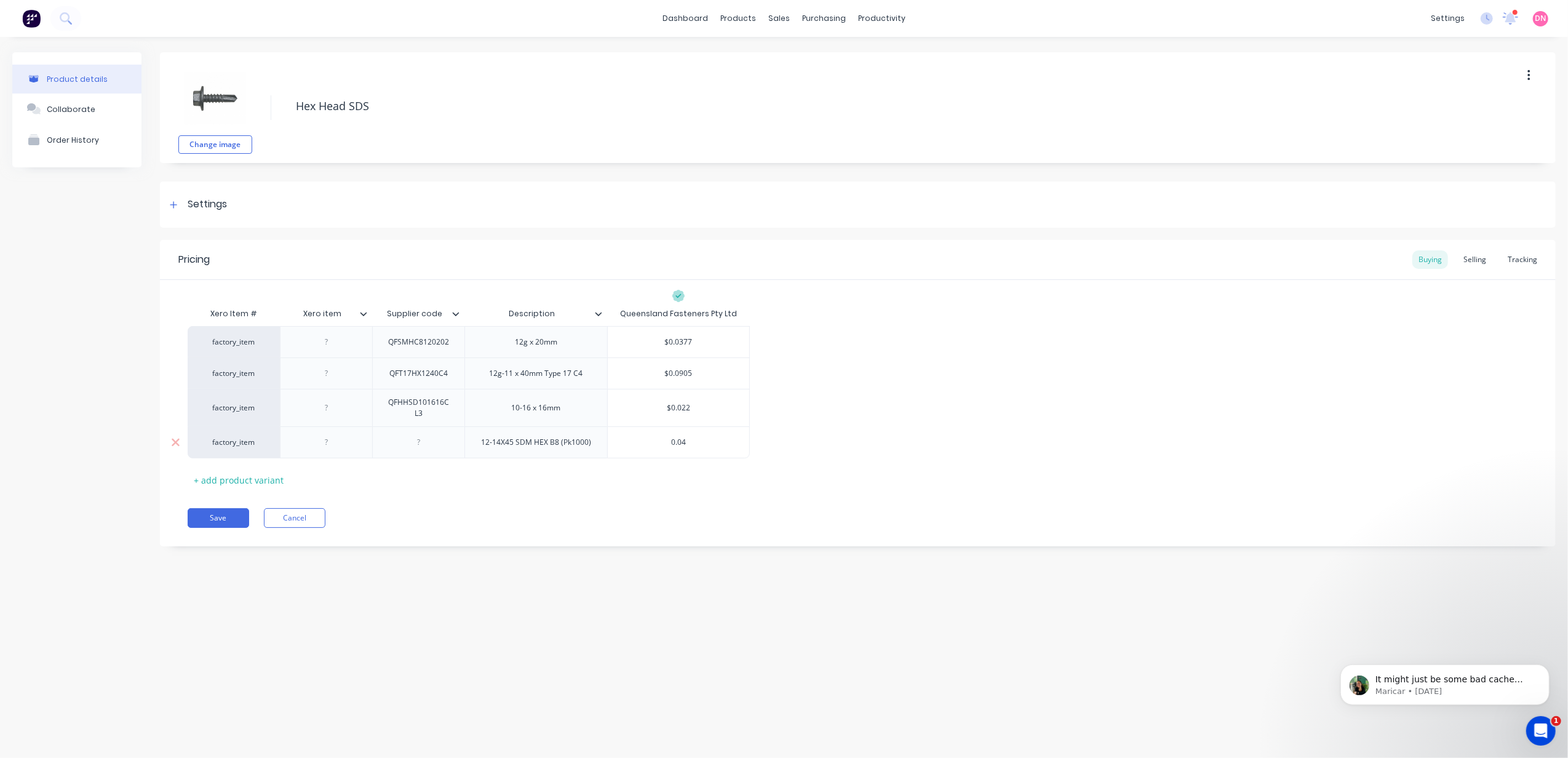
type input "0.044"
type textarea "x"
type input "0.04"
type textarea "x"
type input "0.0"
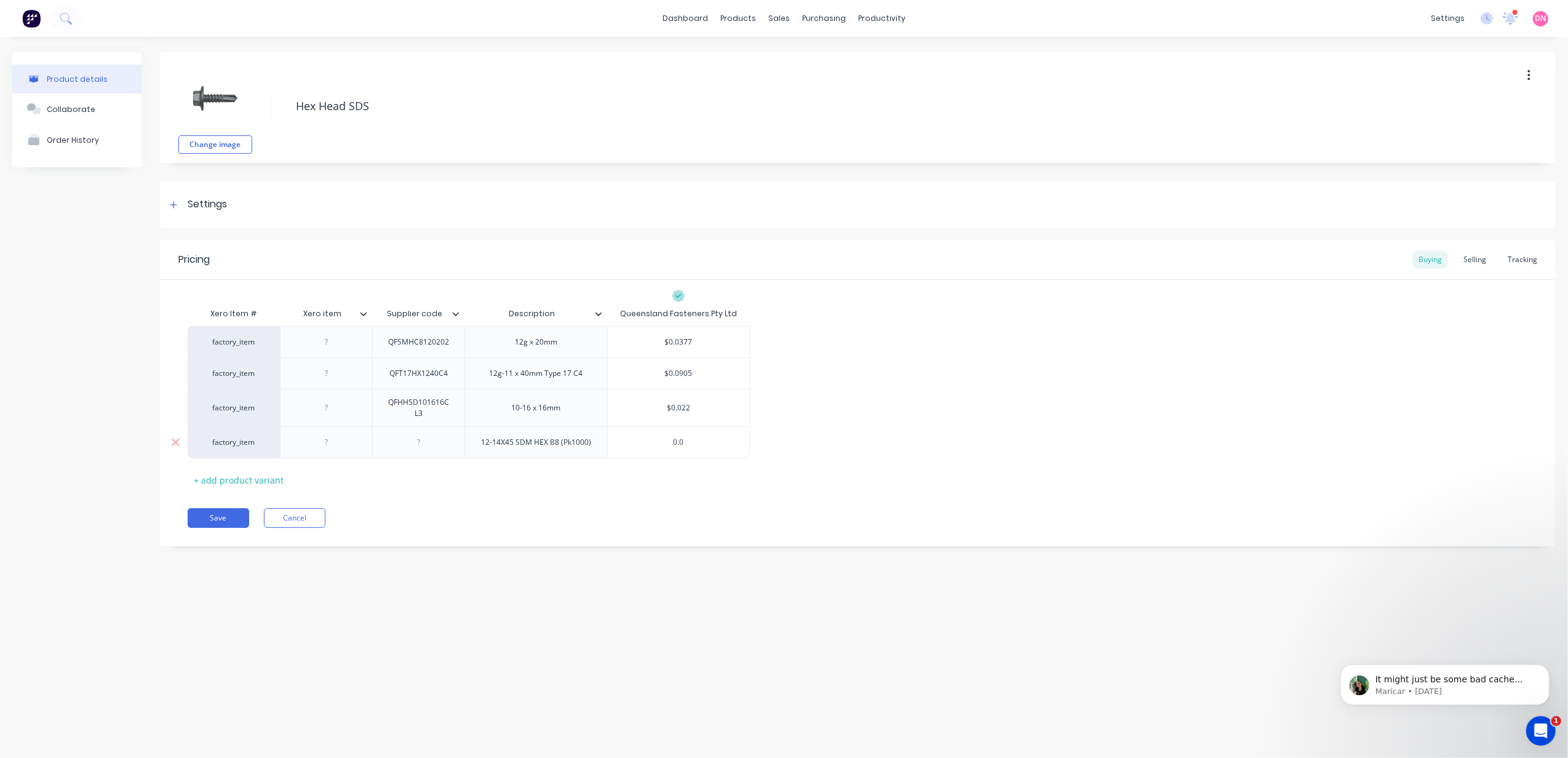
type textarea "x"
type input "0.07"
type textarea "x"
type input "0.0779"
type textarea "x"
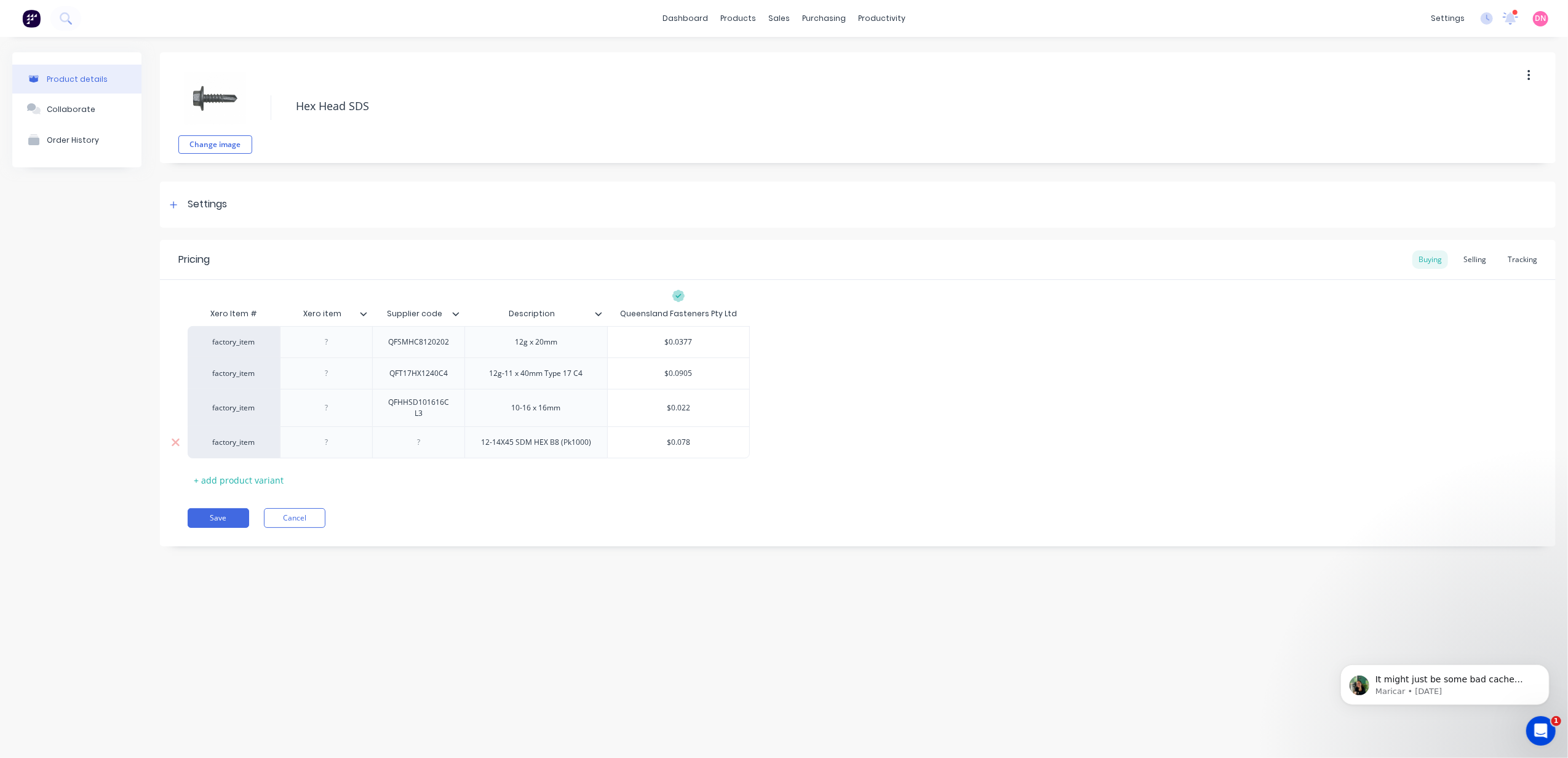
click at [738, 456] on div "$0.078" at bounding box center [678, 441] width 141 height 31
type input "$0.078"
click at [581, 446] on div "12-14X45 SDM HEX B8 (Pk1000)" at bounding box center [535, 442] width 130 height 16
drag, startPoint x: 598, startPoint y: 441, endPoint x: 563, endPoint y: 444, distance: 35.1
click at [563, 444] on div "12-14X45 SDM HEX B8 (Pk1000)" at bounding box center [535, 442] width 130 height 16
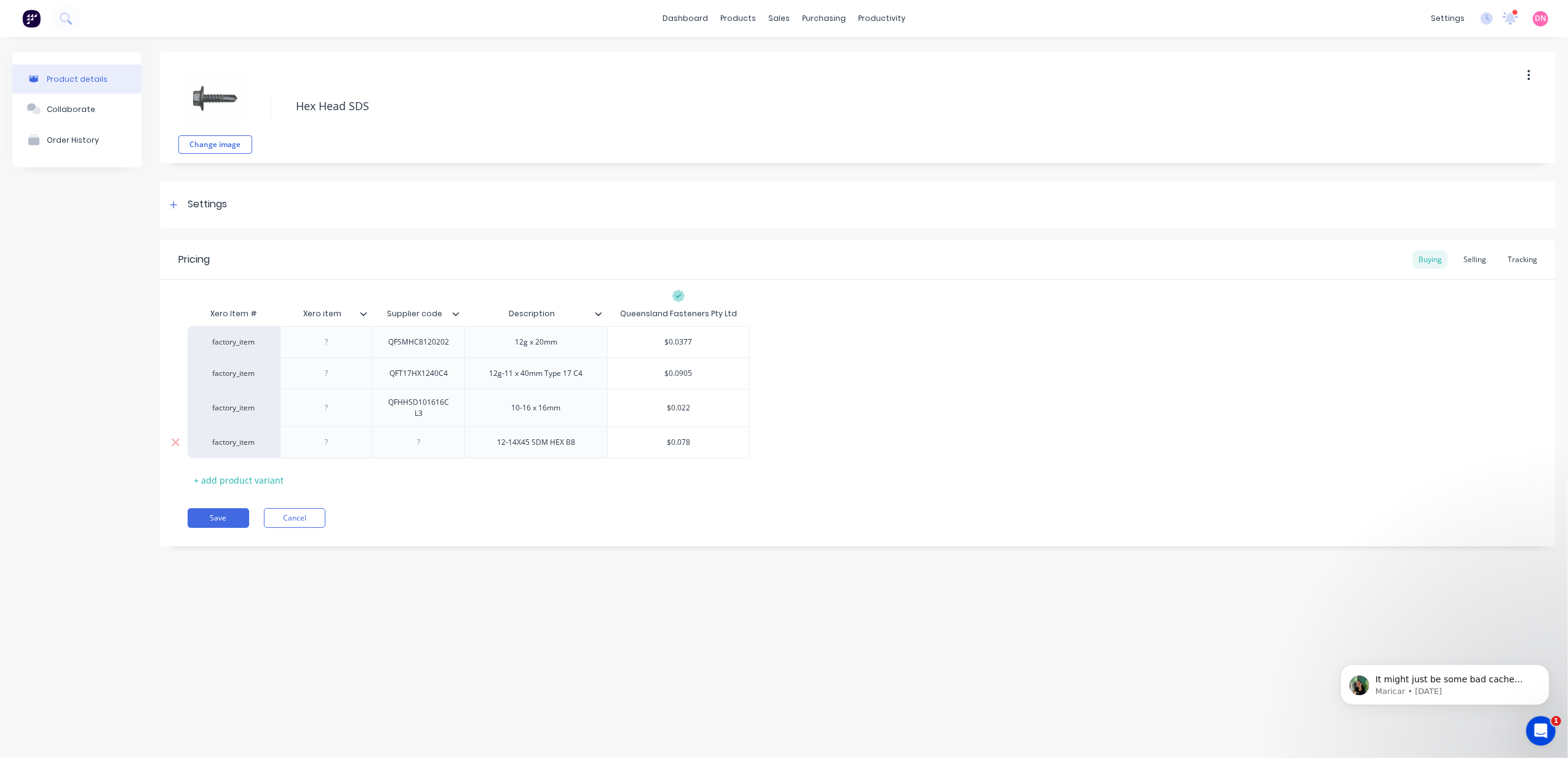
click at [551, 438] on div "12-14X45 SDM HEX B8" at bounding box center [536, 442] width 98 height 16
click at [651, 461] on div "Xero Item # Xero item Supplier code Description Queensland Fasteners Pty Ltd fa…" at bounding box center [857, 396] width 1340 height 188
click at [241, 513] on button "Save" at bounding box center [218, 518] width 62 height 20
type textarea "x"
